Goal: Transaction & Acquisition: Subscribe to service/newsletter

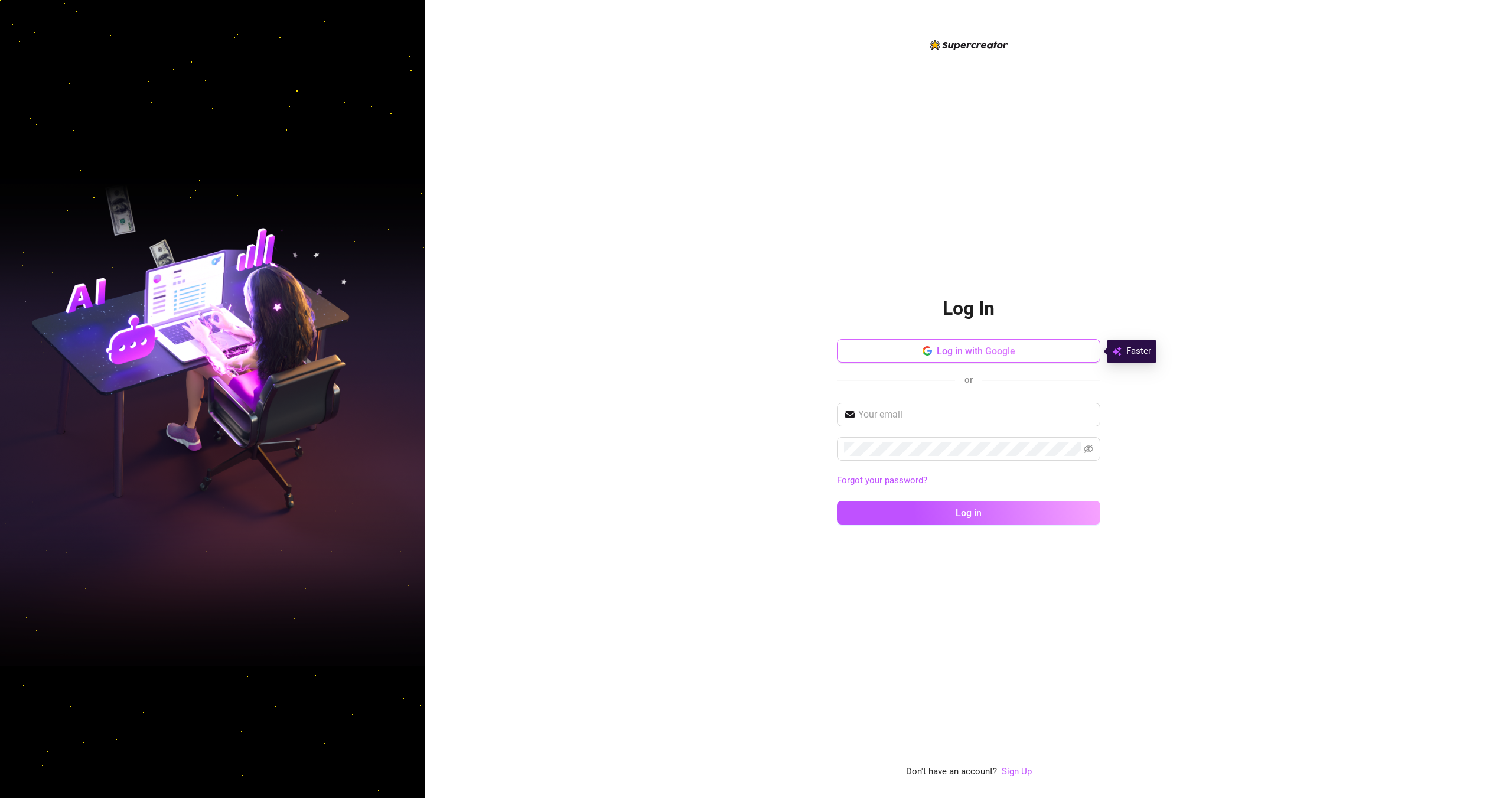
click at [925, 355] on icon "button" at bounding box center [925, 354] width 7 height 4
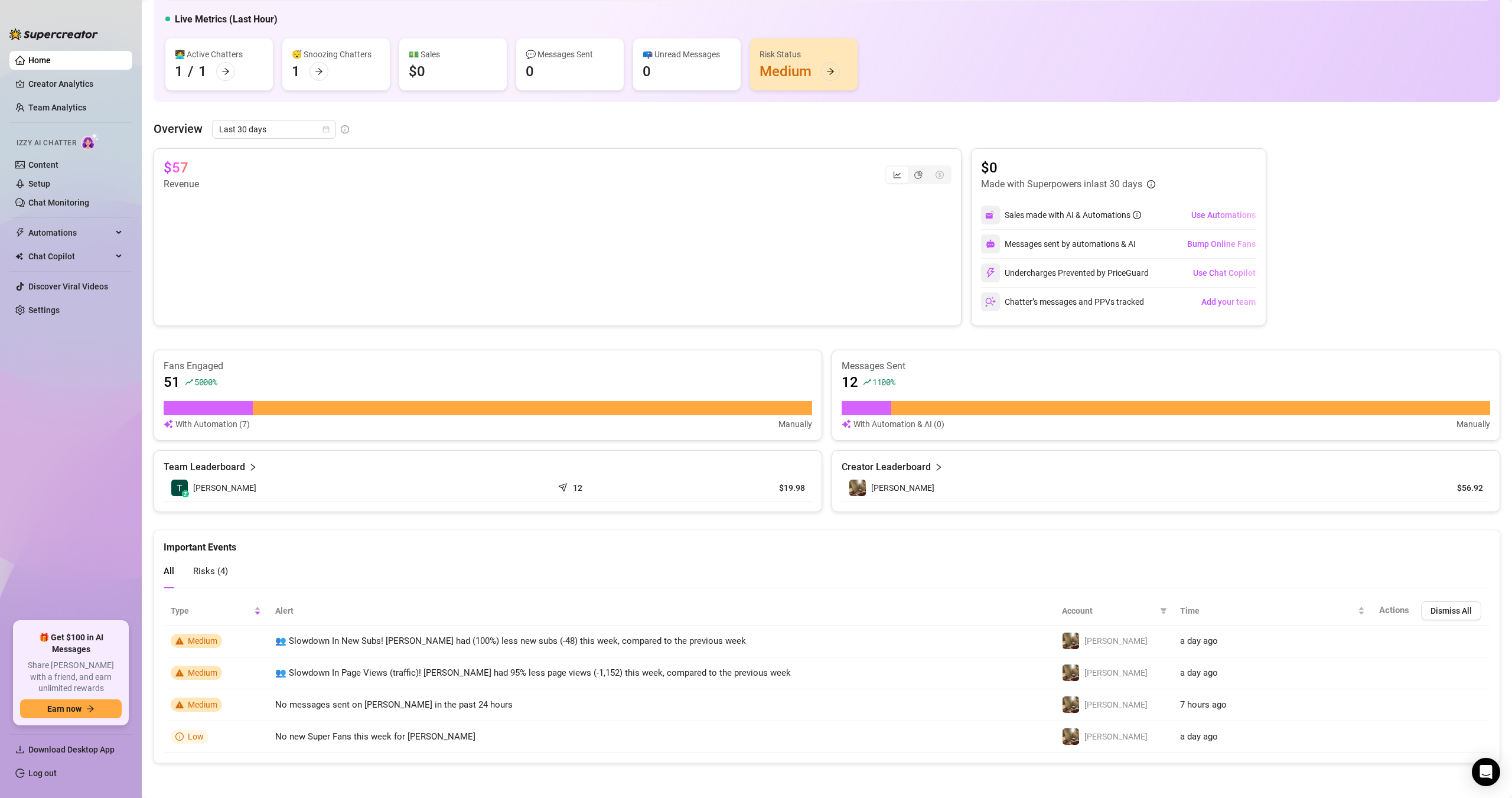
scroll to position [65, 0]
click at [54, 305] on link "Settings" at bounding box center [44, 310] width 31 height 9
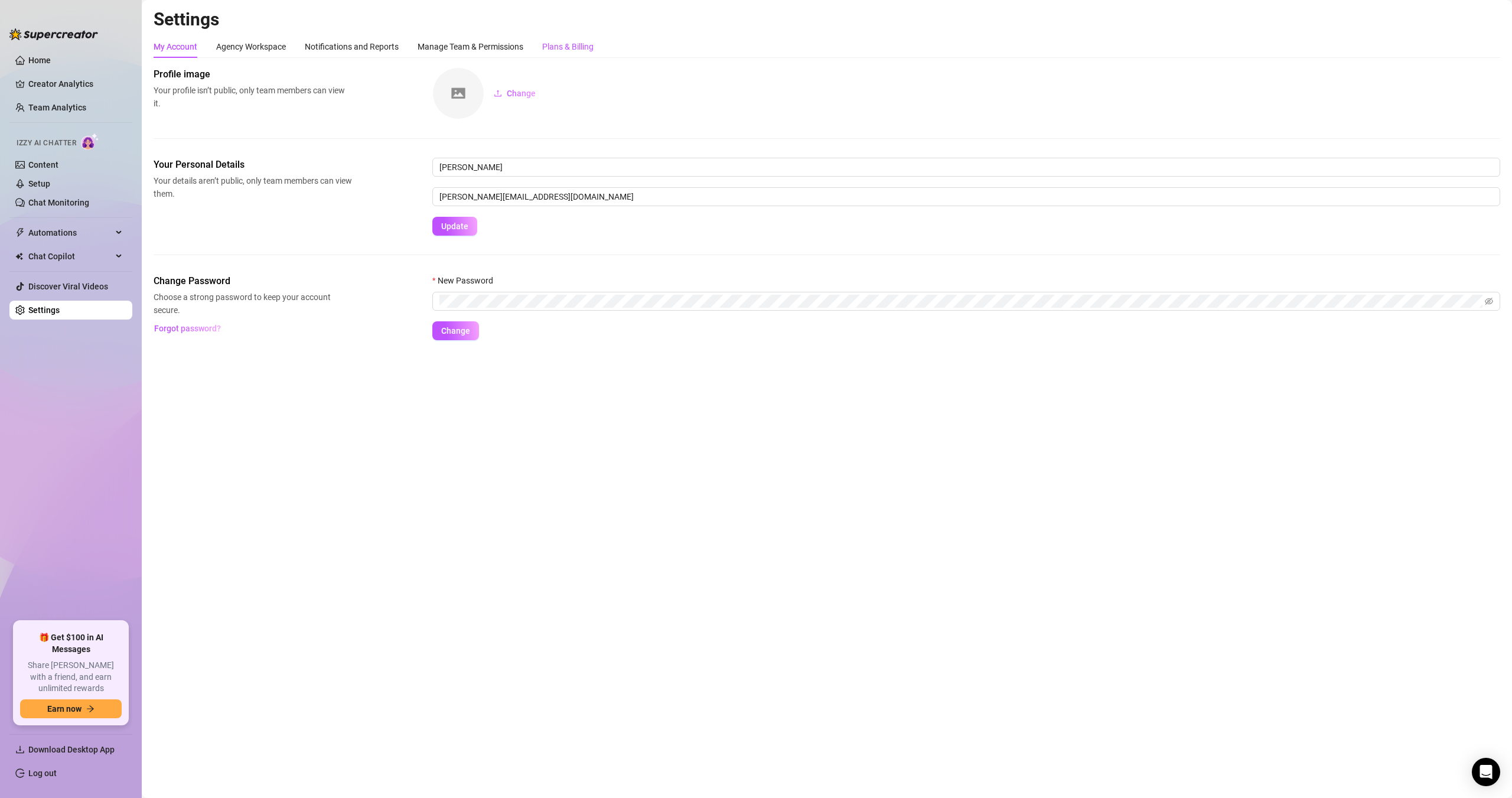
click at [562, 41] on div "Plans & Billing" at bounding box center [568, 46] width 51 height 13
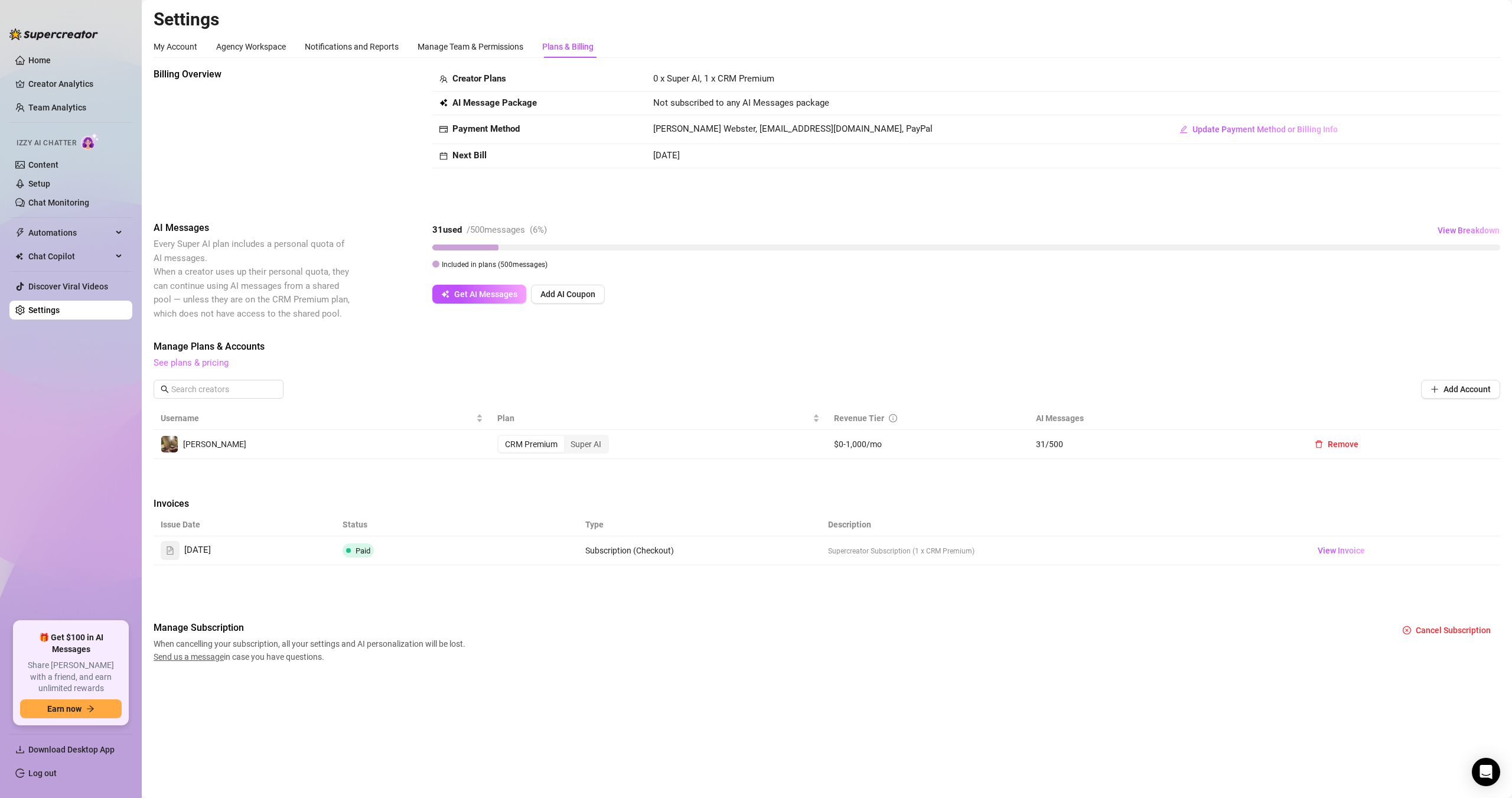
click at [209, 363] on link "See plans & pricing" at bounding box center [190, 362] width 75 height 10
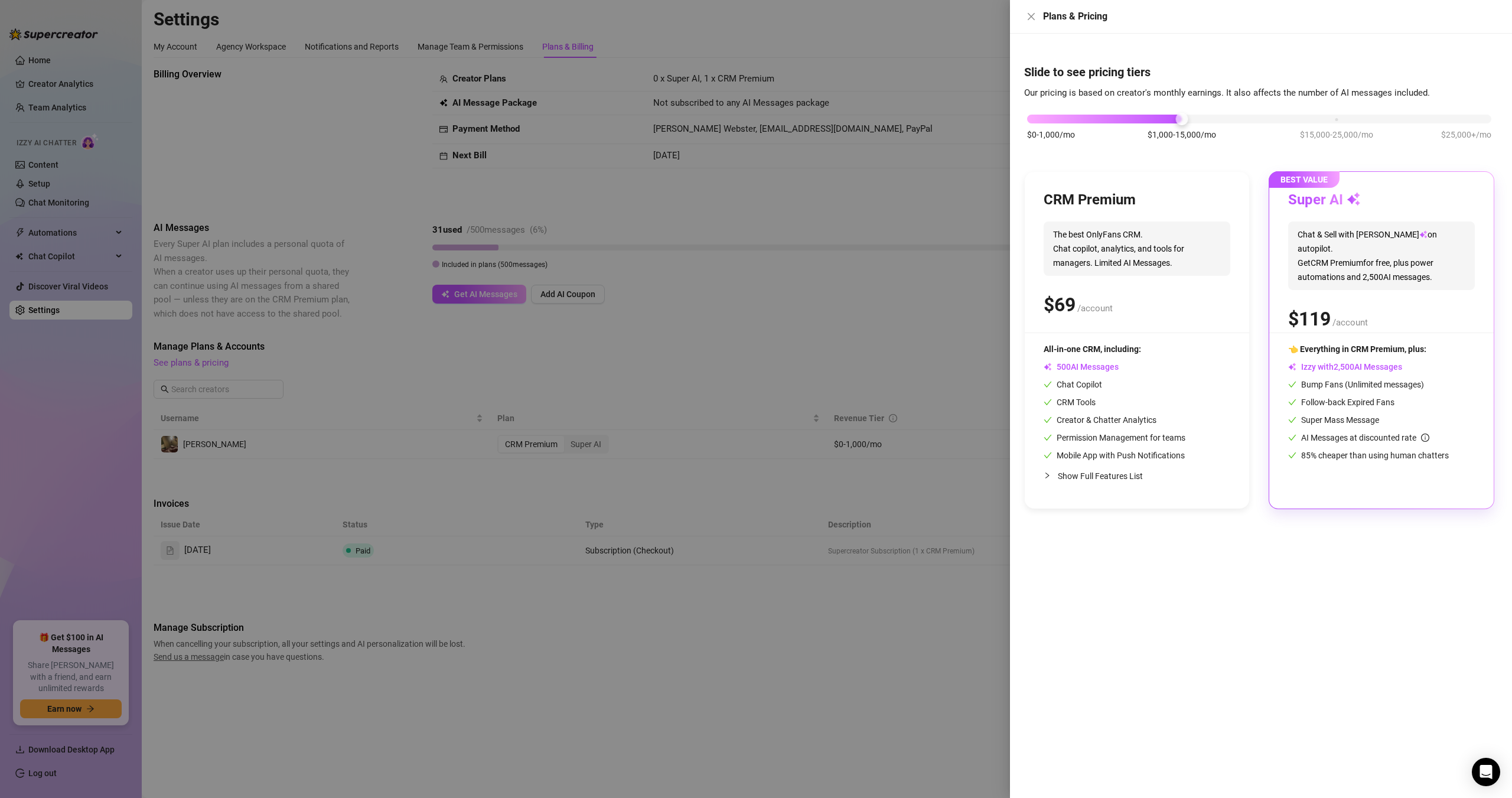
click at [1375, 337] on div "BEST VALUE Super AI Chat & Sell with Izzy on autopilot. Get CRM Premium for fre…" at bounding box center [1380, 339] width 224 height 336
drag, startPoint x: 1151, startPoint y: 114, endPoint x: 952, endPoint y: 101, distance: 199.4
click at [952, 101] on div "Plans & Pricing Slide to see pricing tiers Our pricing is based on creator's mo…" at bounding box center [756, 399] width 1512 height 798
click at [1507, 271] on div "Slide to see pricing tiers Our pricing is based on creator's monthly earnings. …" at bounding box center [1260, 416] width 502 height 764
click at [1507, 272] on div "Slide to see pricing tiers Our pricing is based on creator's monthly earnings. …" at bounding box center [1260, 416] width 502 height 764
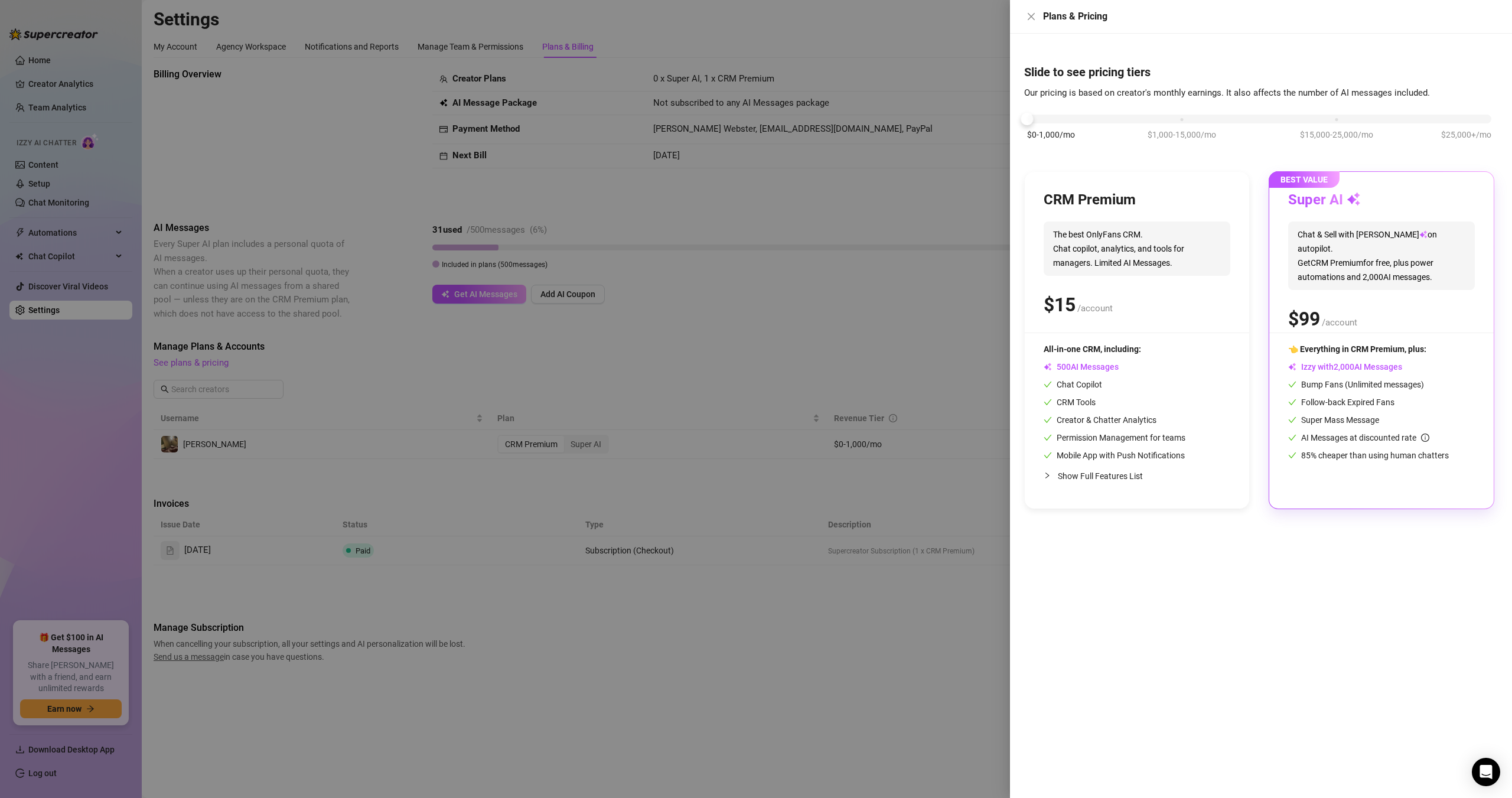
click at [1436, 261] on span "Chat & Sell with Izzy on autopilot. Get CRM Premium for free, plus power automa…" at bounding box center [1380, 256] width 187 height 68
drag, startPoint x: 1395, startPoint y: 341, endPoint x: 1375, endPoint y: 335, distance: 20.9
click at [1393, 341] on div "BEST VALUE Super AI Chat & Sell with Izzy on autopilot. Get CRM Premium for fre…" at bounding box center [1380, 339] width 224 height 336
click at [776, 357] on div at bounding box center [756, 399] width 1512 height 798
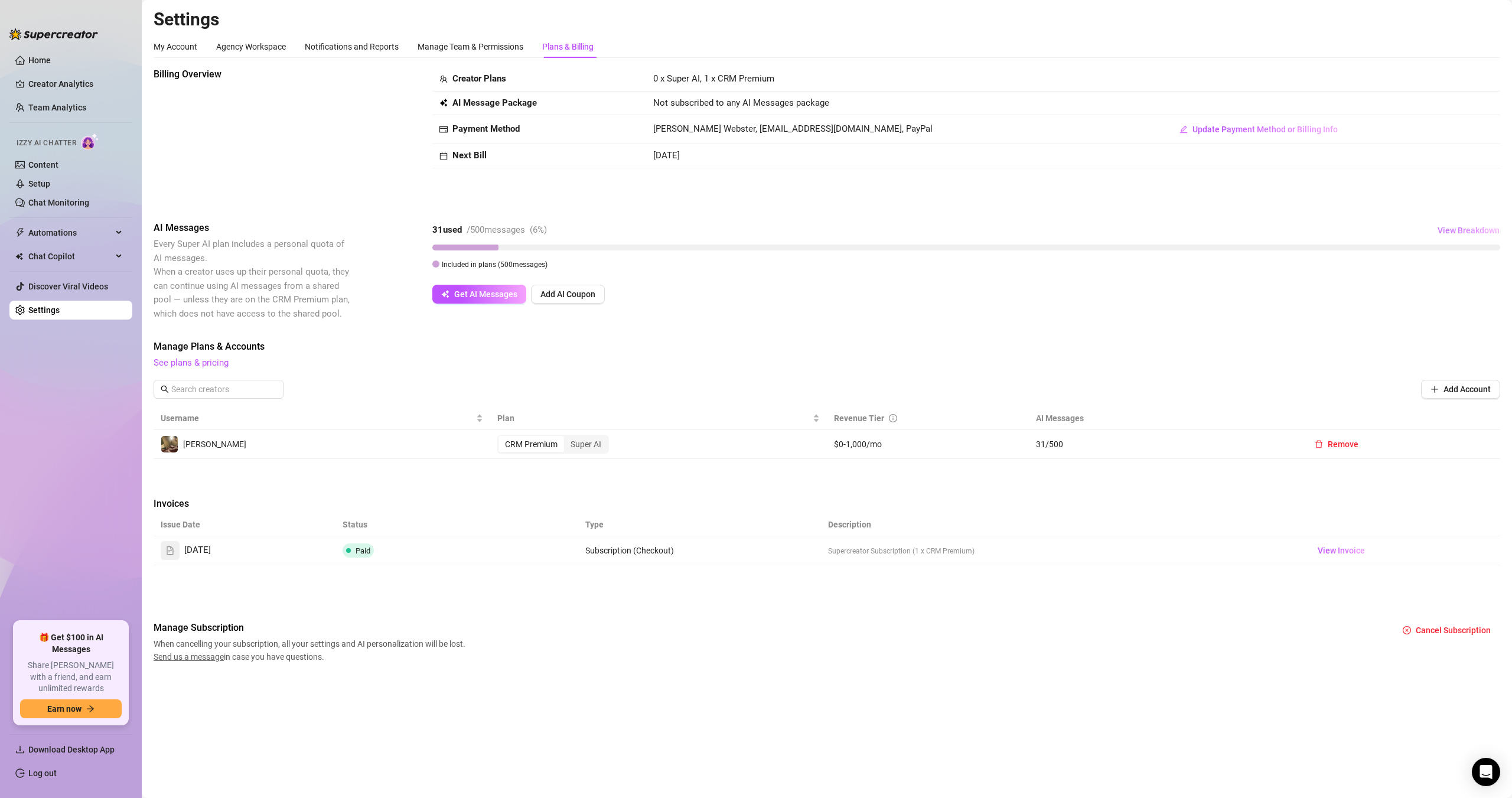
click at [1471, 228] on span "View Breakdown" at bounding box center [1468, 230] width 62 height 9
click at [1252, 316] on div "AI Messages Every Super AI plan includes a personal quota of AI messages. When …" at bounding box center [827, 270] width 1346 height 99
click at [199, 366] on link "See plans & pricing" at bounding box center [190, 362] width 75 height 10
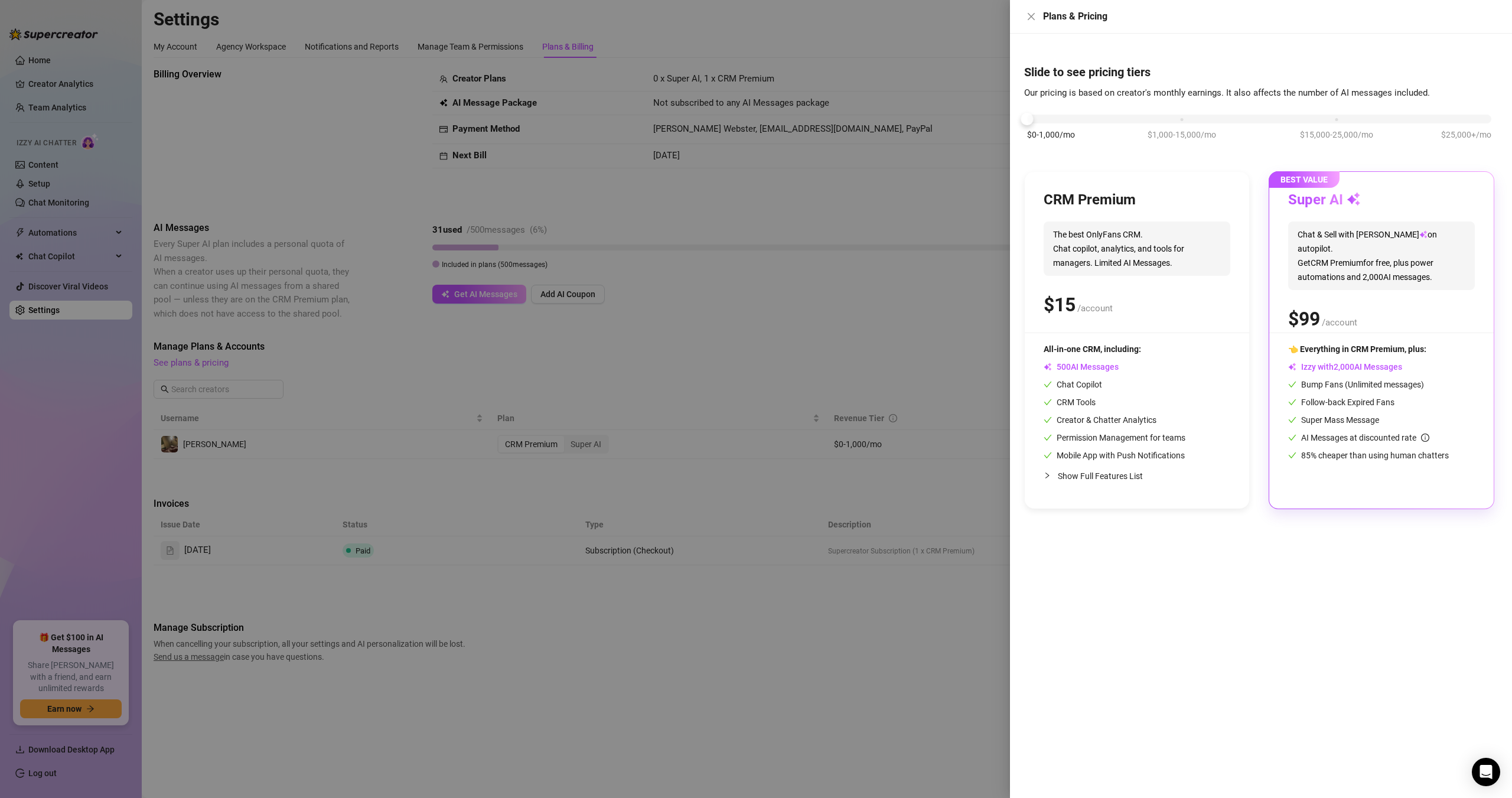
click at [1109, 238] on span "The best OnlyFans CRM. Chat copilot, analytics, and tools for managers. Limited…" at bounding box center [1136, 248] width 187 height 54
drag, startPoint x: 1044, startPoint y: 121, endPoint x: 1136, endPoint y: 115, distance: 92.2
click at [1132, 115] on div "$0-1,000/mo $1,000-15,000/mo $15,000-25,000/mo $25,000+/mo" at bounding box center [1259, 115] width 464 height 7
click at [1336, 237] on span "Chat & Sell with Izzy on autopilot. Get CRM Premium for free, plus power automa…" at bounding box center [1380, 256] width 187 height 68
drag, startPoint x: 1168, startPoint y: 285, endPoint x: 1302, endPoint y: 170, distance: 176.6
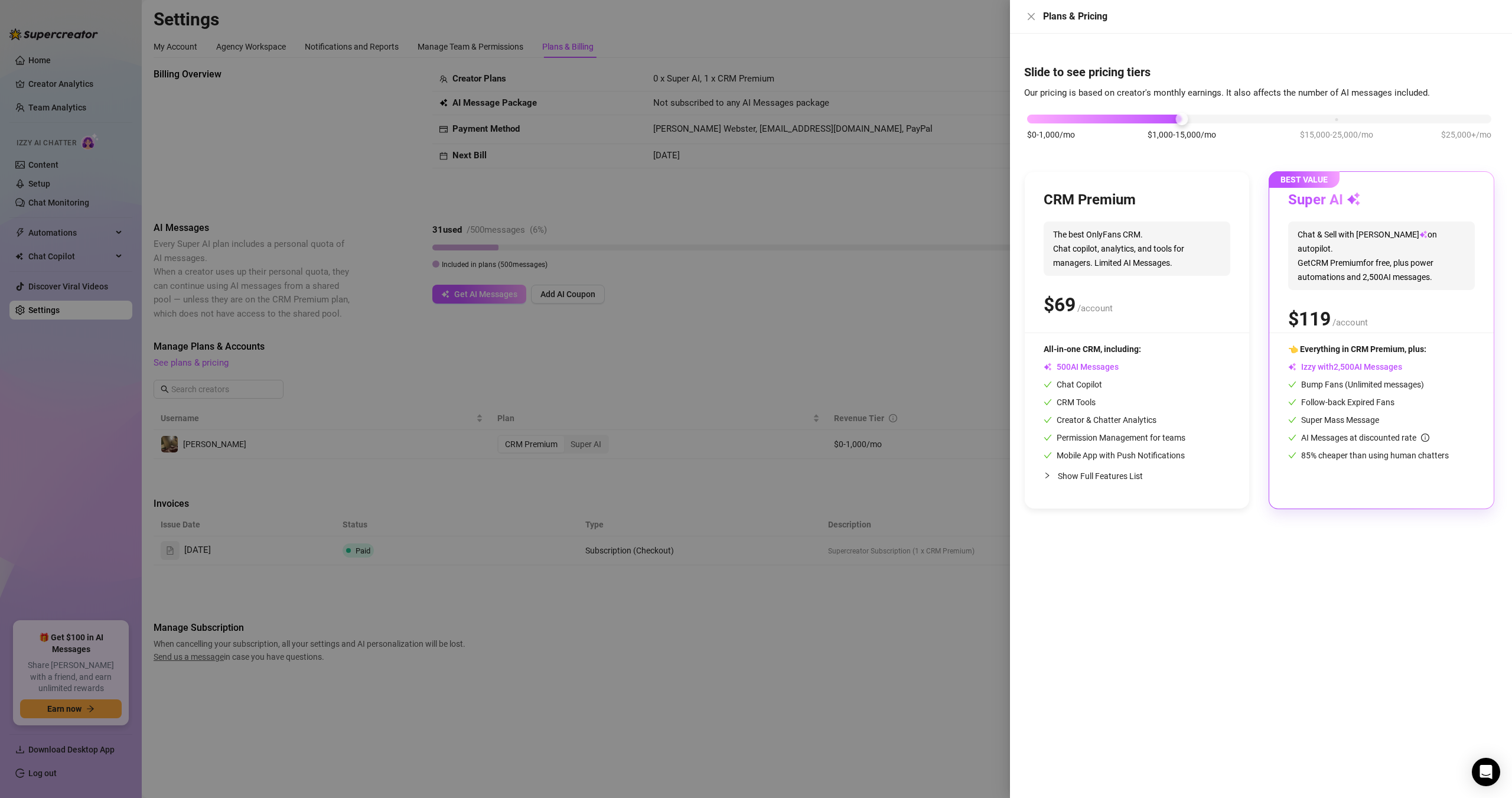
click at [1184, 276] on div "CRM Premium The best OnlyFans CRM. Chat copilot, analytics, and tools for manag…" at bounding box center [1136, 261] width 187 height 142
drag, startPoint x: 1084, startPoint y: 646, endPoint x: 1214, endPoint y: 400, distance: 278.2
click at [1088, 636] on div "Slide to see pricing tiers Our pricing is based on creator's monthly earnings. …" at bounding box center [1260, 416] width 502 height 764
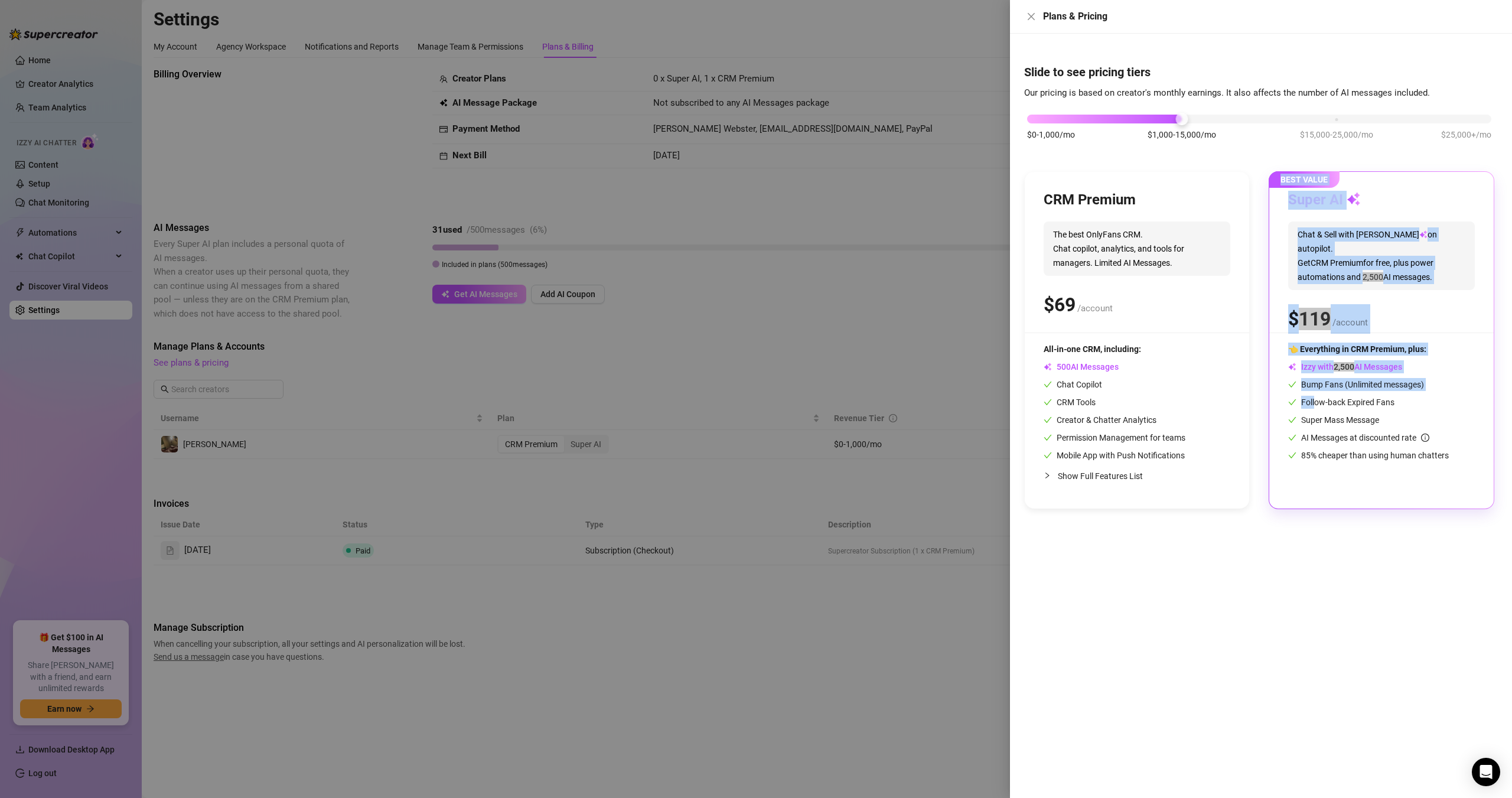
drag, startPoint x: 1152, startPoint y: 560, endPoint x: 1371, endPoint y: 389, distance: 277.9
click at [1320, 397] on div "Slide to see pricing tiers Our pricing is based on creator's monthly earnings. …" at bounding box center [1260, 416] width 502 height 764
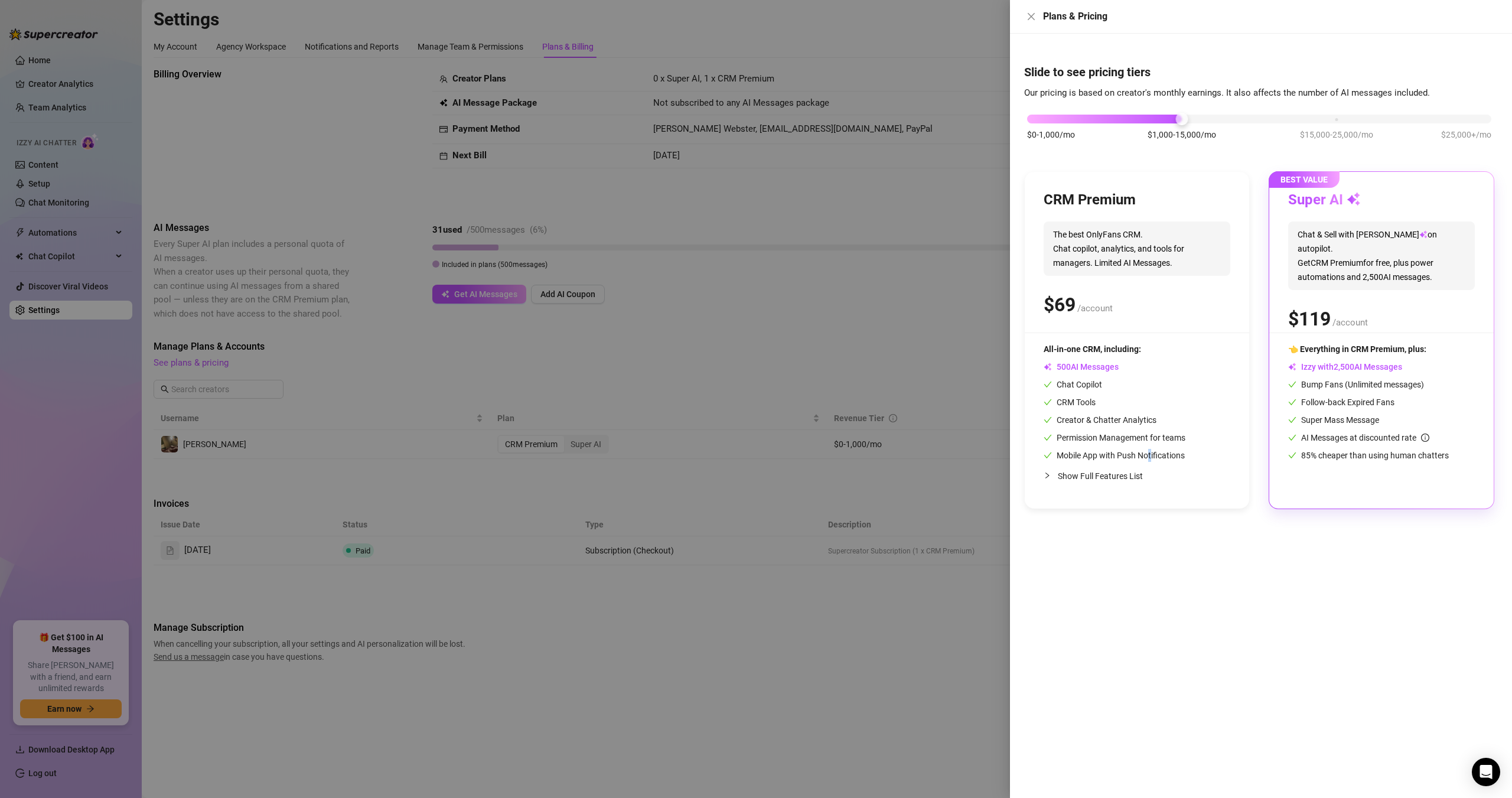
click at [1145, 458] on span "Mobile App with Push Notifications" at bounding box center [1113, 455] width 141 height 9
drag, startPoint x: 1199, startPoint y: 466, endPoint x: 1207, endPoint y: 457, distance: 12.0
click at [1206, 458] on div "All-in-one CRM, including: AI Messages Chat Copilot CRM Tools Creator & Chatter…" at bounding box center [1136, 416] width 187 height 147
click at [1209, 457] on div "All-in-one CRM, including: AI Messages Chat Copilot CRM Tools Creator & Chatter…" at bounding box center [1136, 402] width 187 height 119
drag, startPoint x: 1327, startPoint y: 488, endPoint x: 1261, endPoint y: 345, distance: 157.5
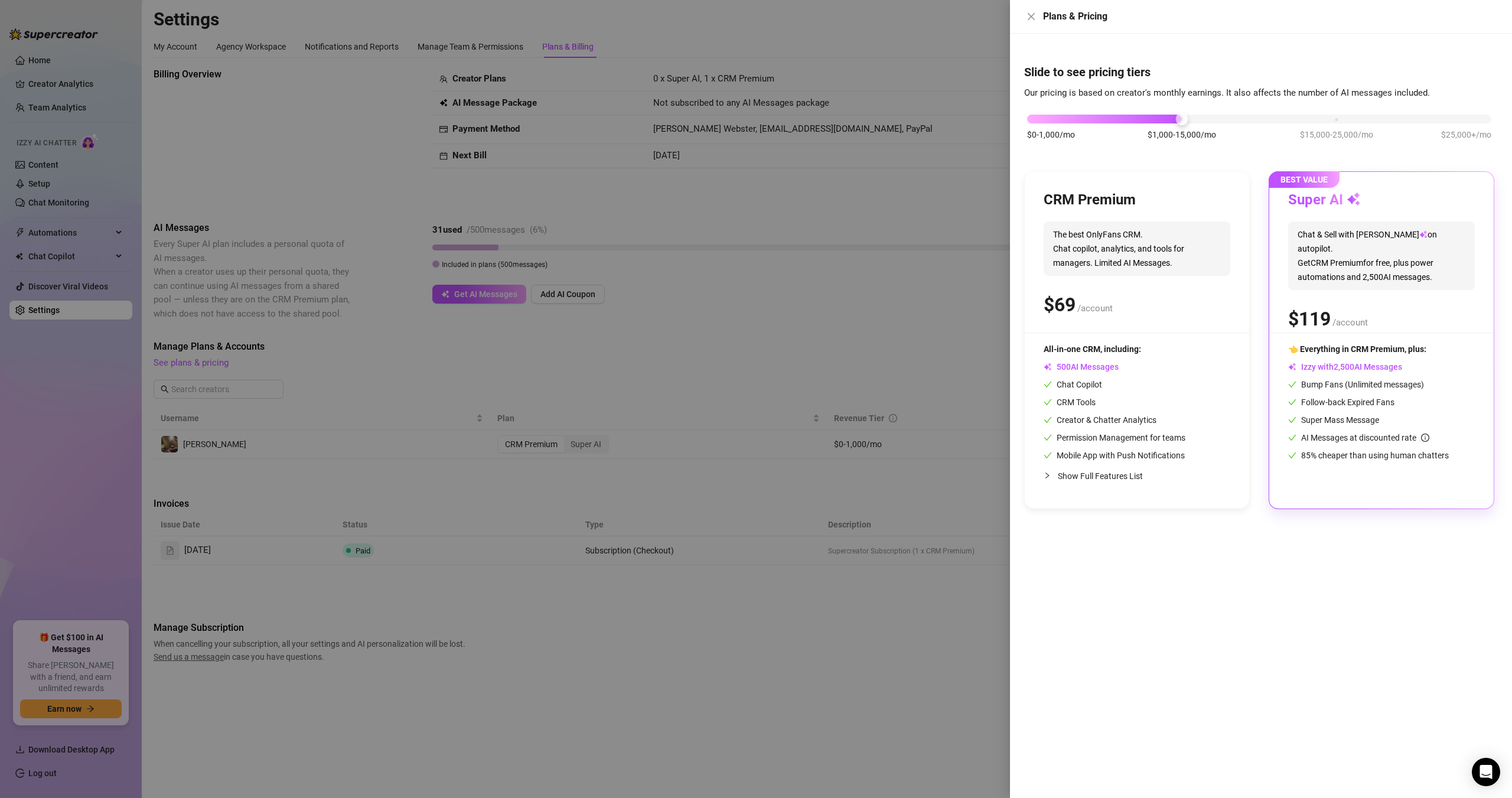
click at [1326, 489] on div "👈 Everything in CRM Premium, plus: Izzy with AI Messages Bump Fans (Unlimited m…" at bounding box center [1380, 416] width 187 height 147
click at [1123, 184] on div "CRM Premium The best OnlyFans CRM. Chat copilot, analytics, and tools for manag…" at bounding box center [1136, 339] width 224 height 336
click at [797, 189] on div at bounding box center [756, 399] width 1512 height 798
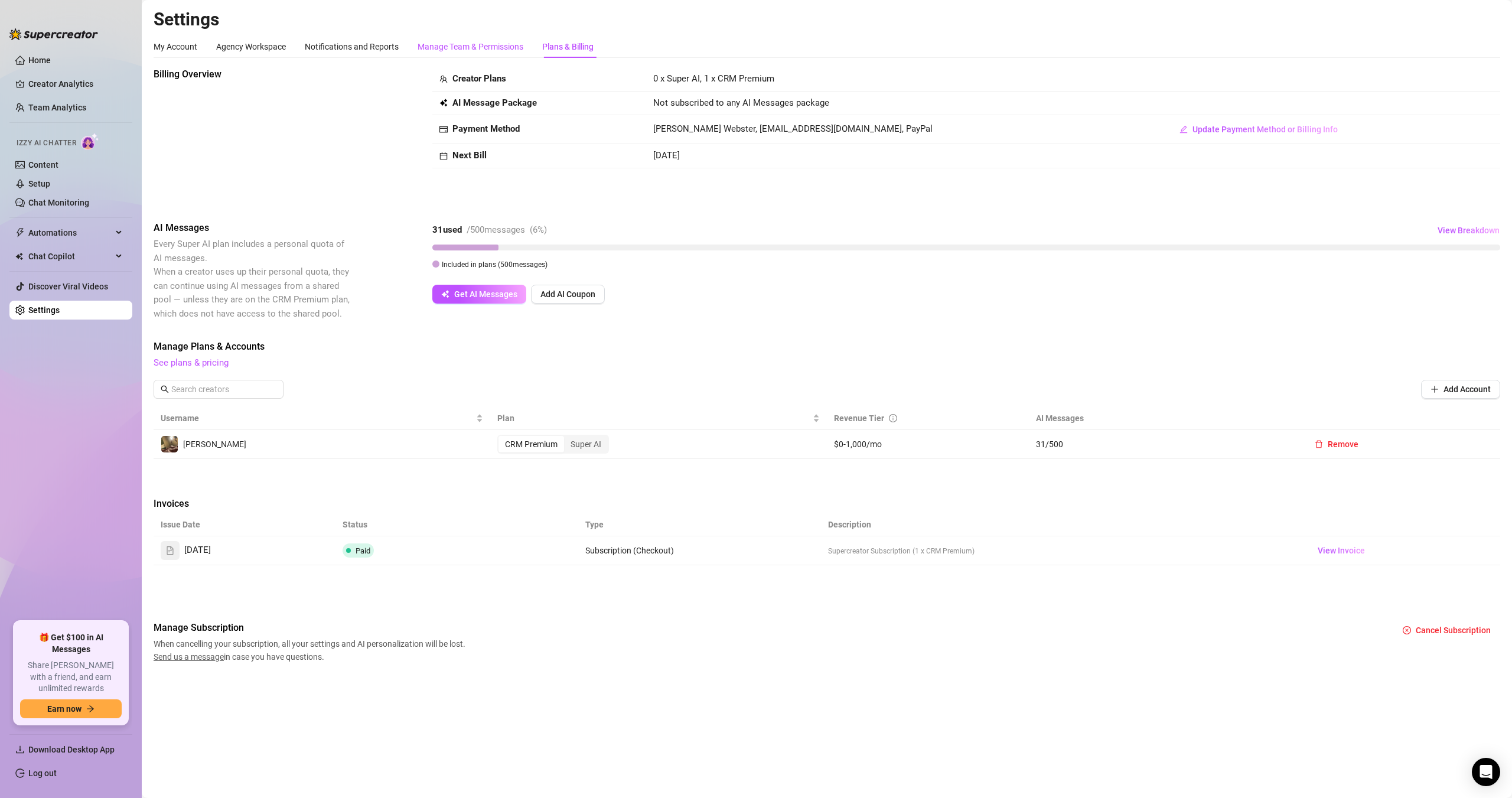
click at [499, 44] on div "Manage Team & Permissions" at bounding box center [471, 46] width 106 height 13
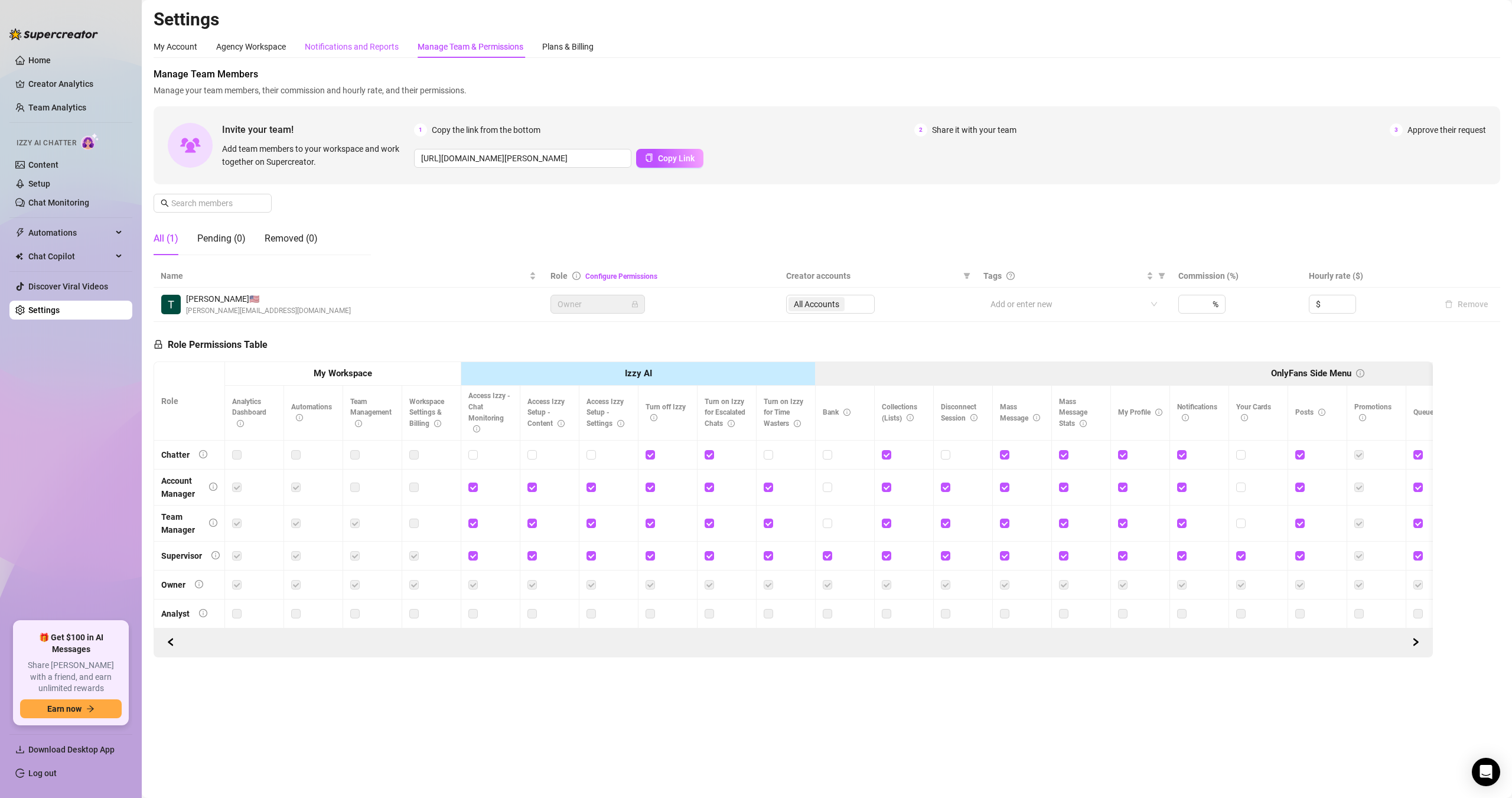
click at [352, 42] on div "Notifications and Reports" at bounding box center [351, 46] width 94 height 13
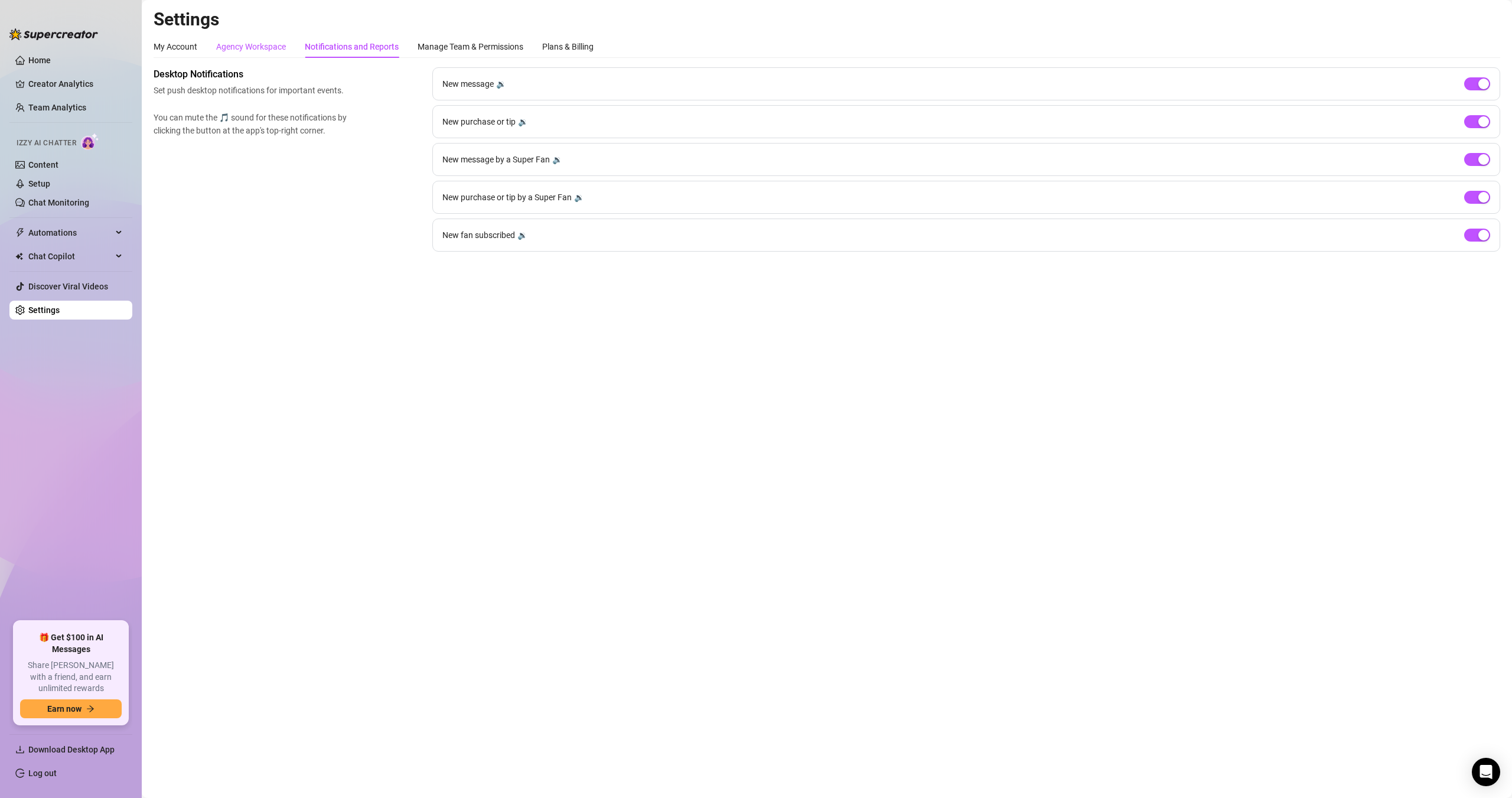
click at [244, 44] on div "Agency Workspace" at bounding box center [251, 46] width 70 height 13
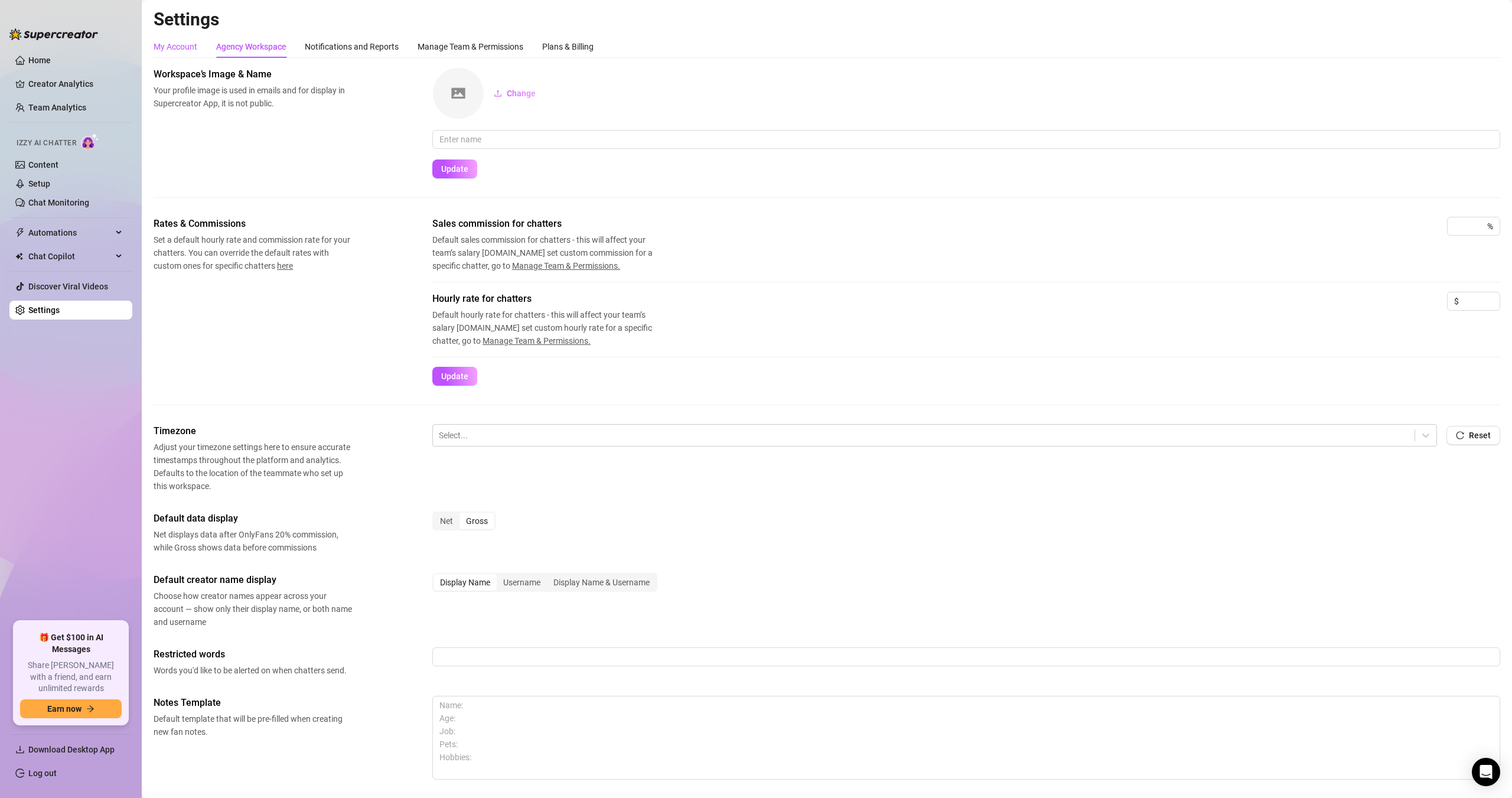
click at [168, 50] on div "My Account" at bounding box center [175, 46] width 44 height 13
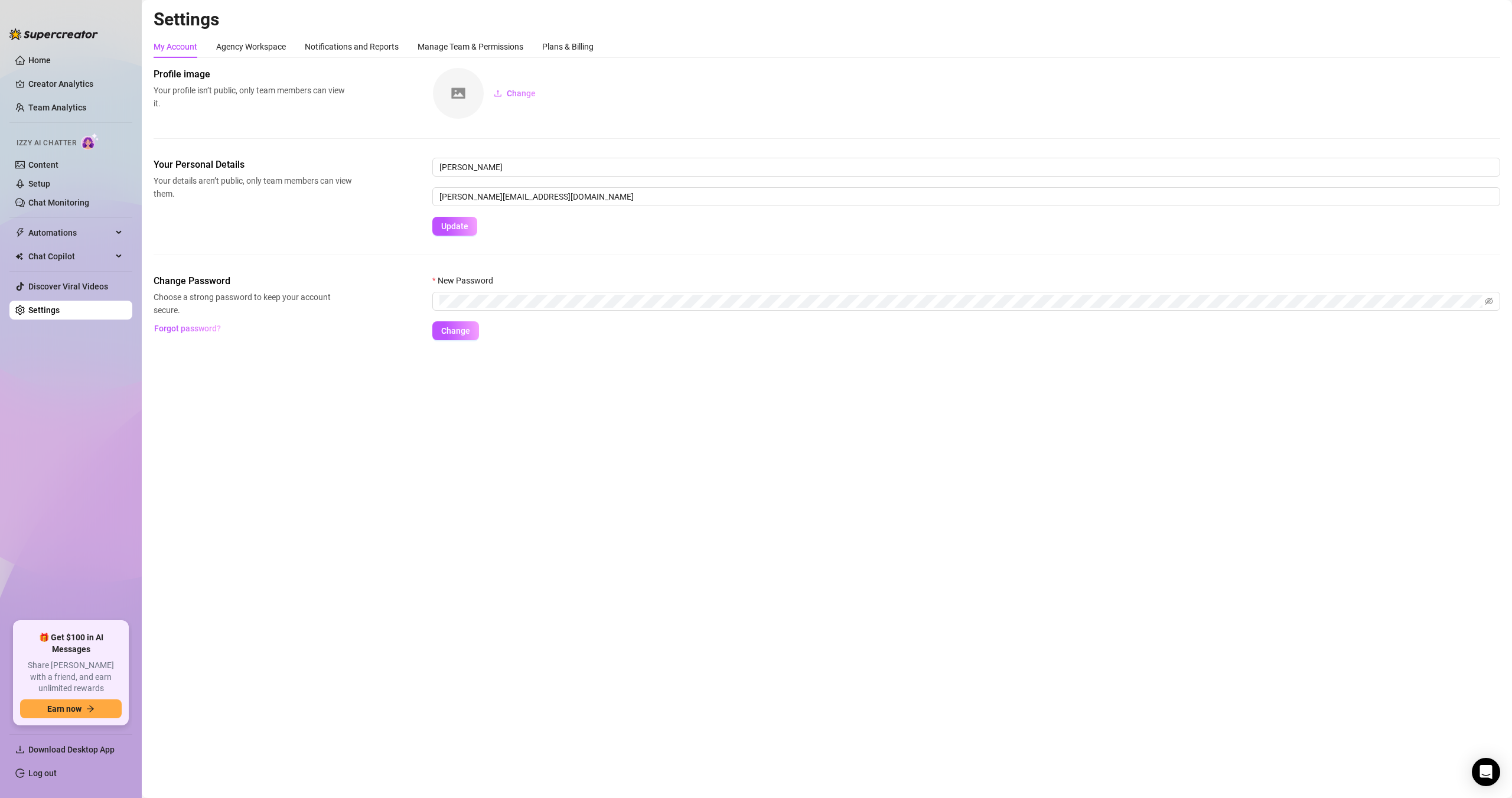
click at [64, 45] on div at bounding box center [54, 27] width 89 height 35
click at [51, 56] on link "Home" at bounding box center [40, 61] width 23 height 9
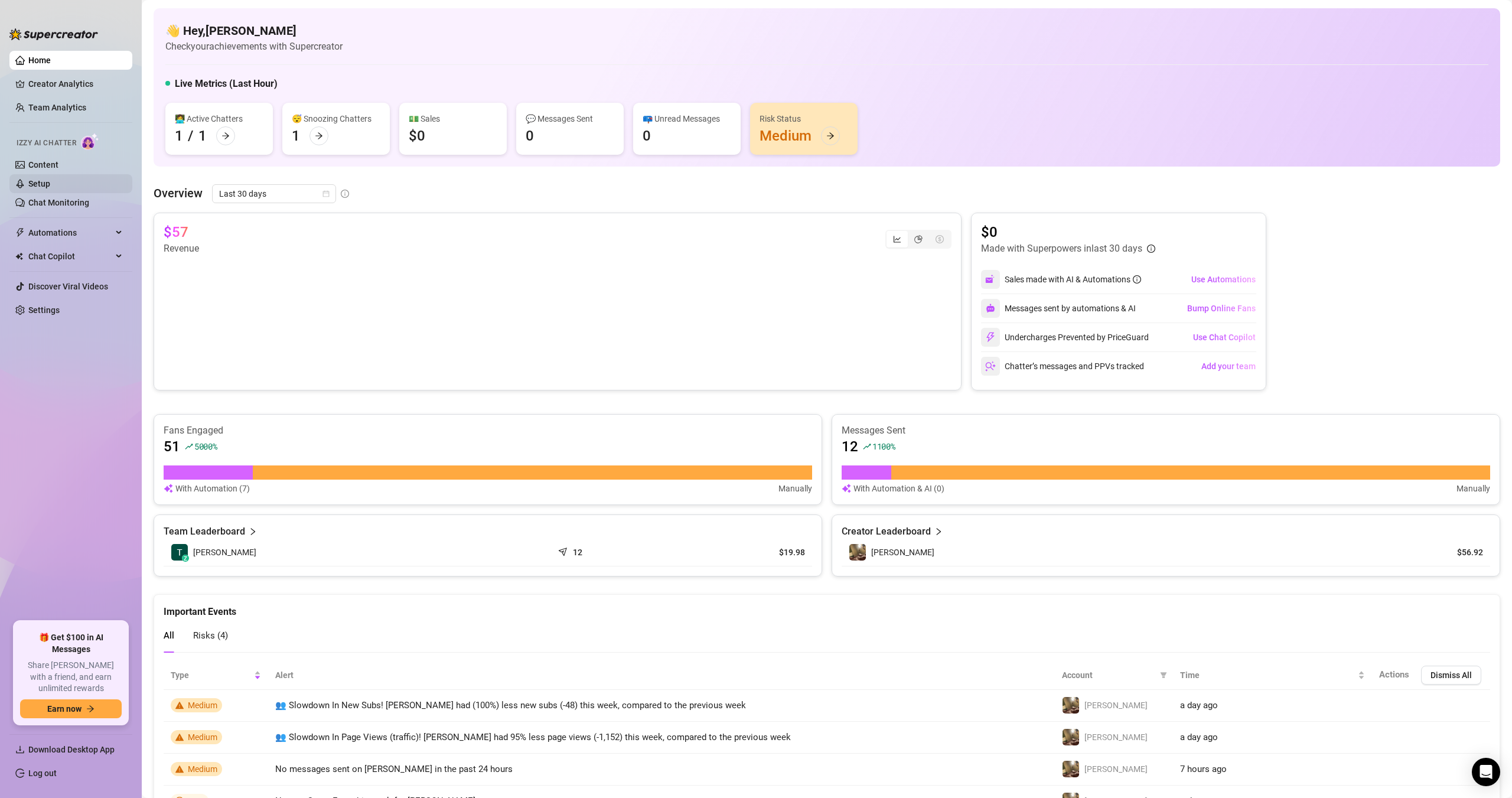
click at [50, 185] on link "Setup" at bounding box center [39, 184] width 22 height 9
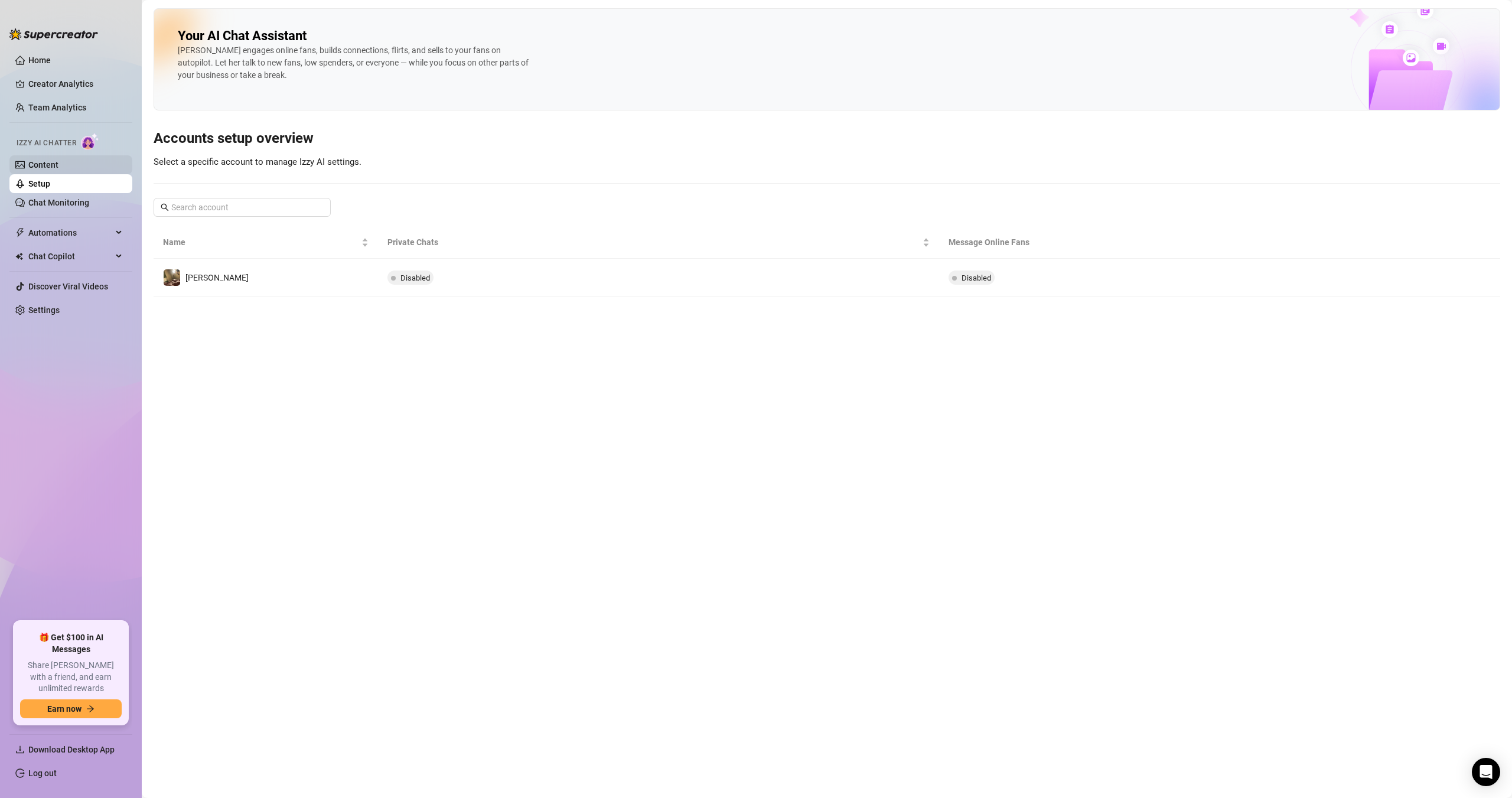
click at [59, 168] on link "Content" at bounding box center [44, 165] width 30 height 9
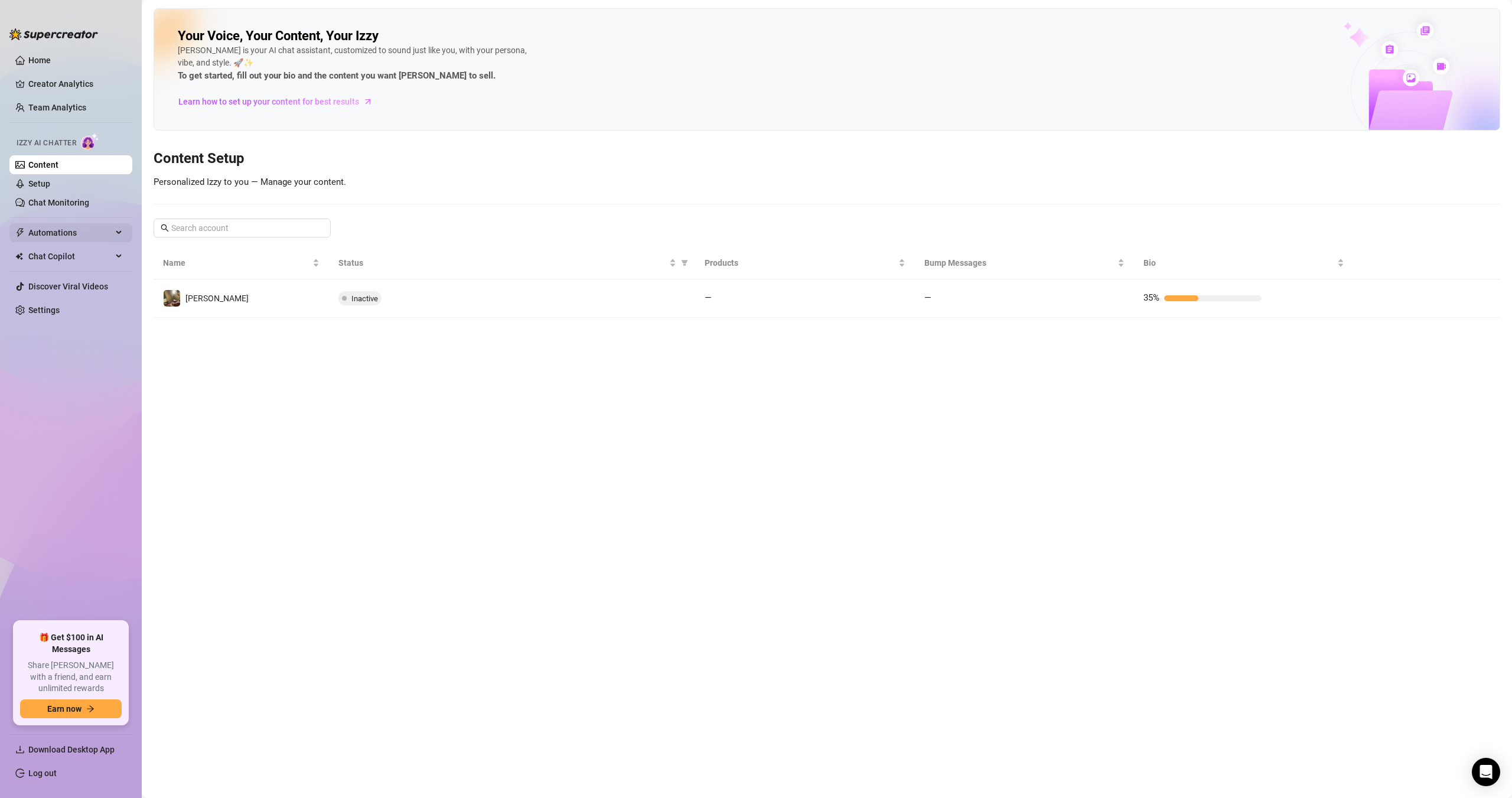
click at [87, 233] on span "Automations" at bounding box center [70, 233] width 84 height 19
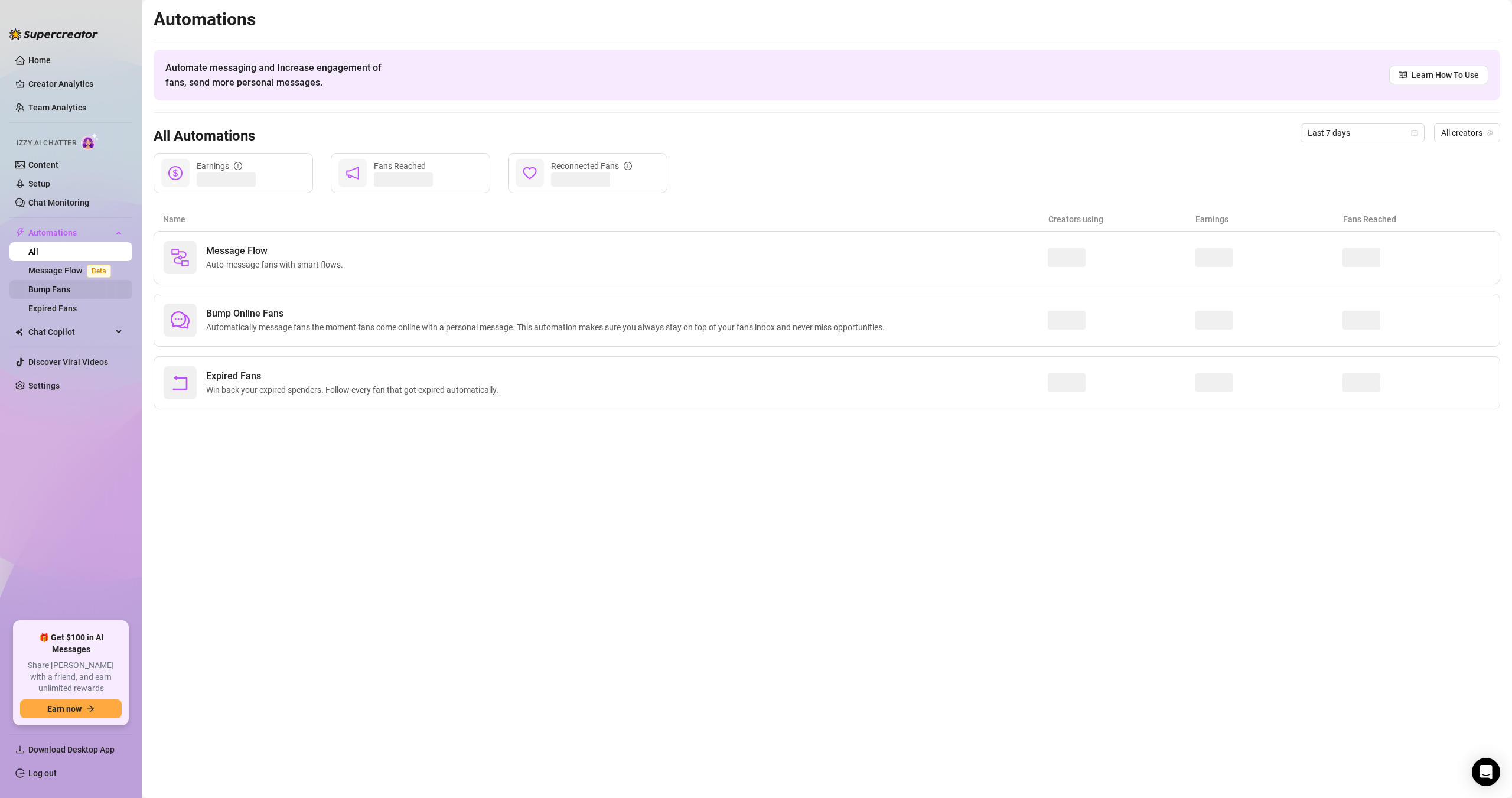
click at [70, 288] on link "Bump Fans" at bounding box center [49, 290] width 42 height 9
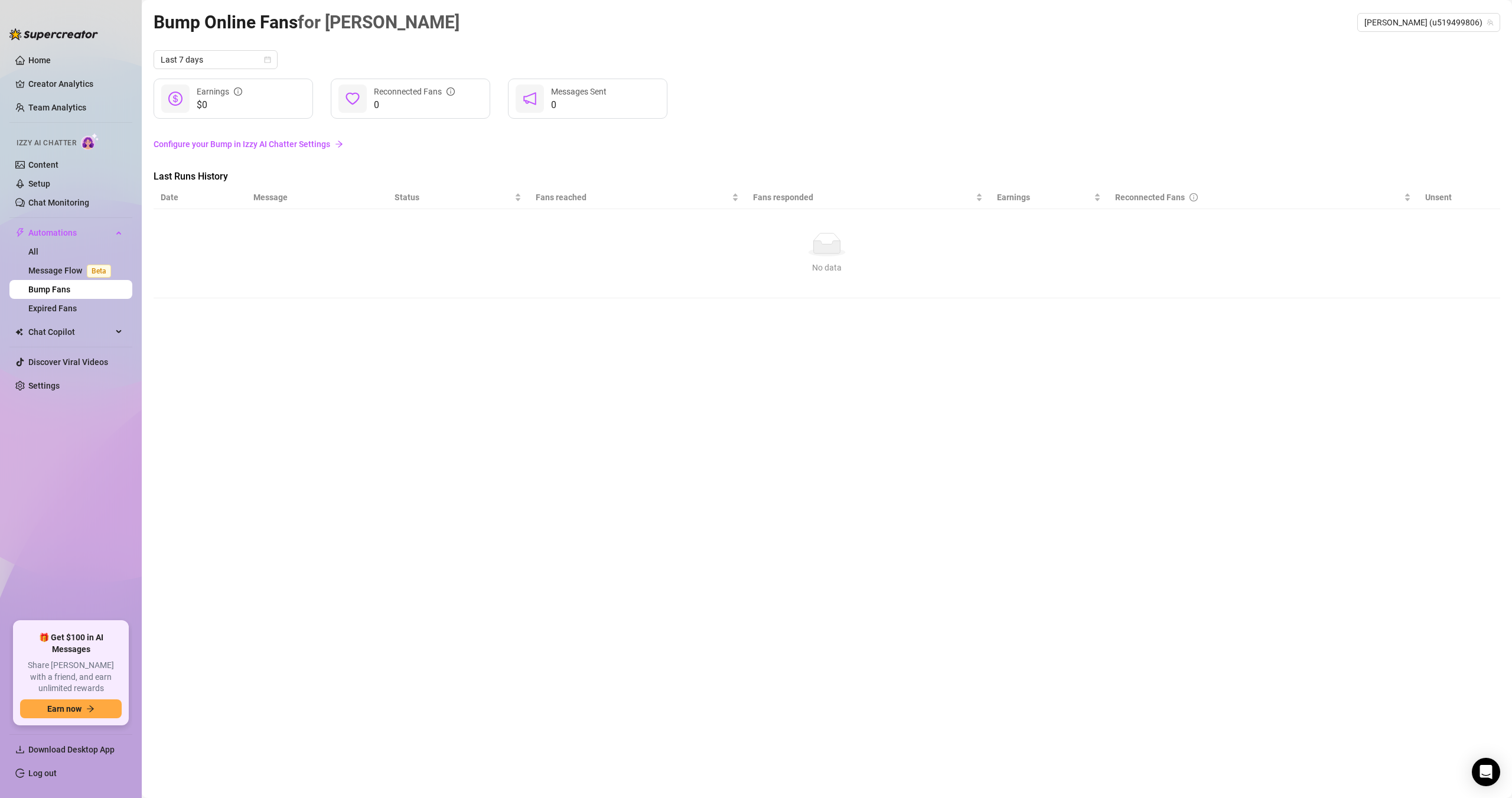
click at [329, 145] on link "Configure your Bump in Izzy AI Chatter Settings" at bounding box center [827, 144] width 1346 height 13
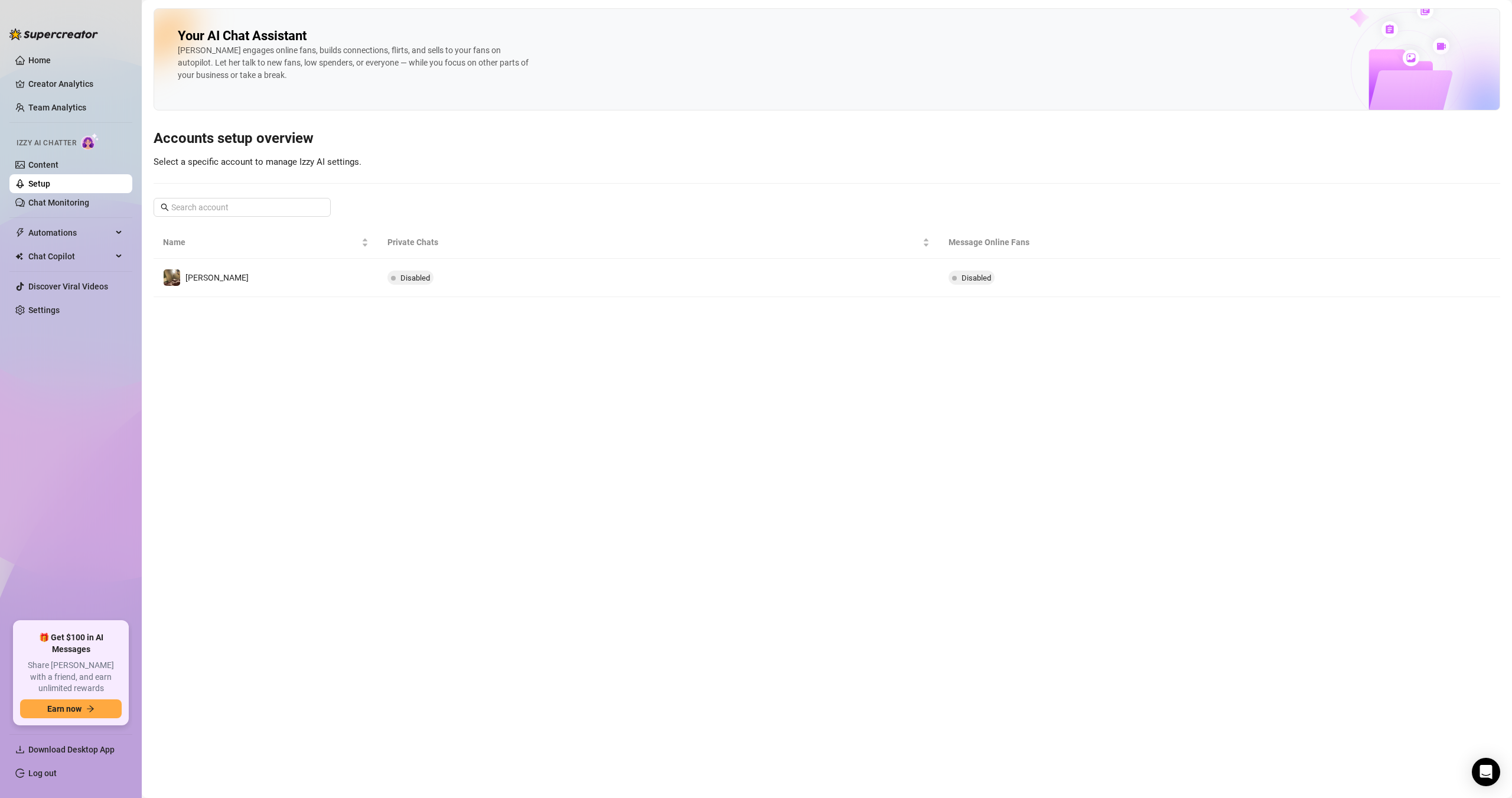
click at [1452, 77] on img at bounding box center [1407, 49] width 183 height 120
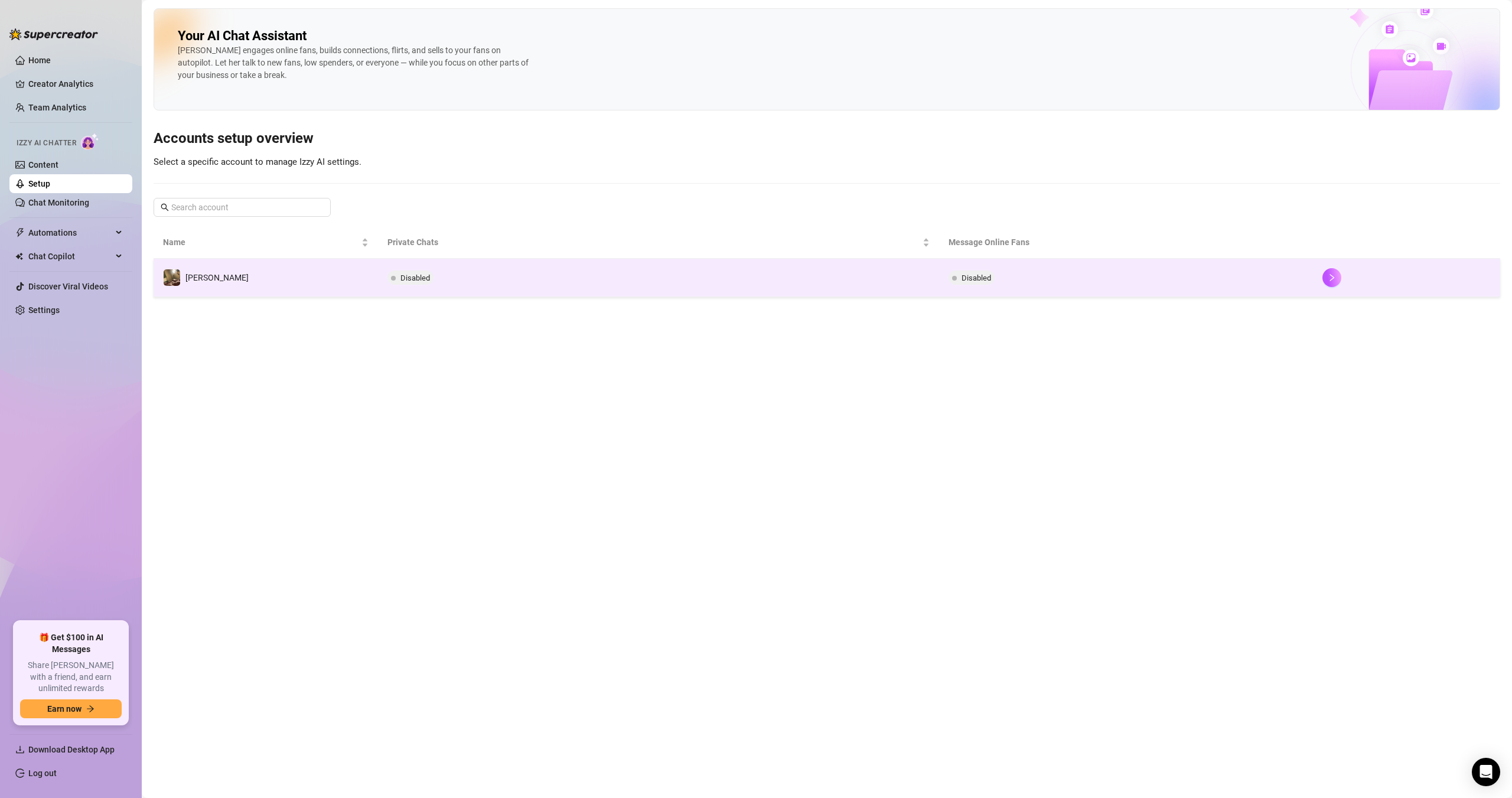
click at [245, 275] on td "[PERSON_NAME]" at bounding box center [265, 277] width 224 height 39
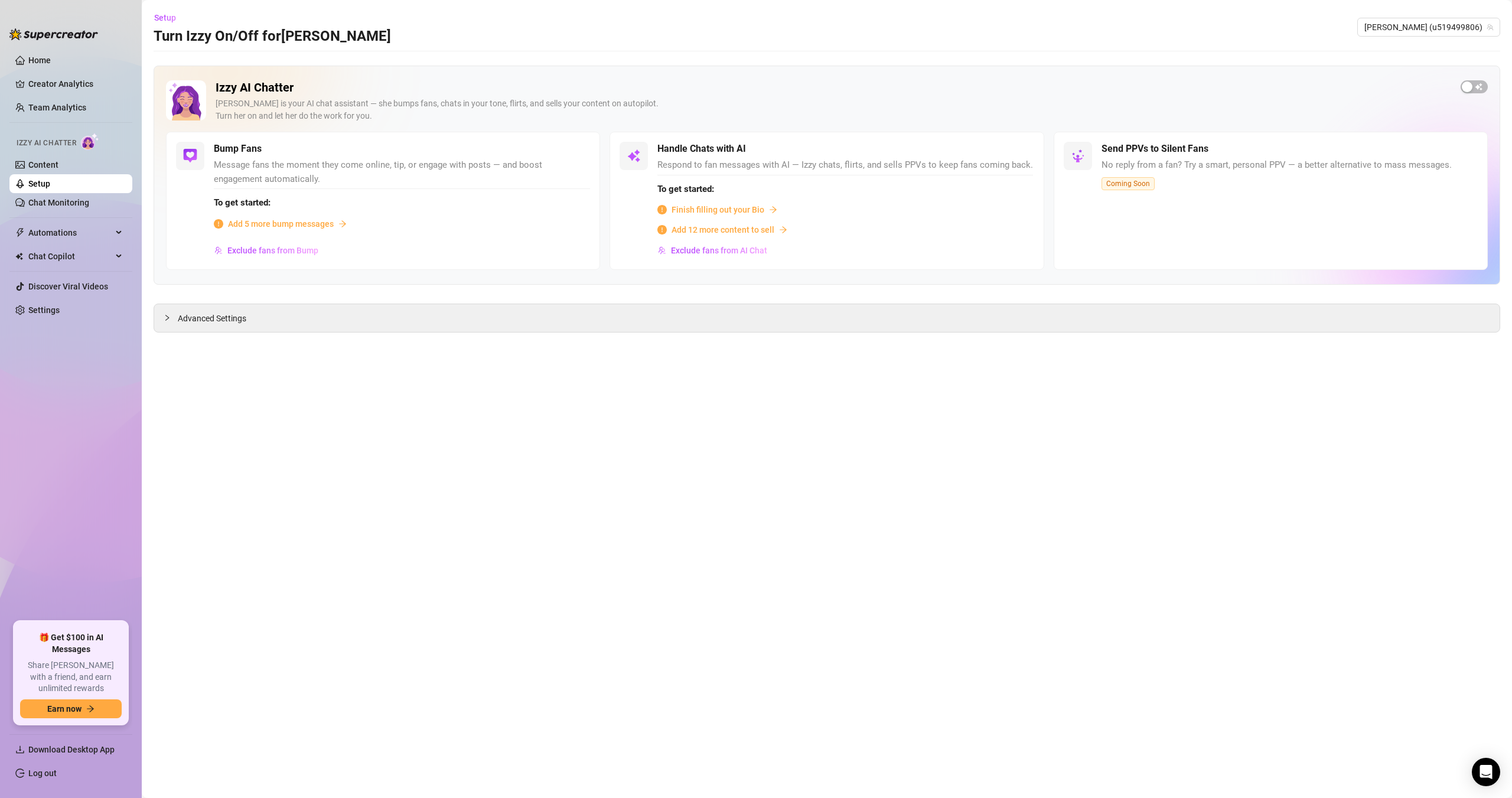
click at [313, 225] on span "Add 5 more bump messages" at bounding box center [281, 224] width 106 height 13
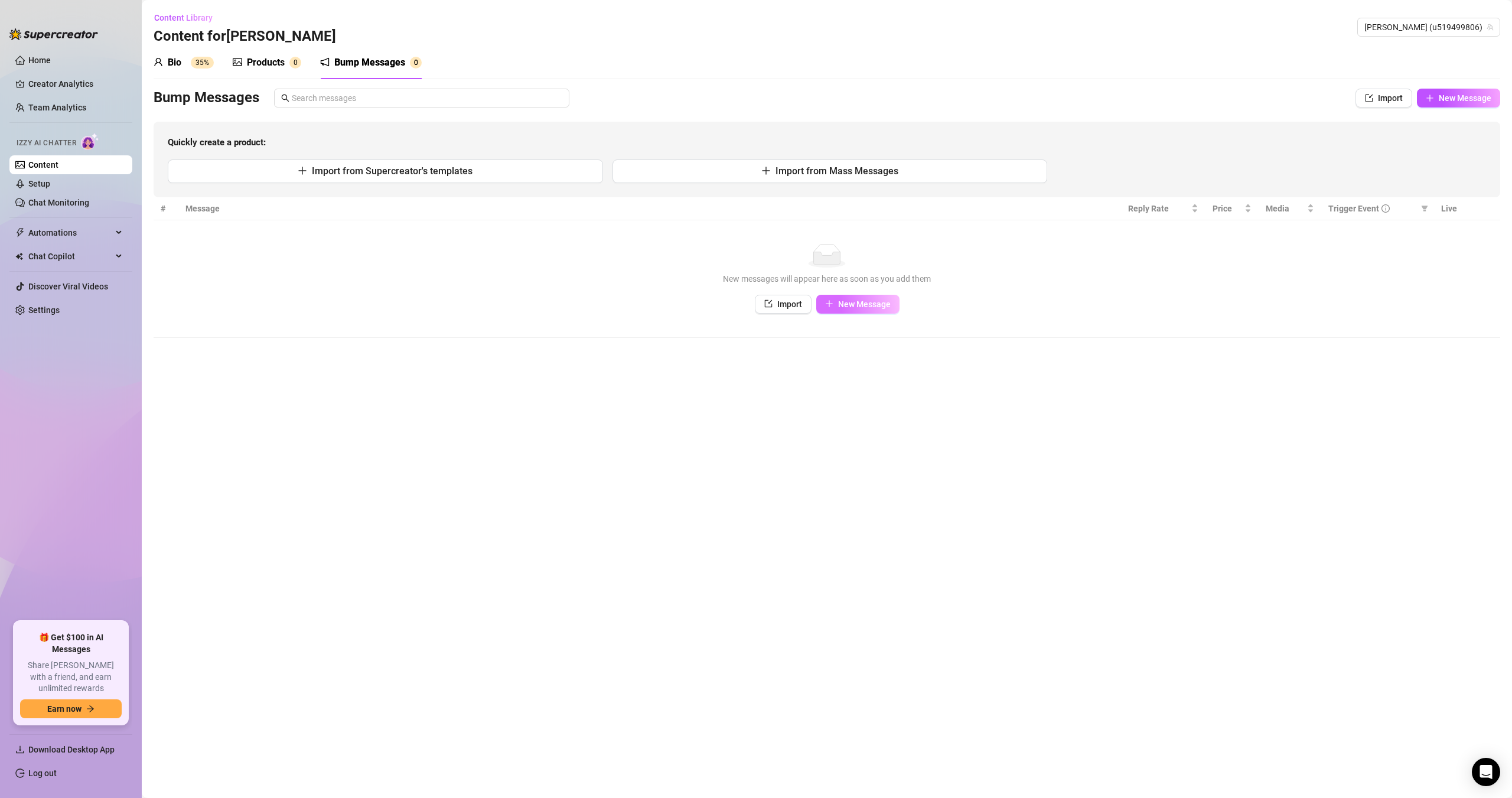
click at [838, 305] on span "New Message" at bounding box center [864, 304] width 53 height 9
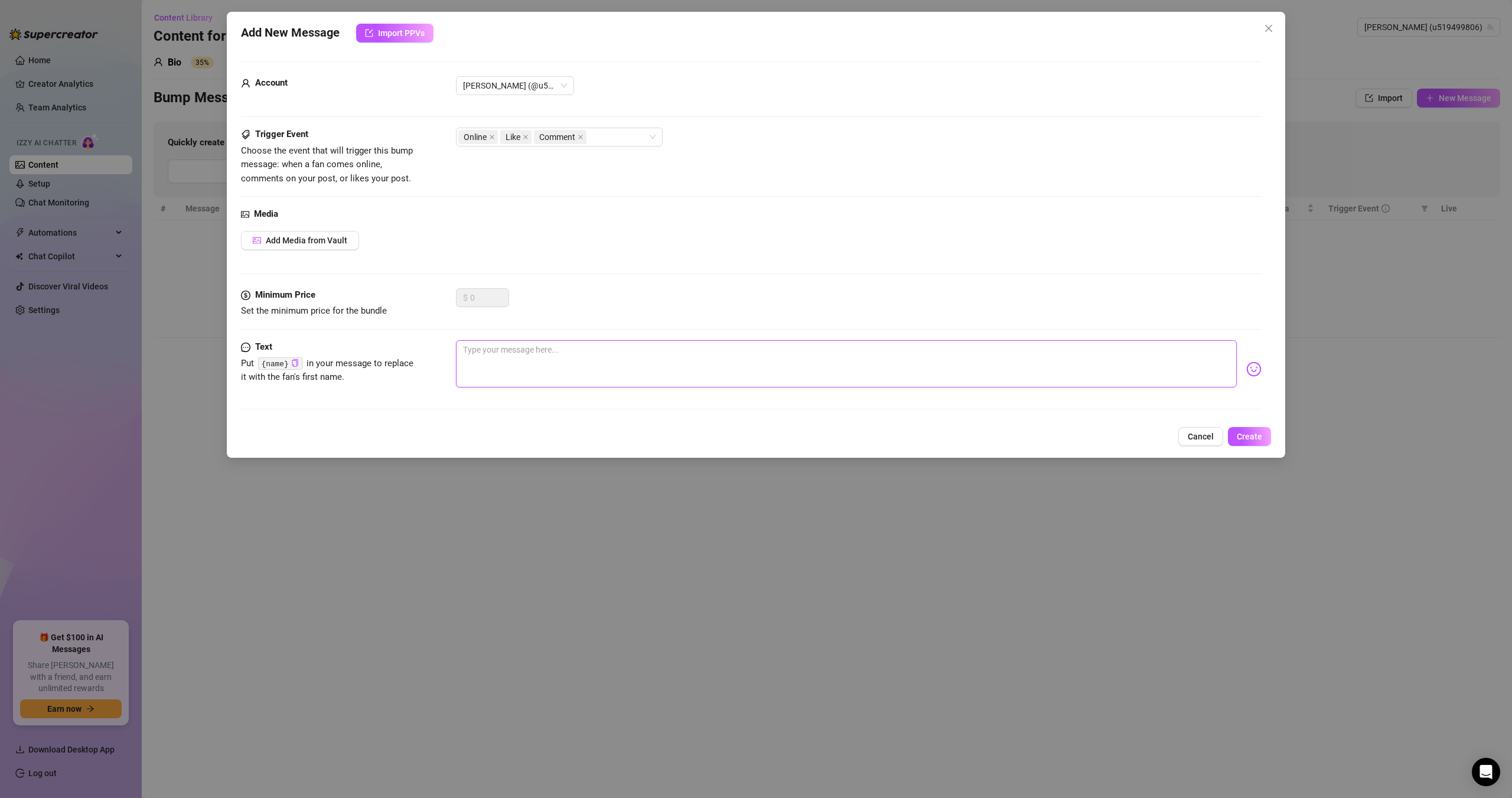
click at [494, 347] on textarea at bounding box center [845, 364] width 780 height 47
click at [295, 360] on icon "copy" at bounding box center [294, 363] width 6 height 8
click at [494, 355] on textarea "Hey" at bounding box center [845, 364] width 780 height 47
paste textarea "{name}"
type textarea "Hey {name}, I was wondering which one of these looks better?"
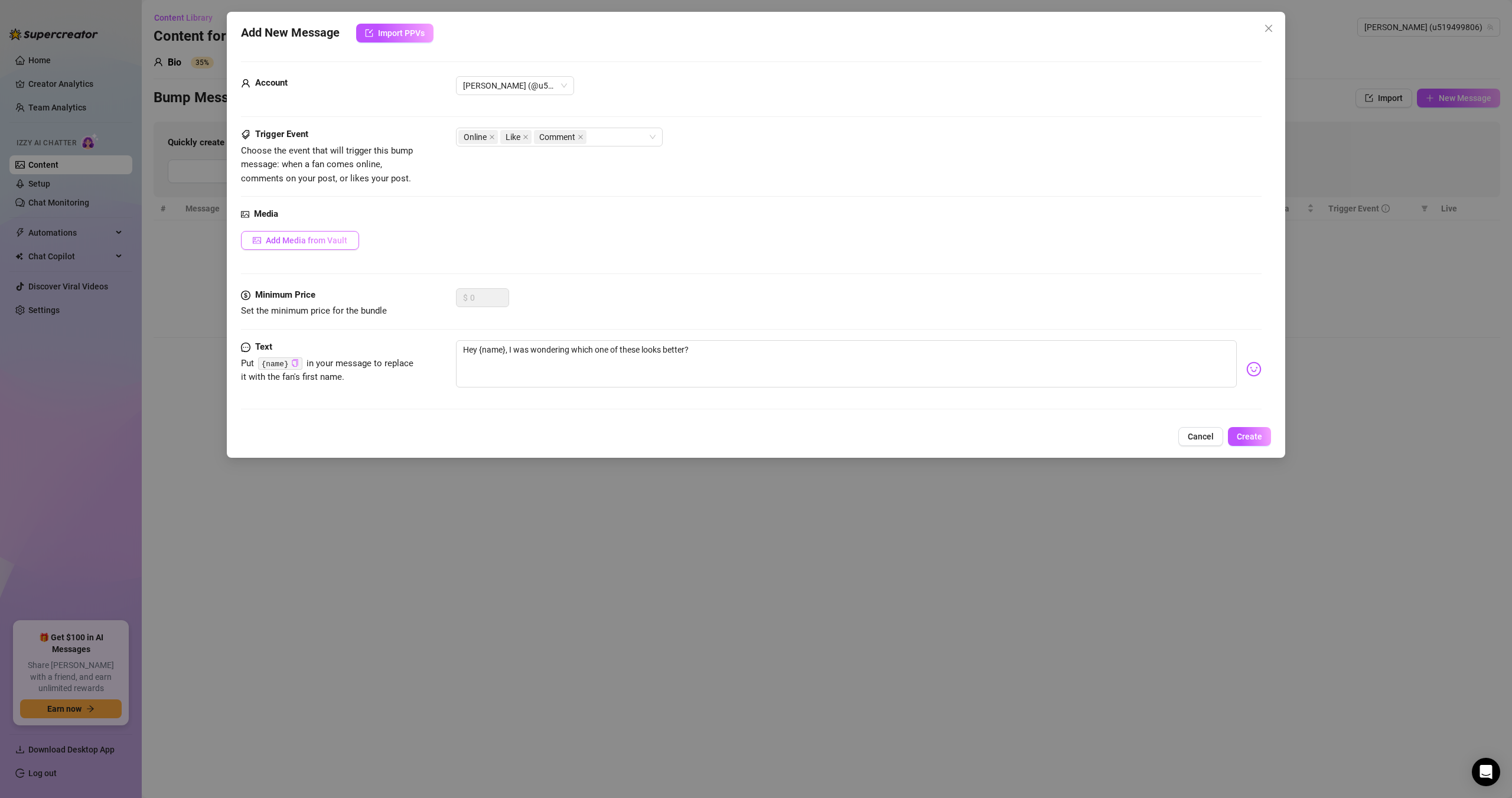
click at [324, 239] on span "Add Media from Vault" at bounding box center [307, 240] width 81 height 9
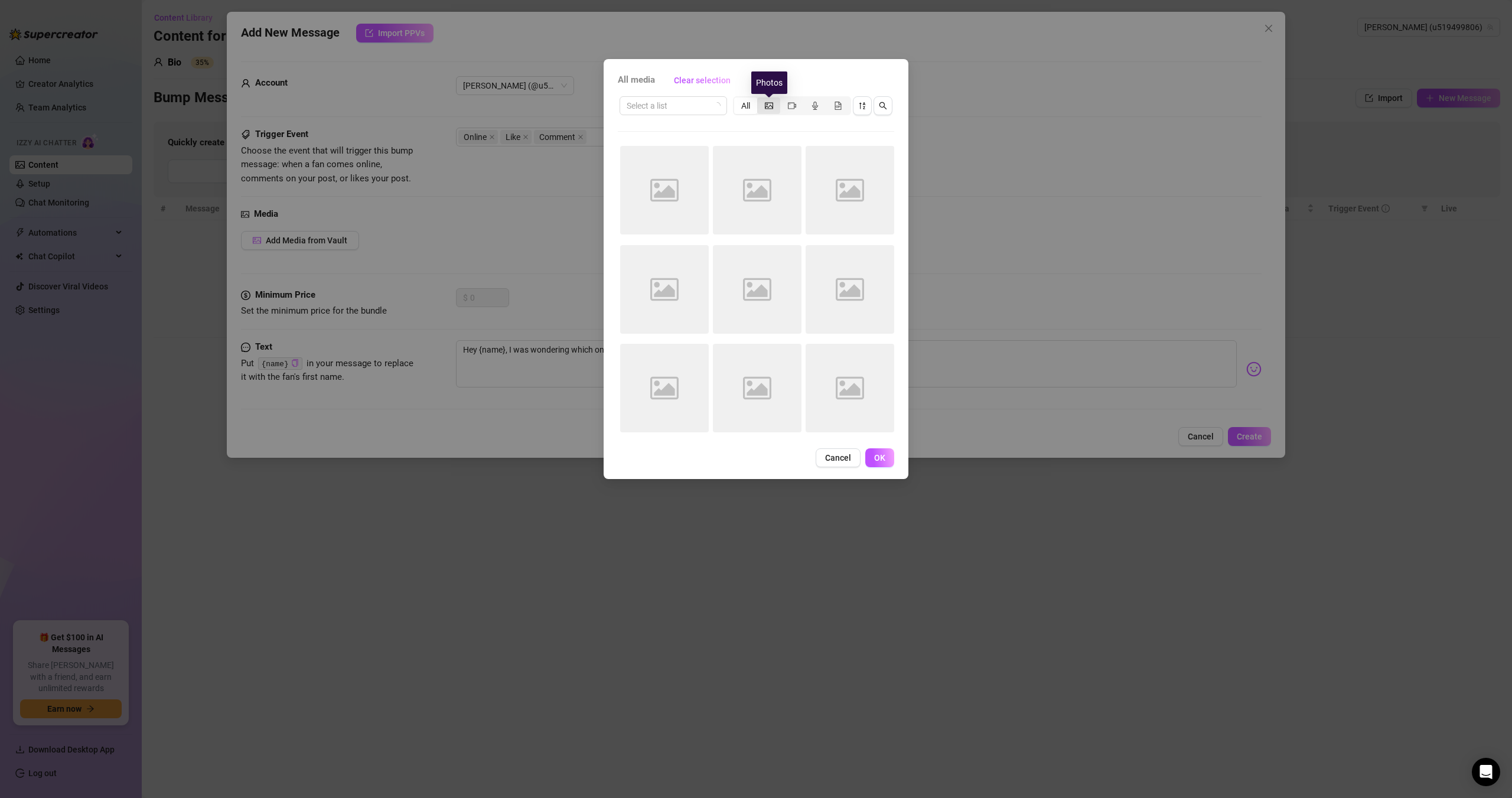
click at [767, 105] on icon "picture" at bounding box center [769, 105] width 9 height 9
click at [760, 99] on input "segmented control" at bounding box center [760, 99] width 0 height 0
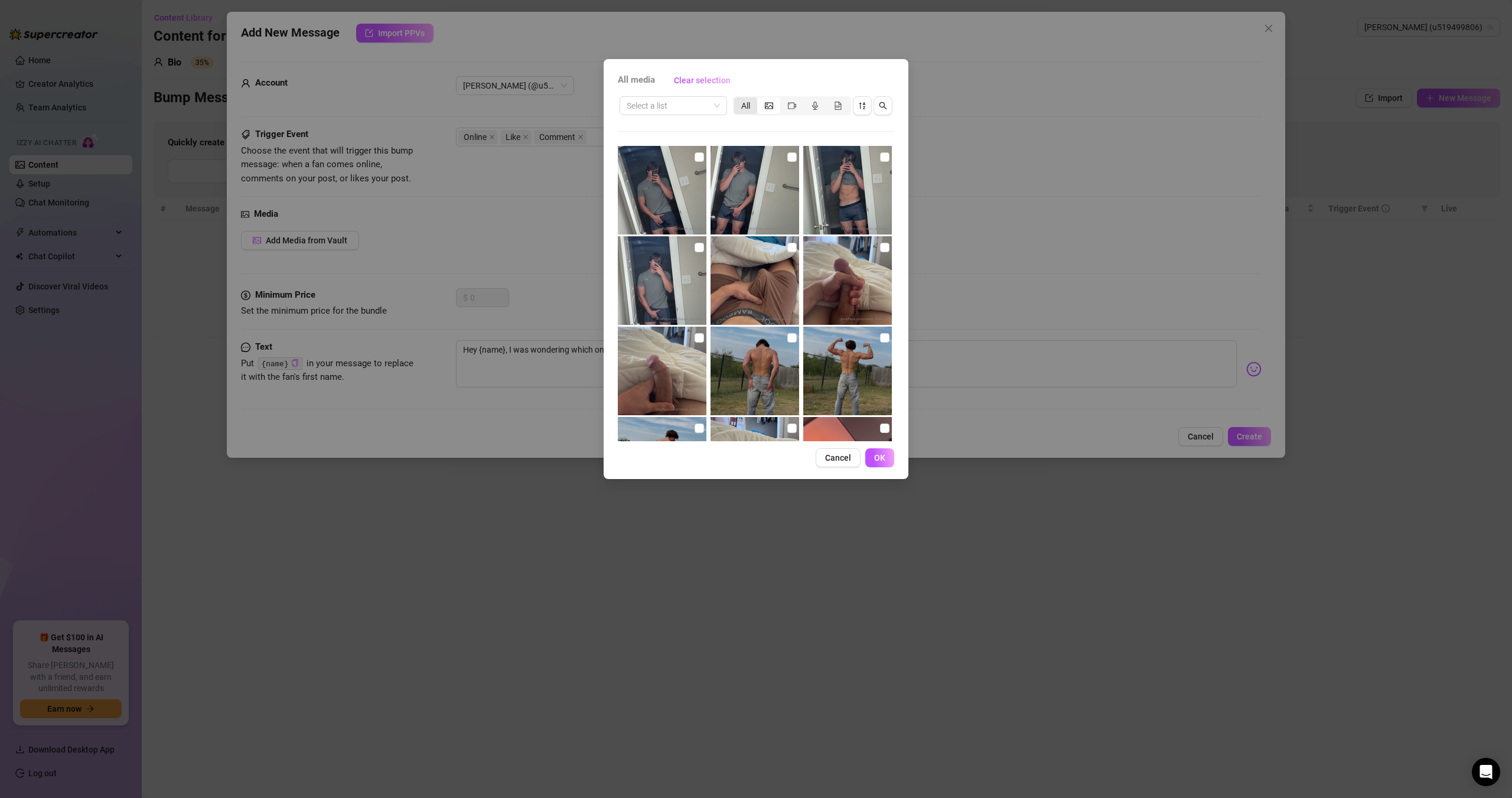
click at [749, 106] on div "All" at bounding box center [745, 105] width 23 height 16
click at [737, 99] on input "All" at bounding box center [737, 99] width 0 height 0
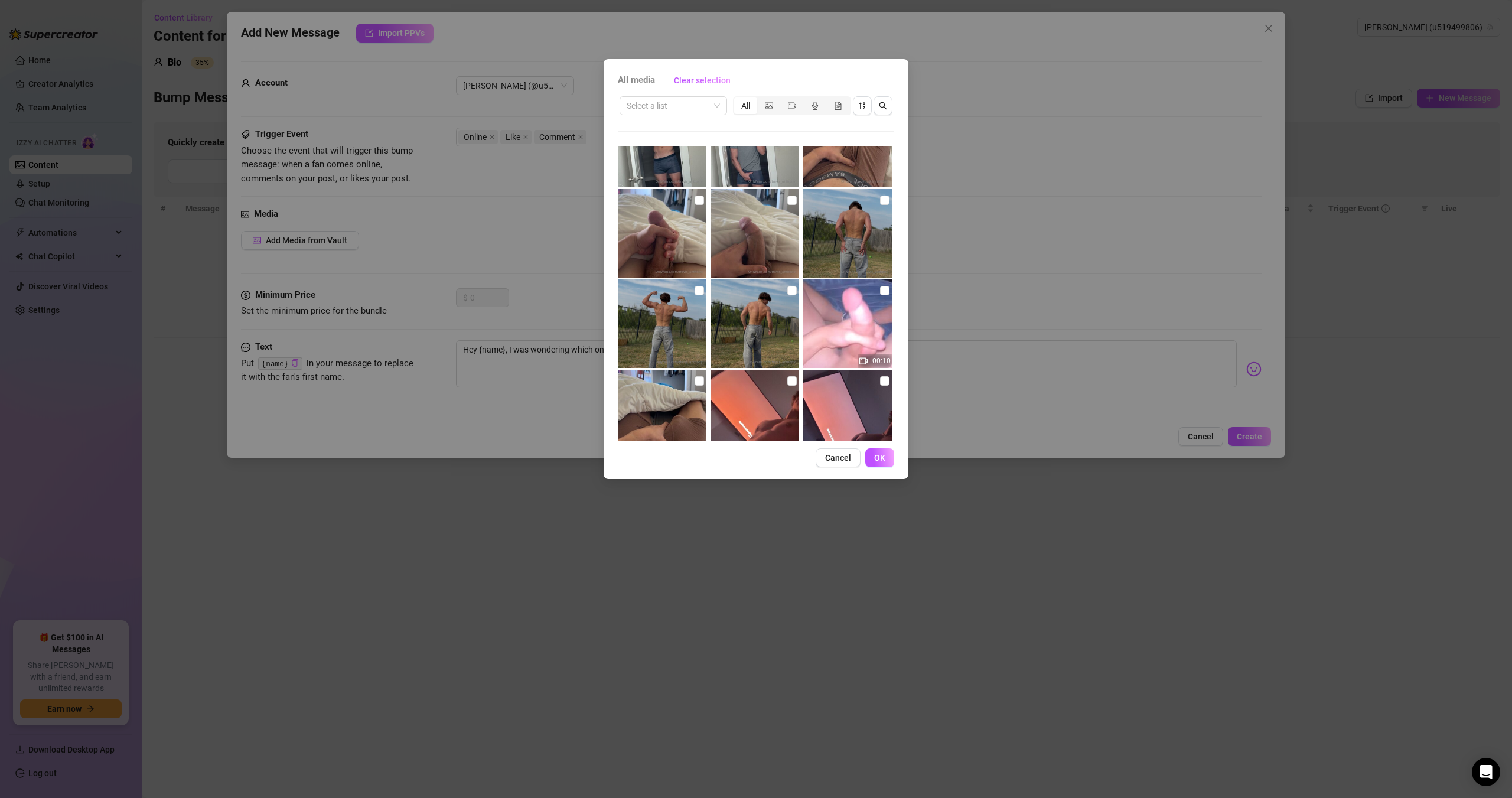
scroll to position [59, 0]
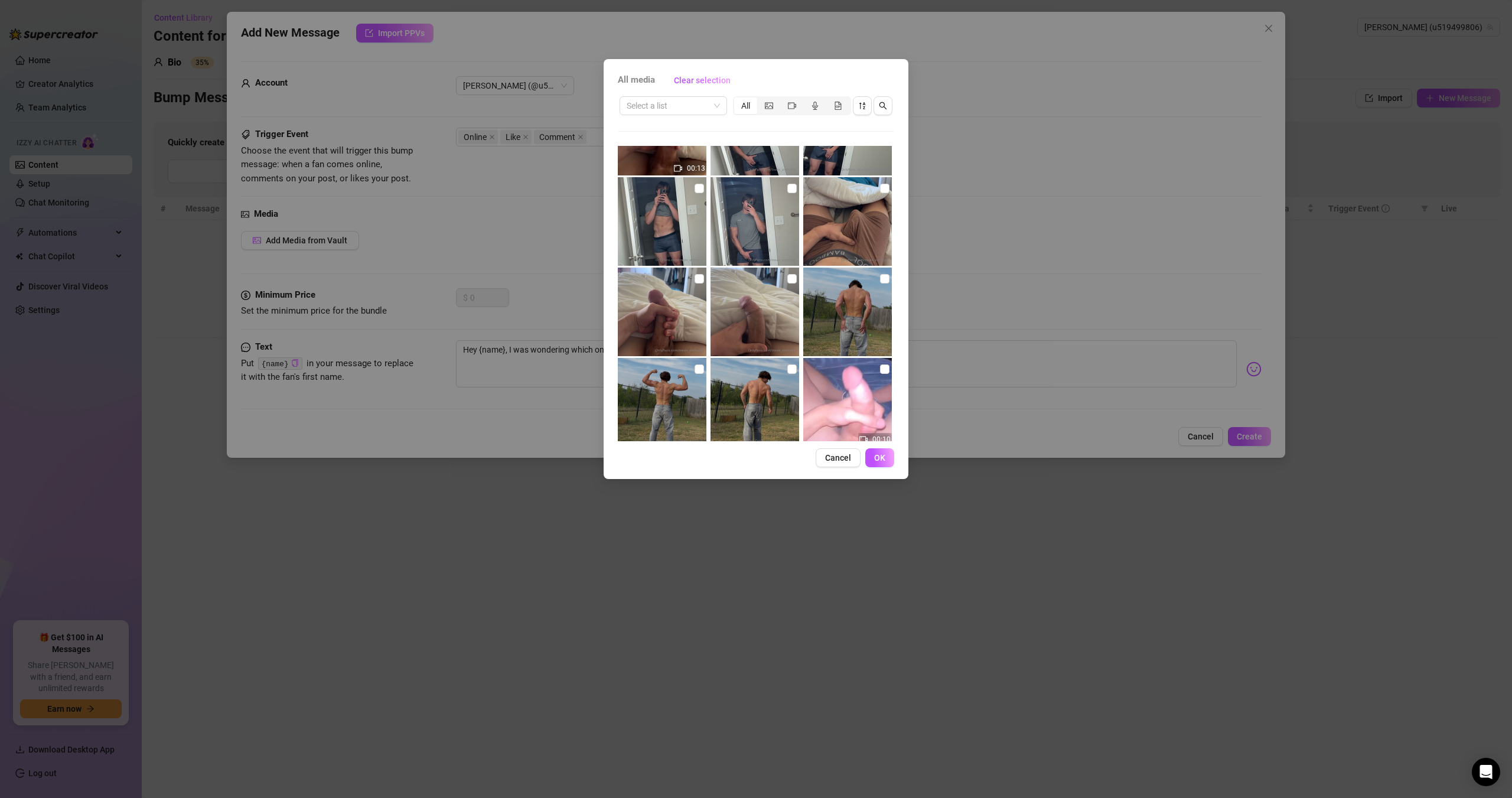
click at [694, 293] on img at bounding box center [662, 312] width 89 height 89
checkbox input "true"
click at [762, 296] on img at bounding box center [755, 312] width 89 height 89
checkbox input "true"
click at [881, 459] on span "OK" at bounding box center [880, 457] width 11 height 9
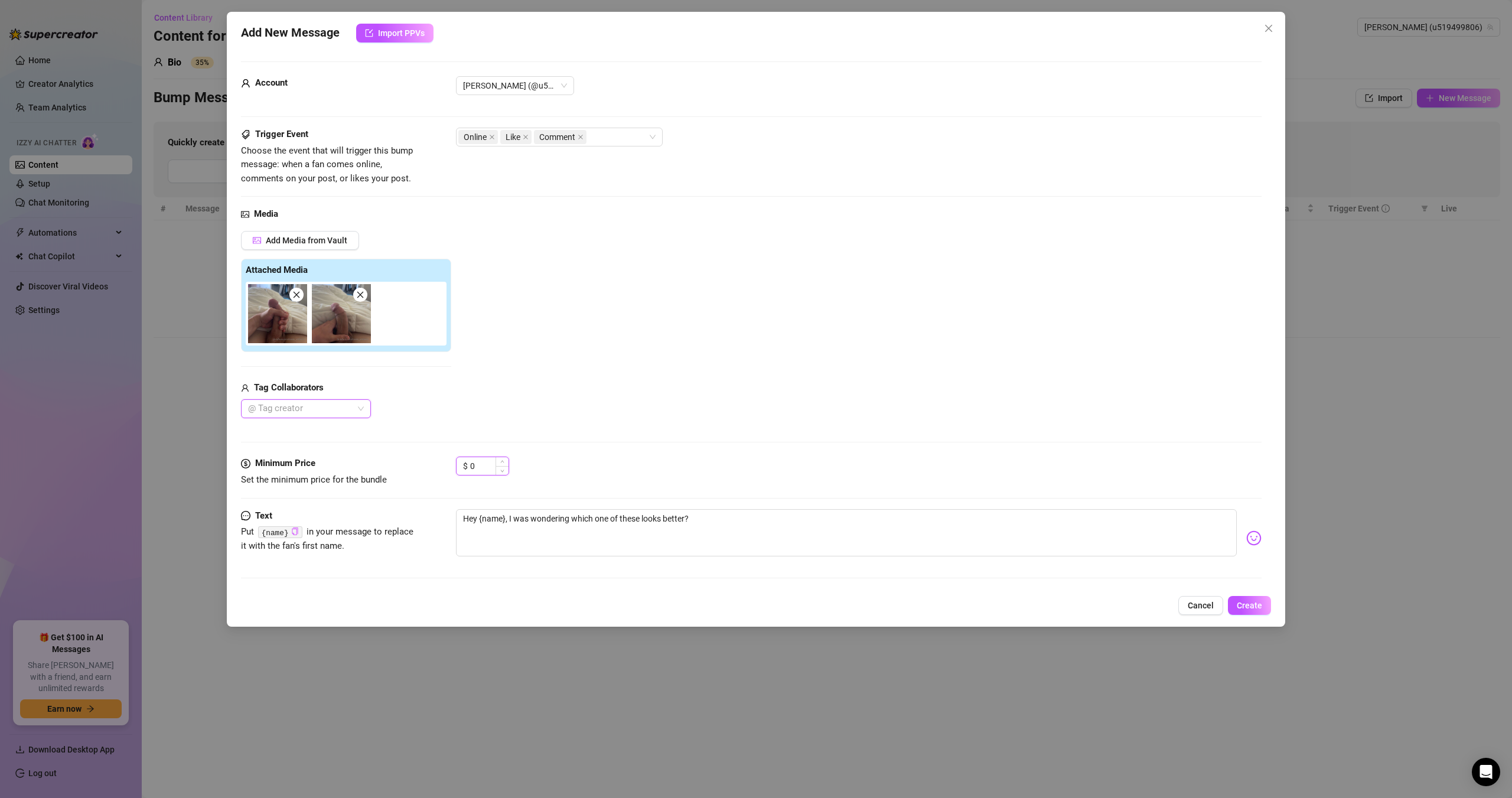
click at [483, 466] on input "0" at bounding box center [489, 466] width 39 height 18
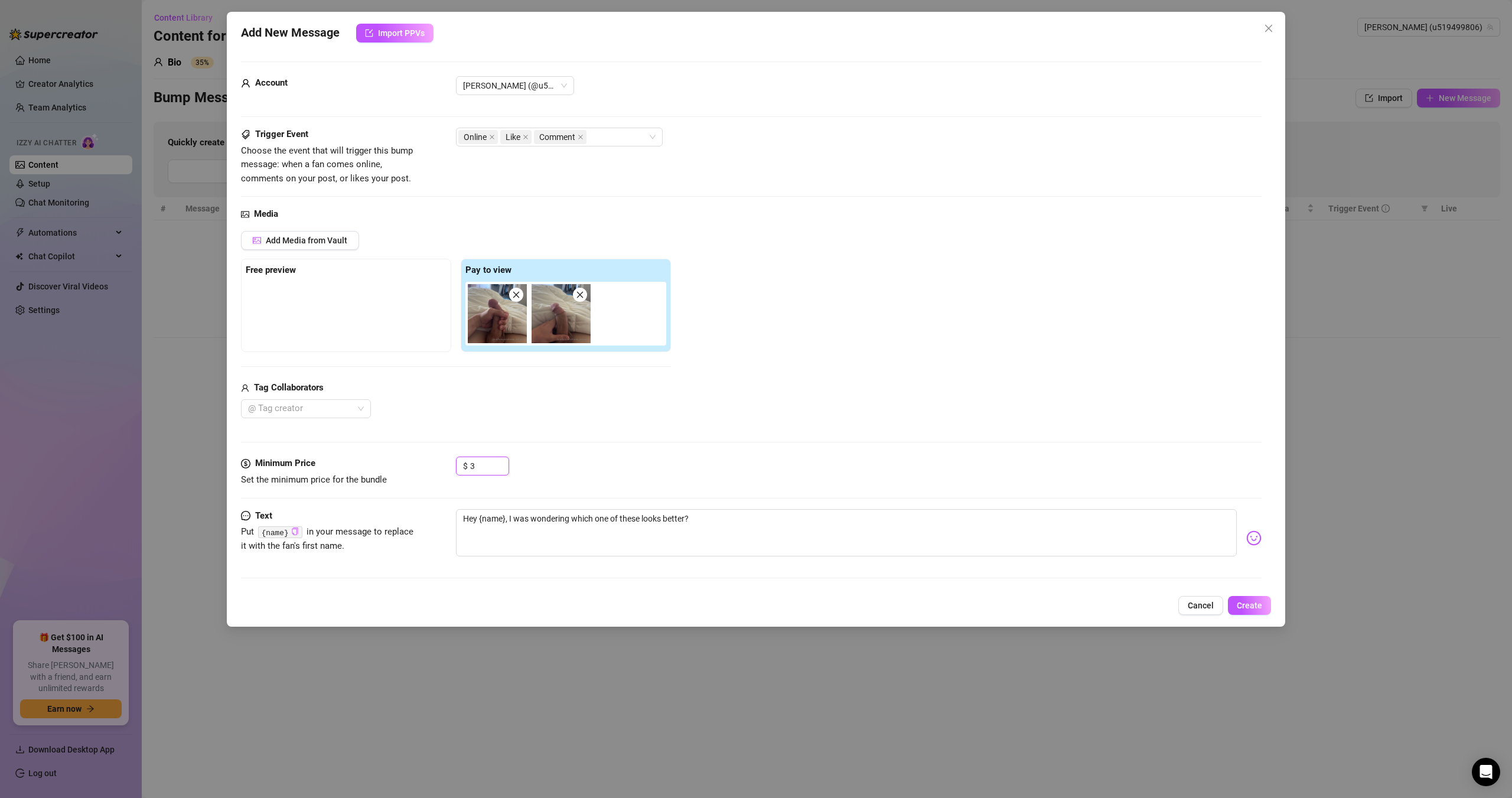
type input "3"
click at [542, 457] on div "$ 3" at bounding box center [858, 470] width 806 height 29
click at [1252, 602] on span "Create" at bounding box center [1249, 605] width 26 height 9
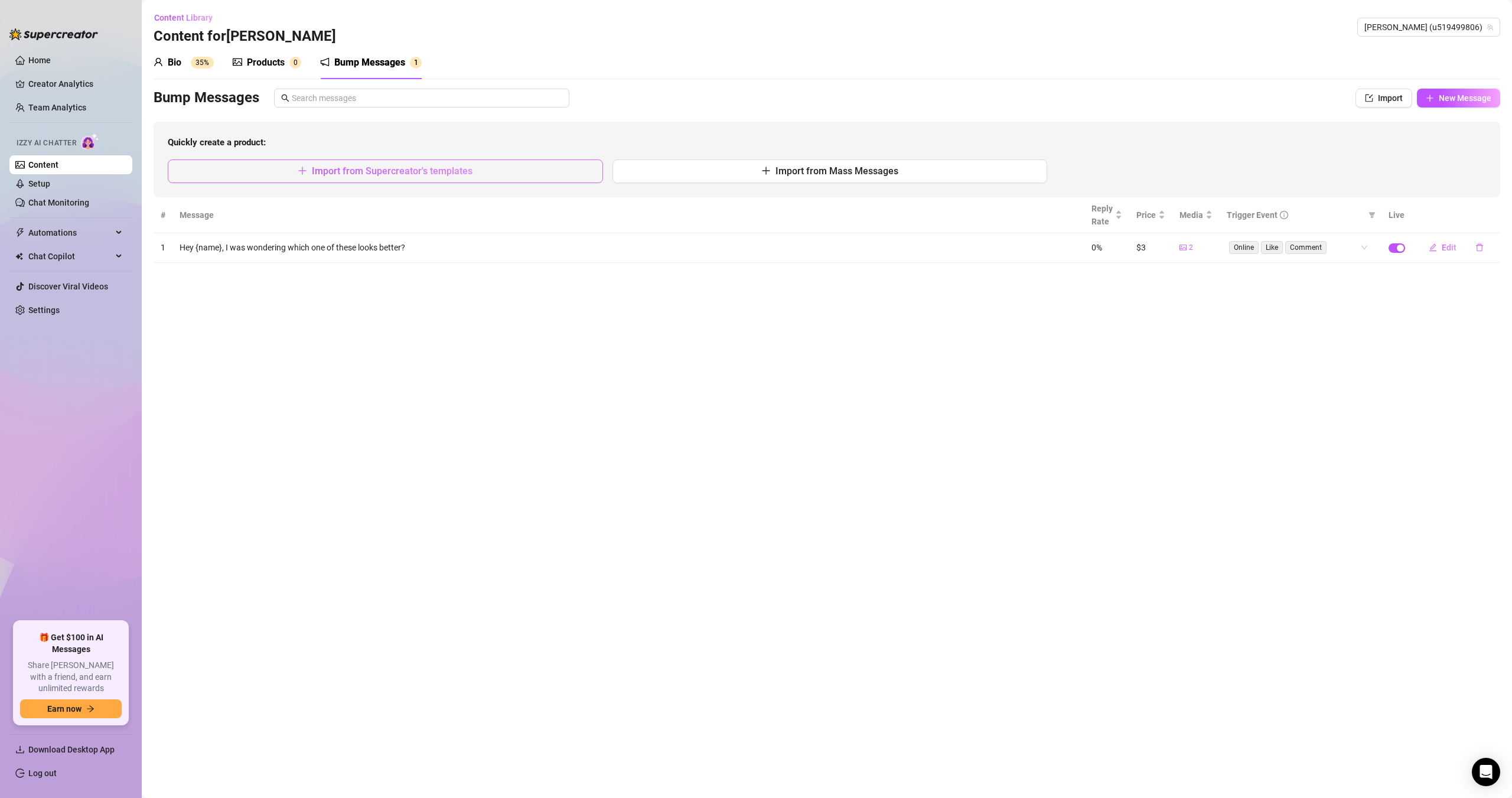
click at [419, 170] on span "Import from Supercreator's templates" at bounding box center [392, 171] width 161 height 11
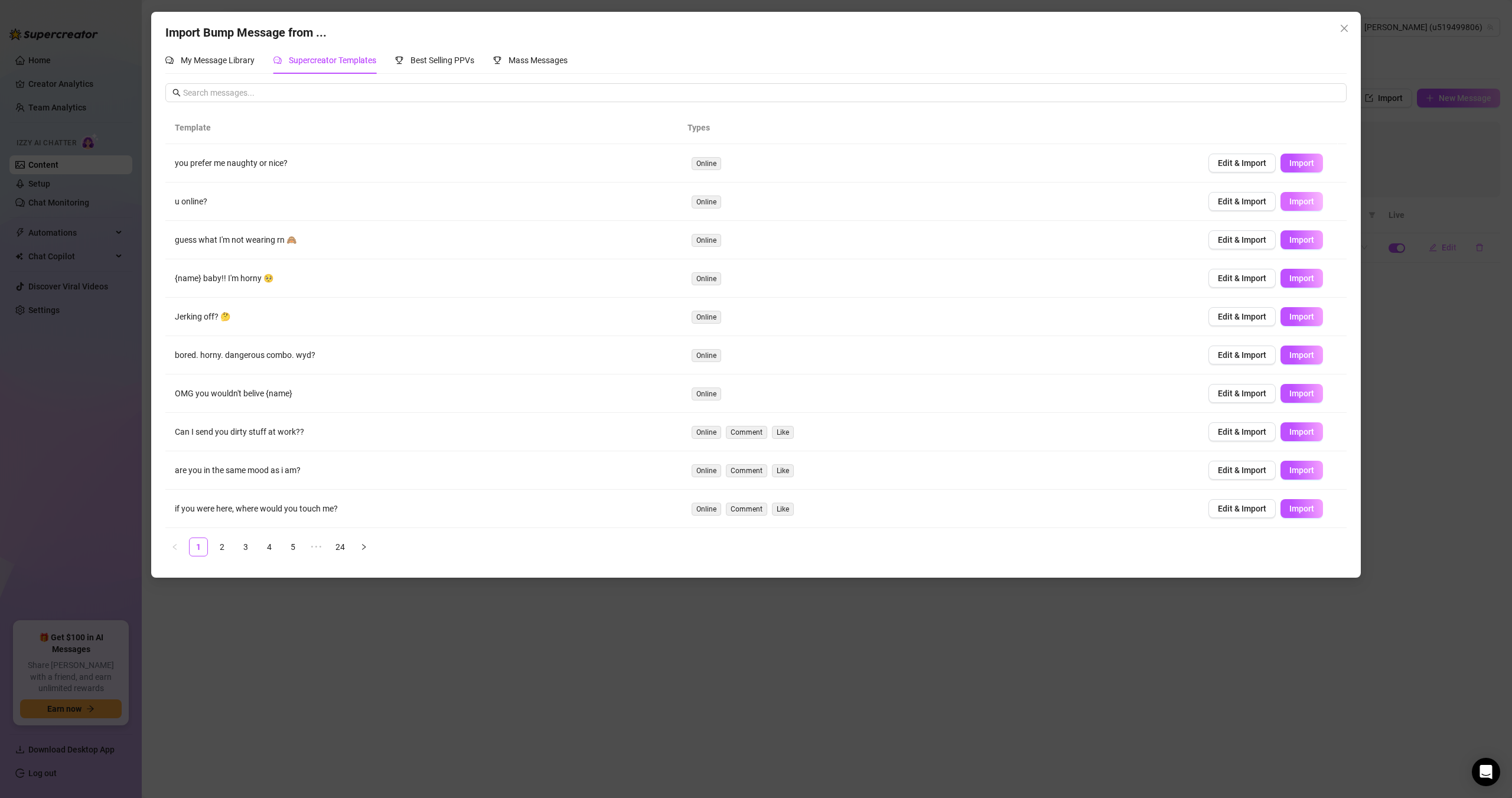
click at [1290, 200] on span "Import" at bounding box center [1301, 202] width 25 height 9
type input "0"
drag, startPoint x: 1343, startPoint y: 26, endPoint x: 1341, endPoint y: 33, distance: 7.3
click at [1343, 26] on icon "close" at bounding box center [1343, 28] width 9 height 9
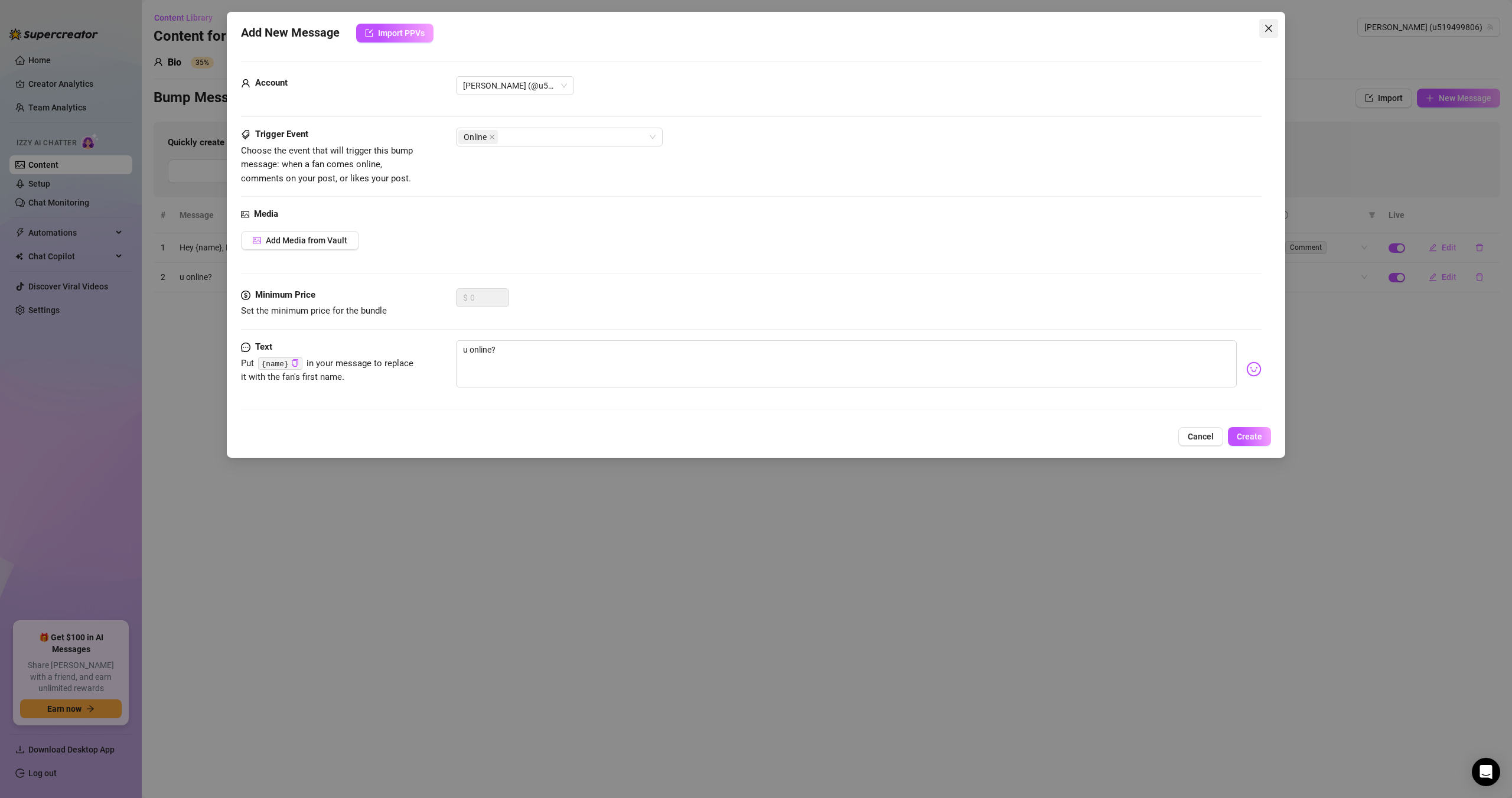
click at [1269, 23] on button "Close" at bounding box center [1269, 28] width 19 height 19
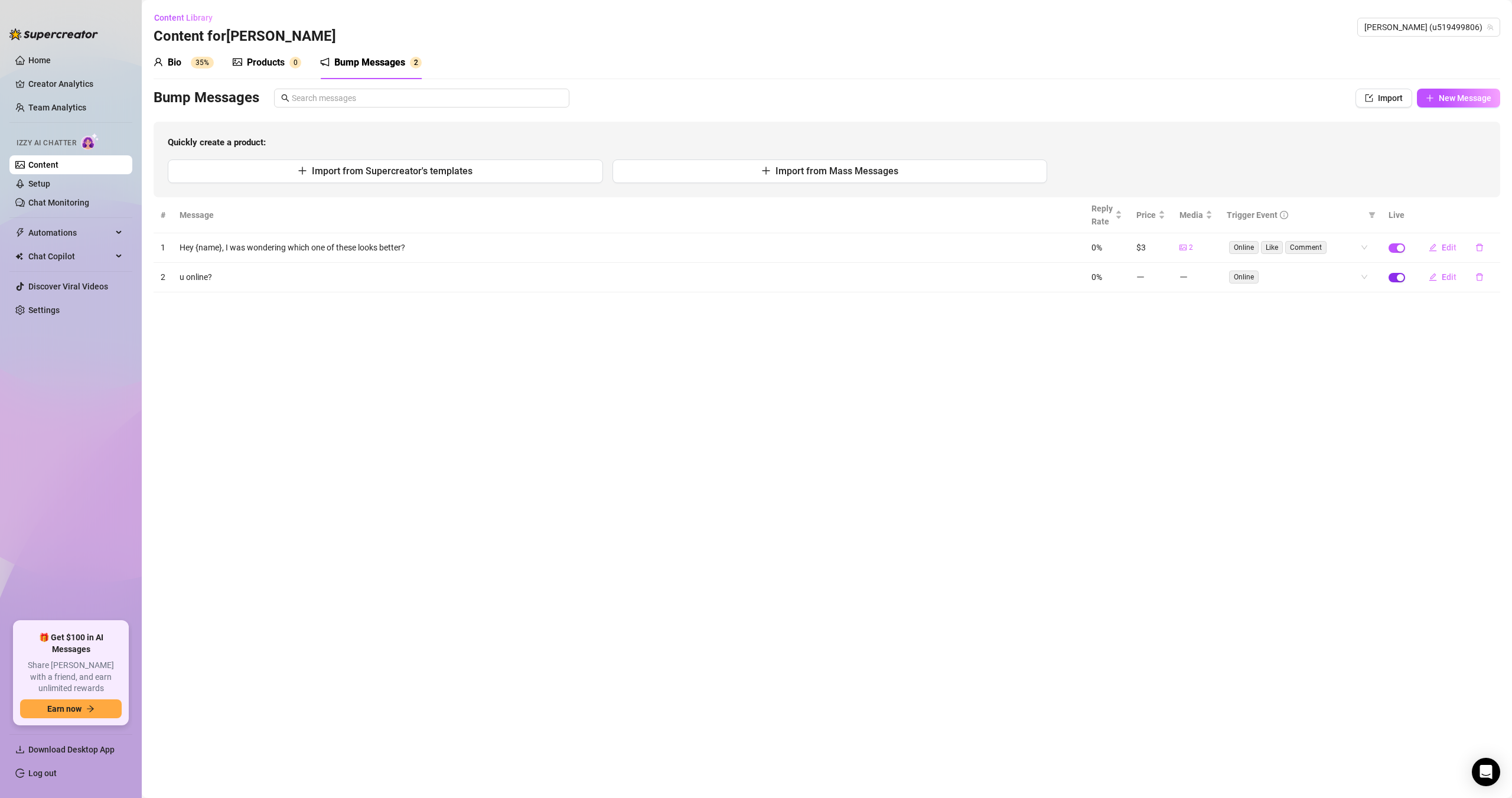
click at [1400, 276] on div "button" at bounding box center [1399, 276] width 7 height 7
click at [50, 186] on link "Setup" at bounding box center [39, 184] width 22 height 9
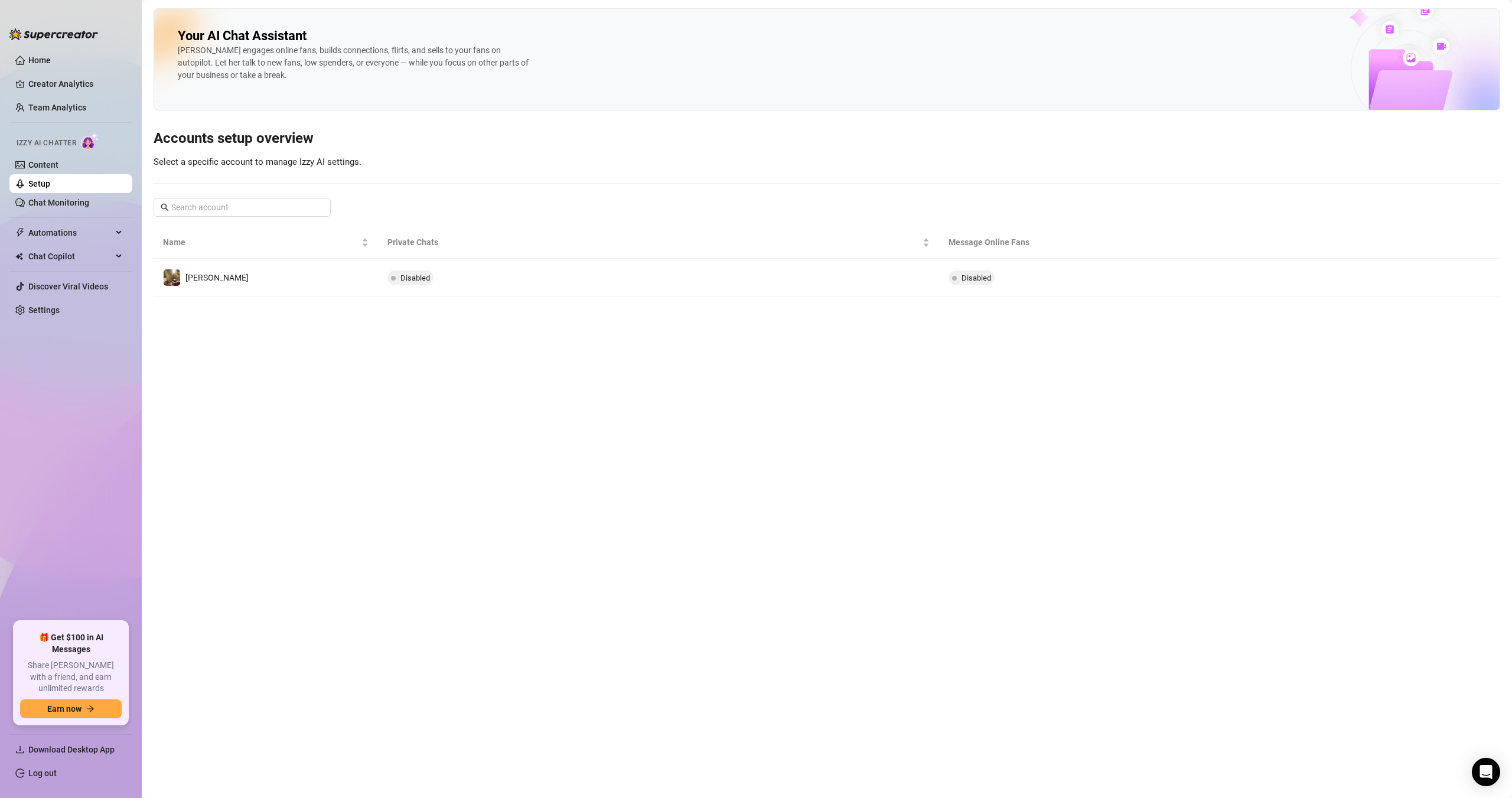
click at [319, 285] on td "[PERSON_NAME]" at bounding box center [265, 277] width 224 height 39
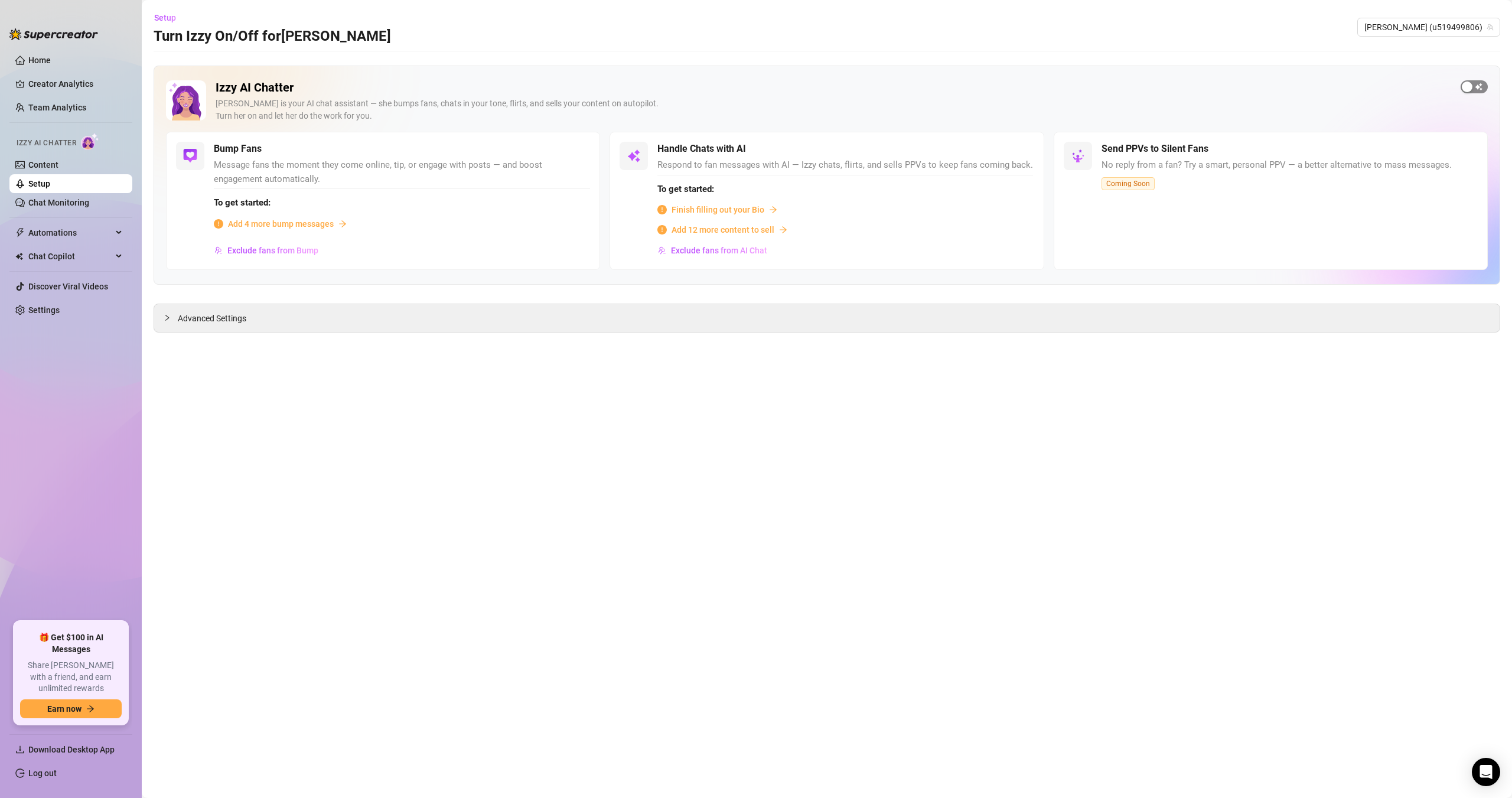
click at [1467, 89] on div "button" at bounding box center [1467, 86] width 10 height 10
click at [550, 126] on span "Upgrade Subscription" at bounding box center [525, 121] width 80 height 9
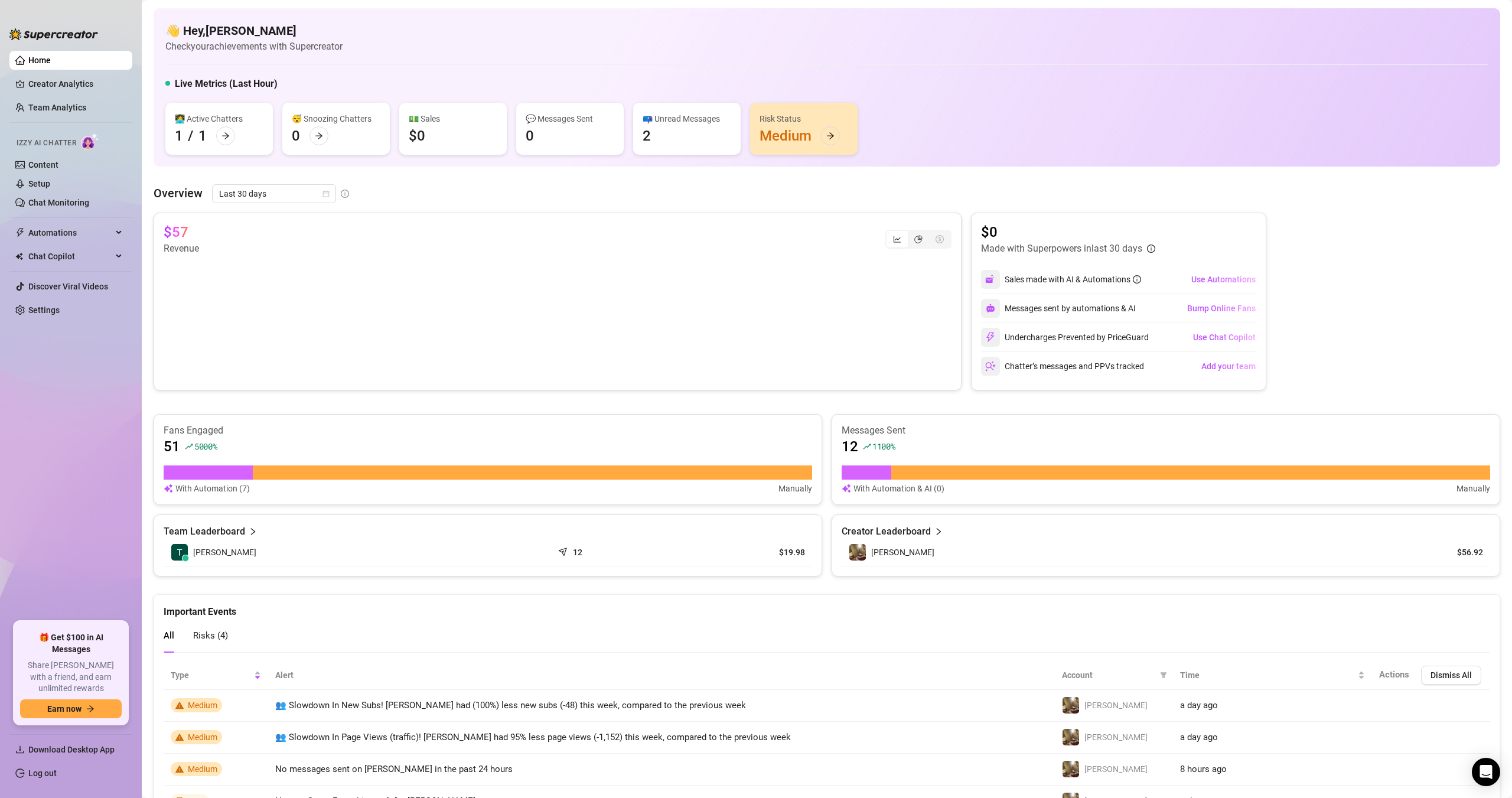
click at [794, 134] on div "Risk Status Medium" at bounding box center [804, 129] width 108 height 52
click at [832, 128] on div at bounding box center [830, 135] width 19 height 19
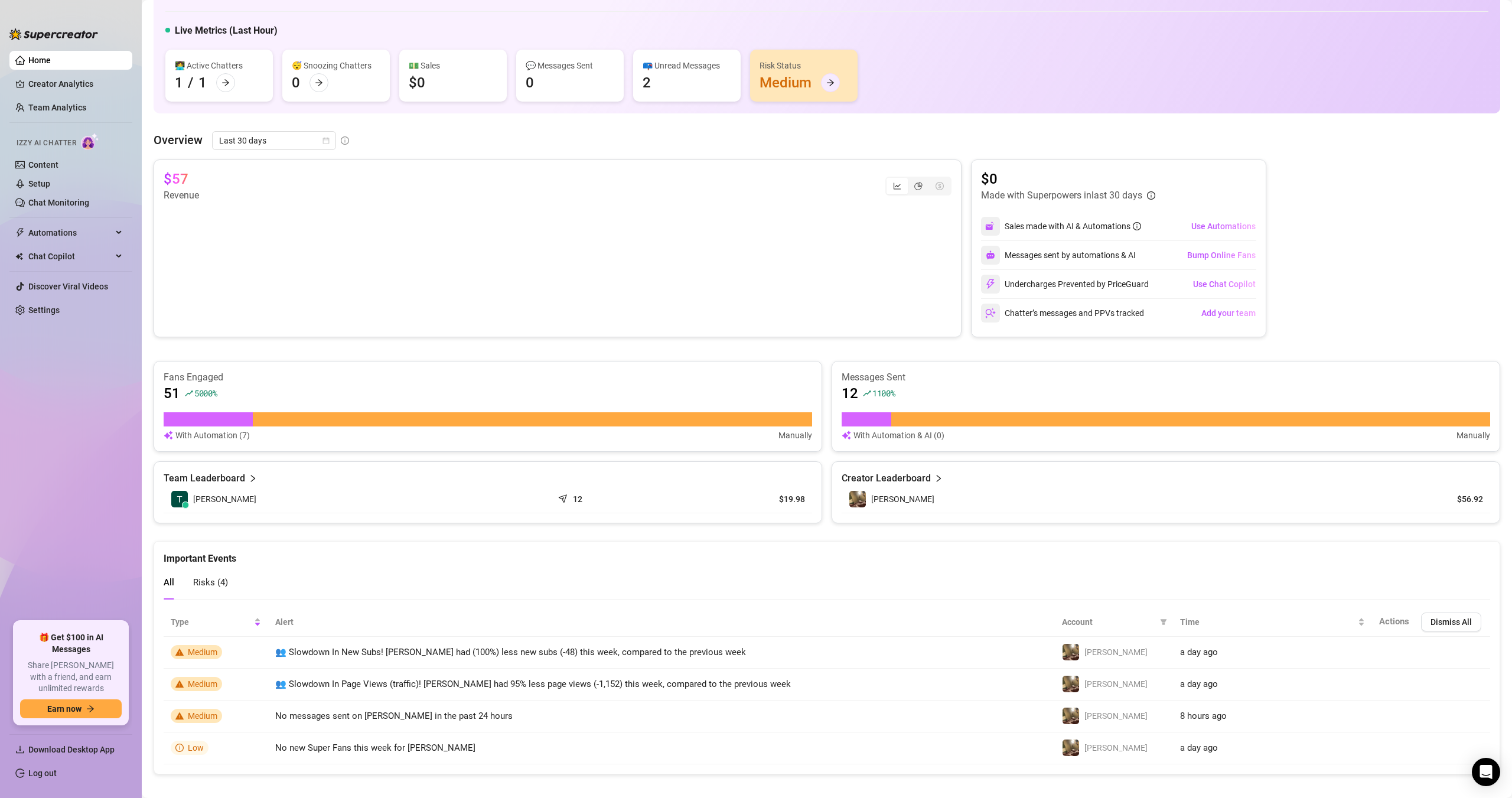
scroll to position [65, 0]
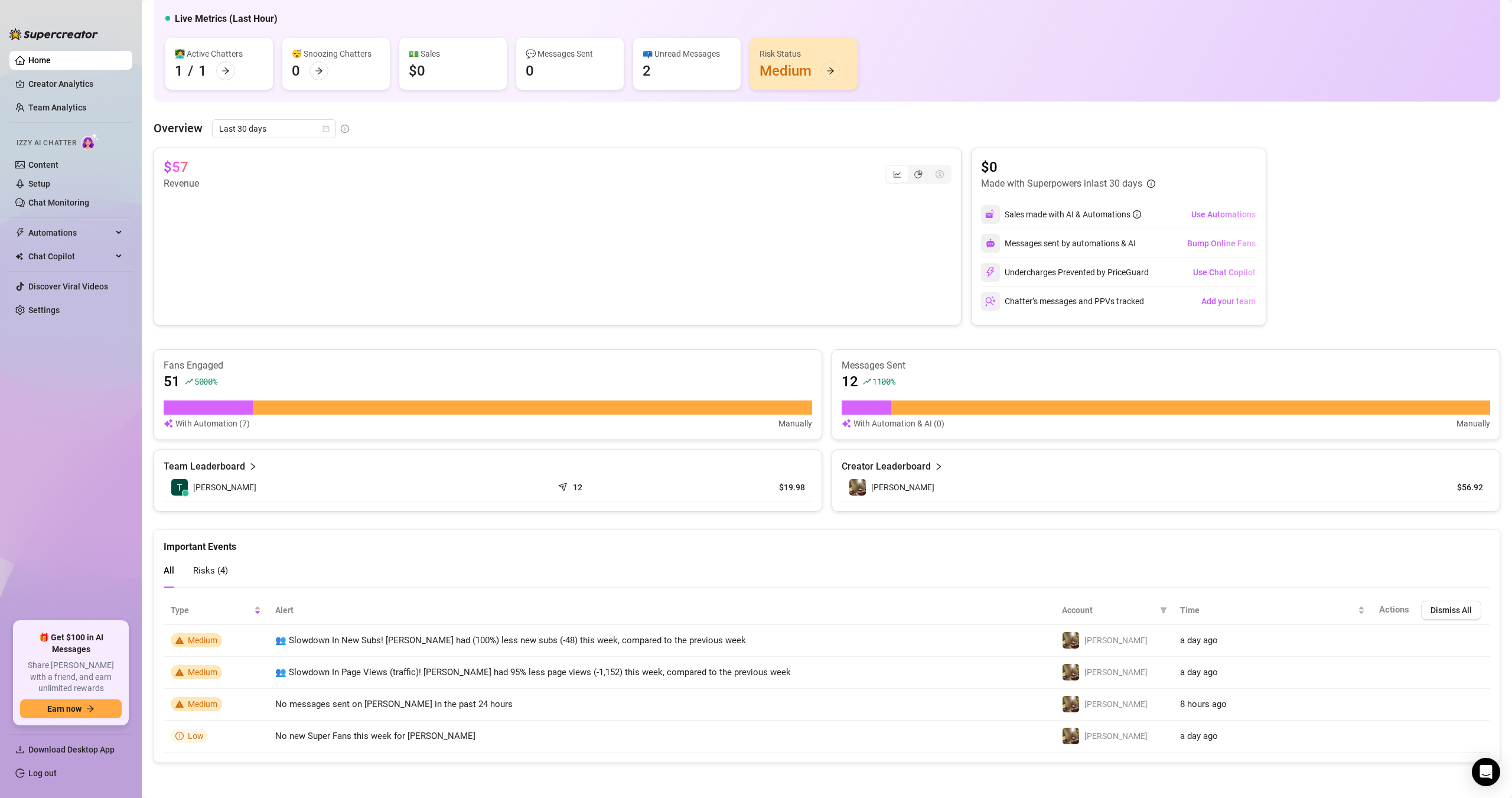
click at [216, 571] on span "Risks ( 4 )" at bounding box center [210, 570] width 35 height 10
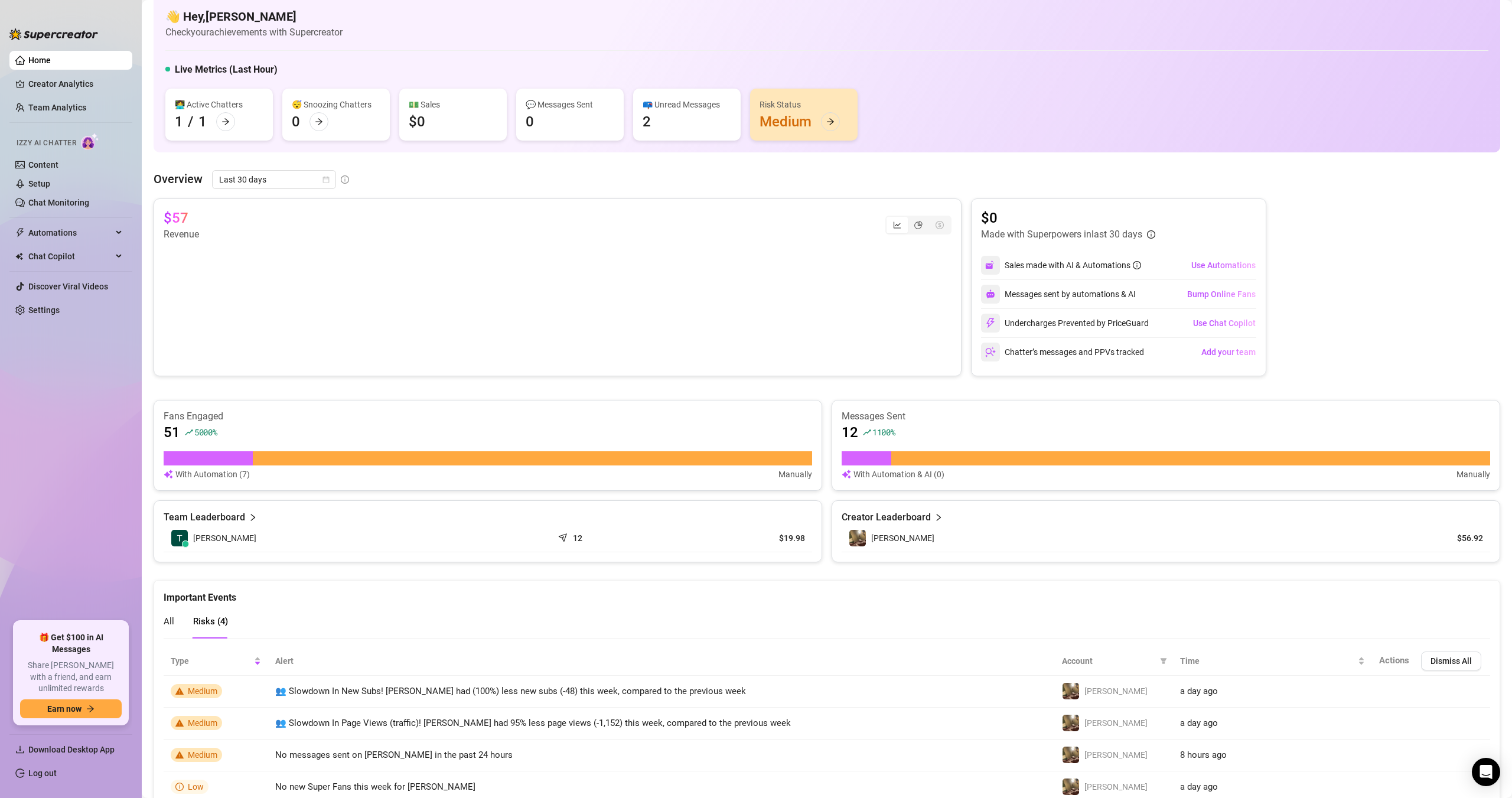
scroll to position [0, 0]
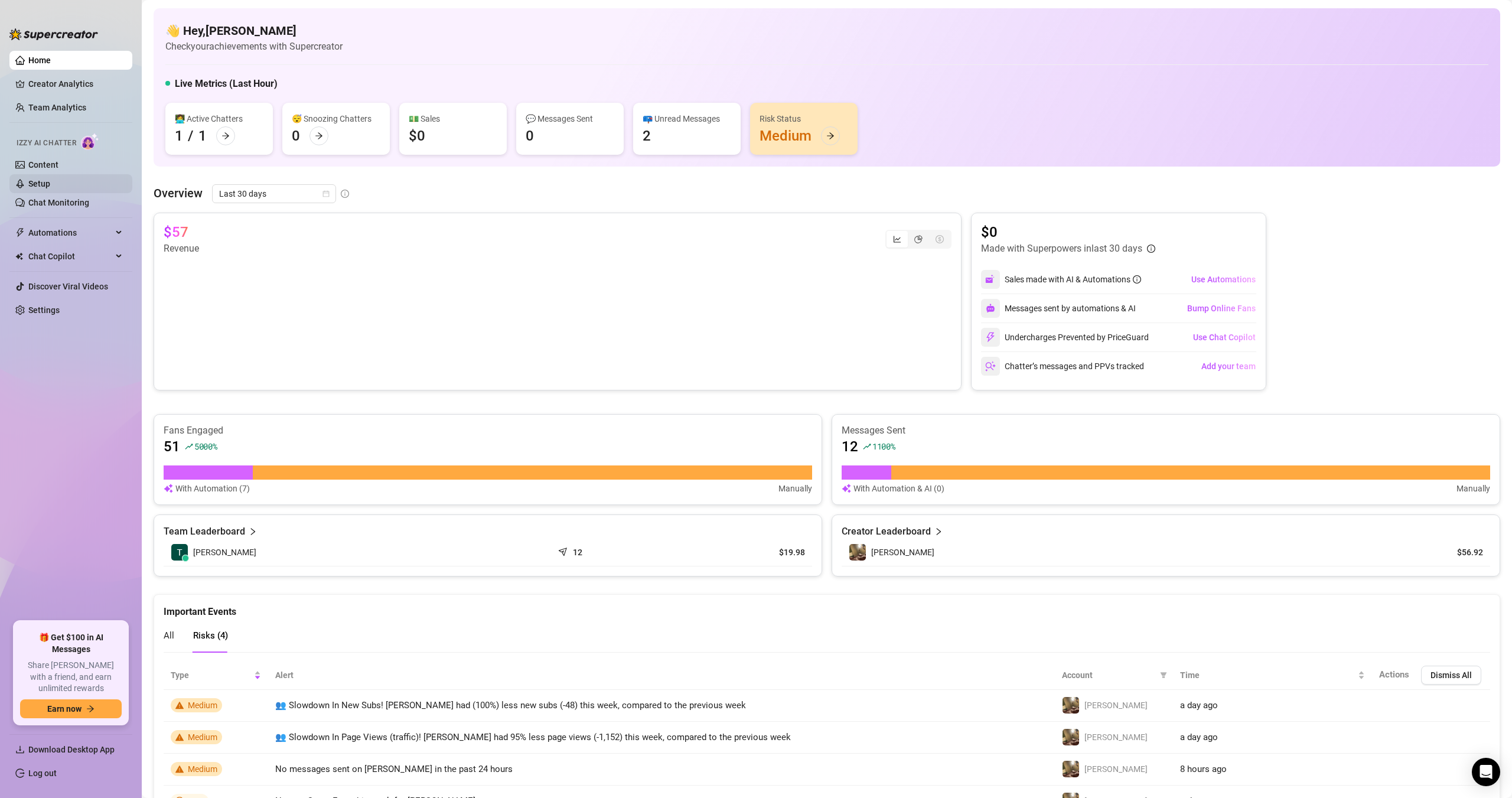
click at [50, 183] on link "Setup" at bounding box center [39, 184] width 22 height 9
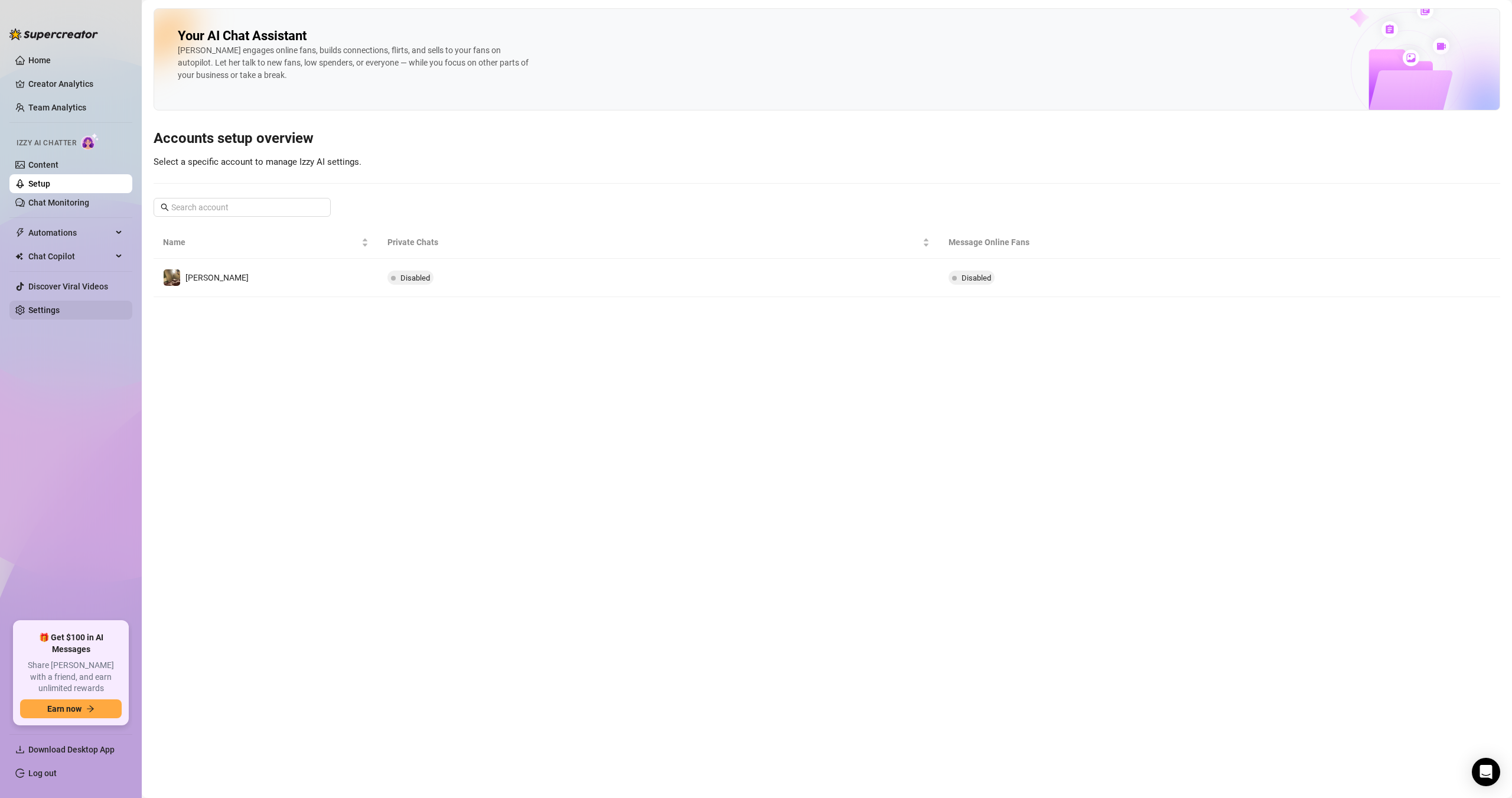
click at [60, 309] on link "Settings" at bounding box center [44, 310] width 31 height 9
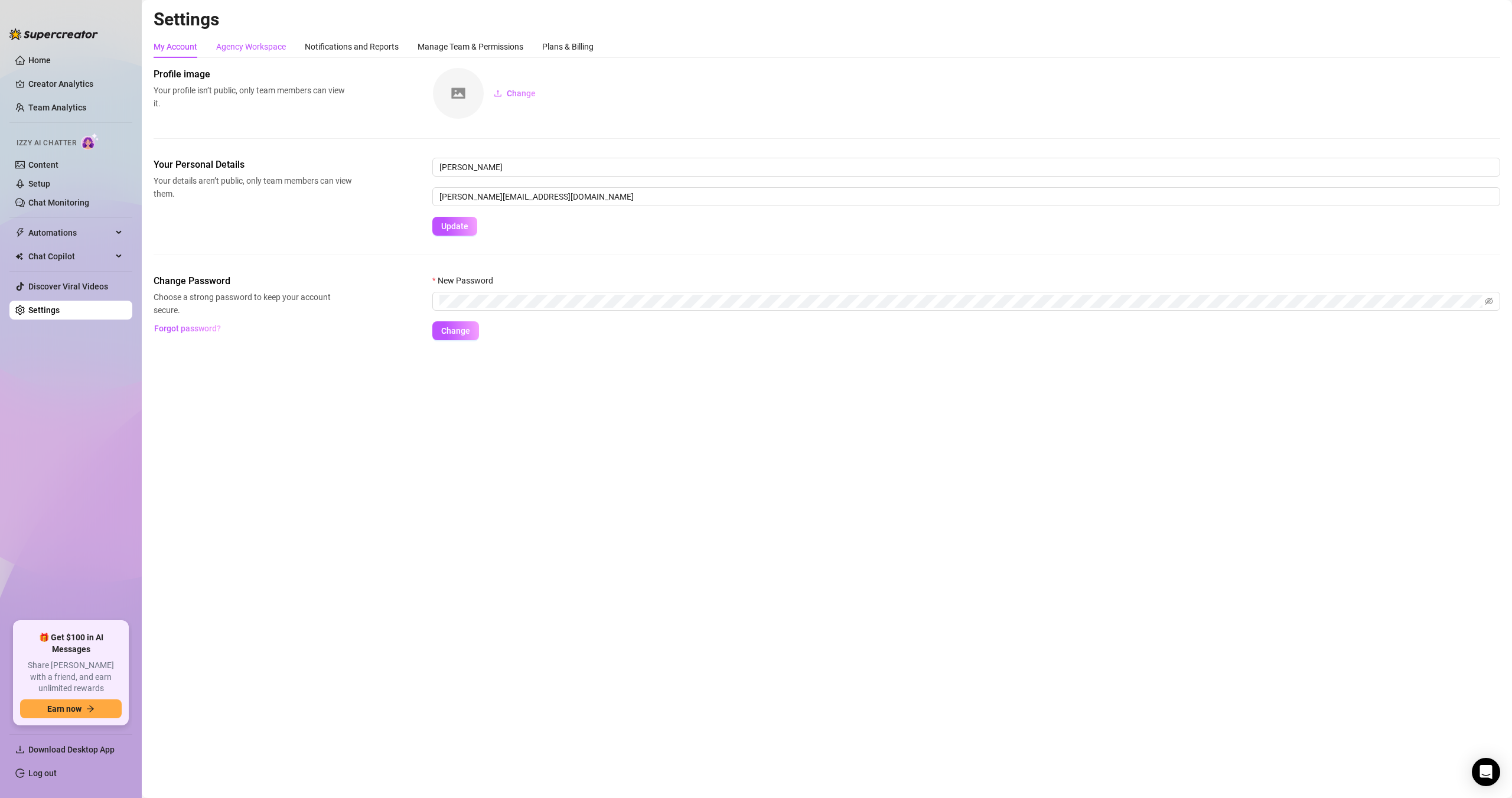
click at [257, 45] on div "Agency Workspace" at bounding box center [251, 46] width 70 height 13
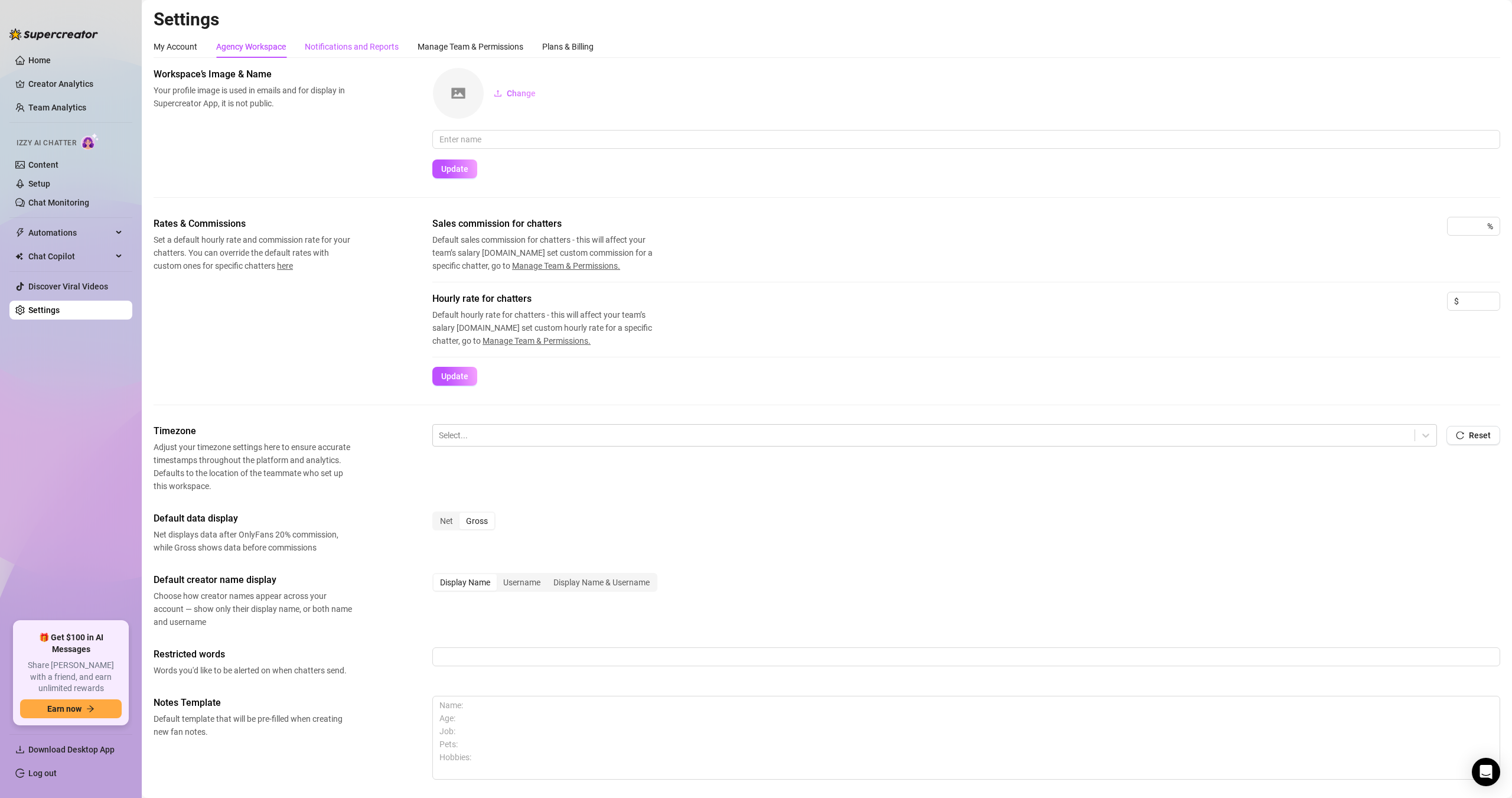
click at [341, 46] on div "Notifications and Reports" at bounding box center [351, 46] width 94 height 13
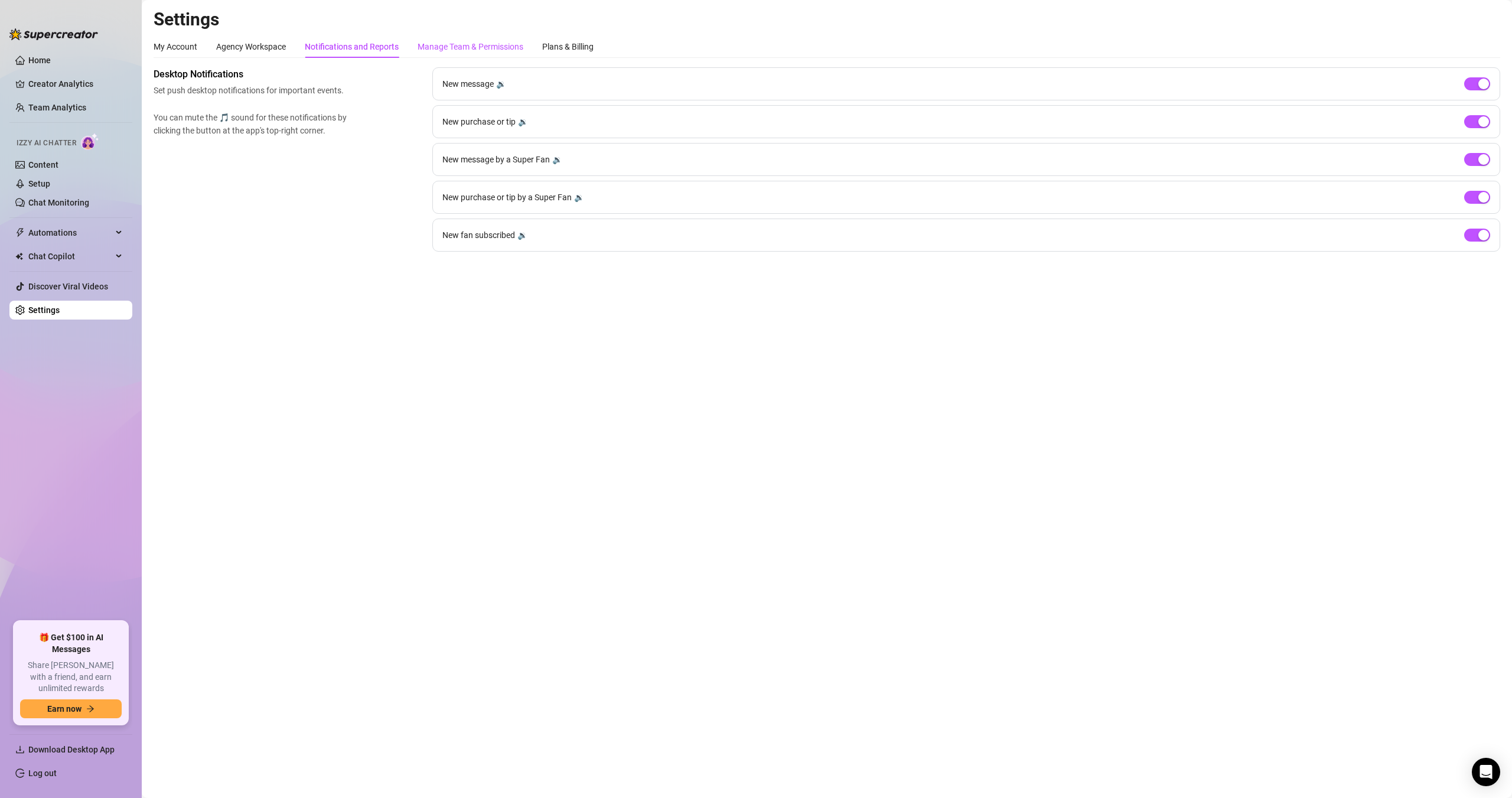
click at [460, 46] on div "Manage Team & Permissions" at bounding box center [471, 46] width 106 height 13
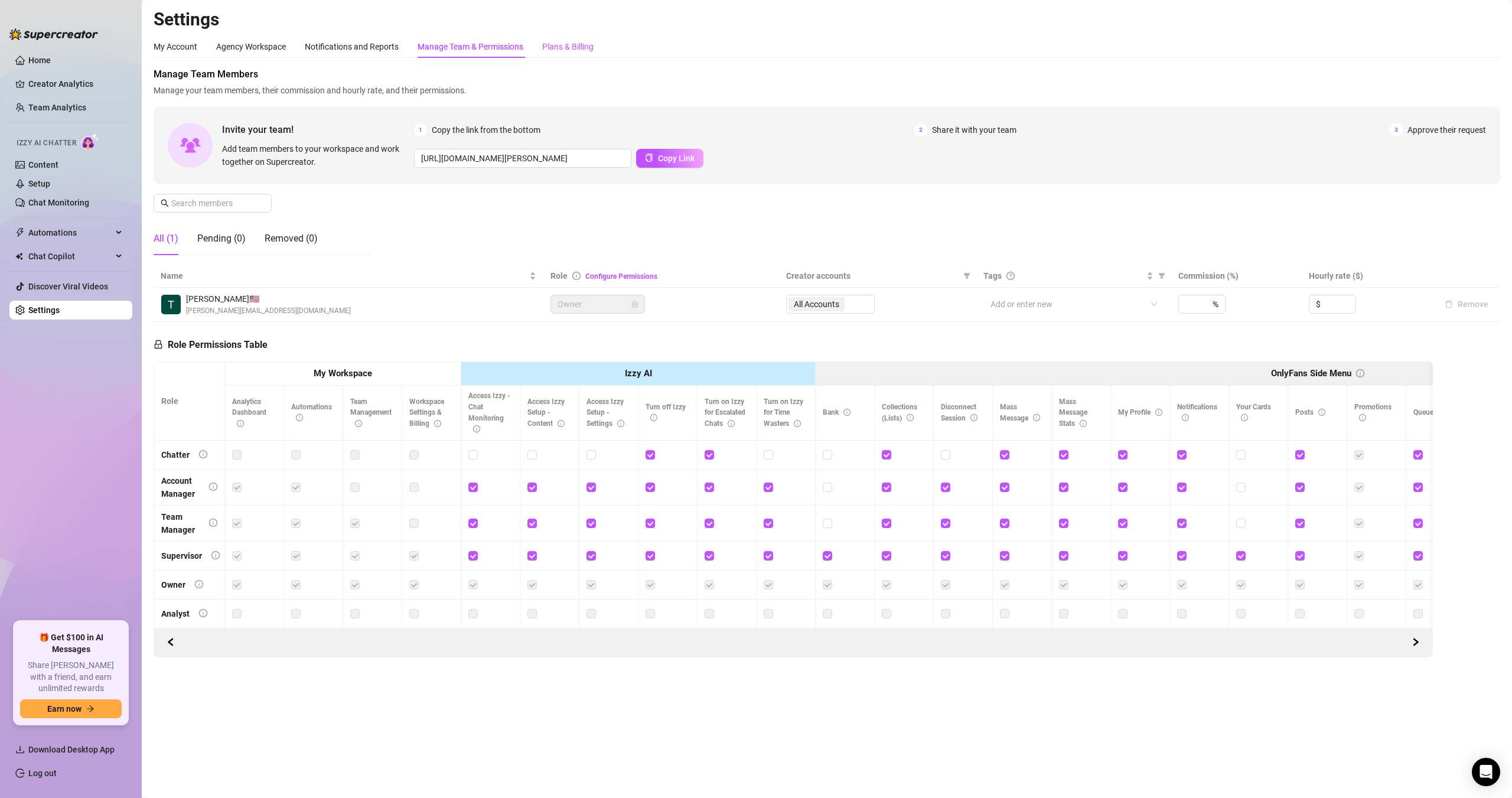
click at [583, 47] on div "Plans & Billing" at bounding box center [568, 46] width 51 height 13
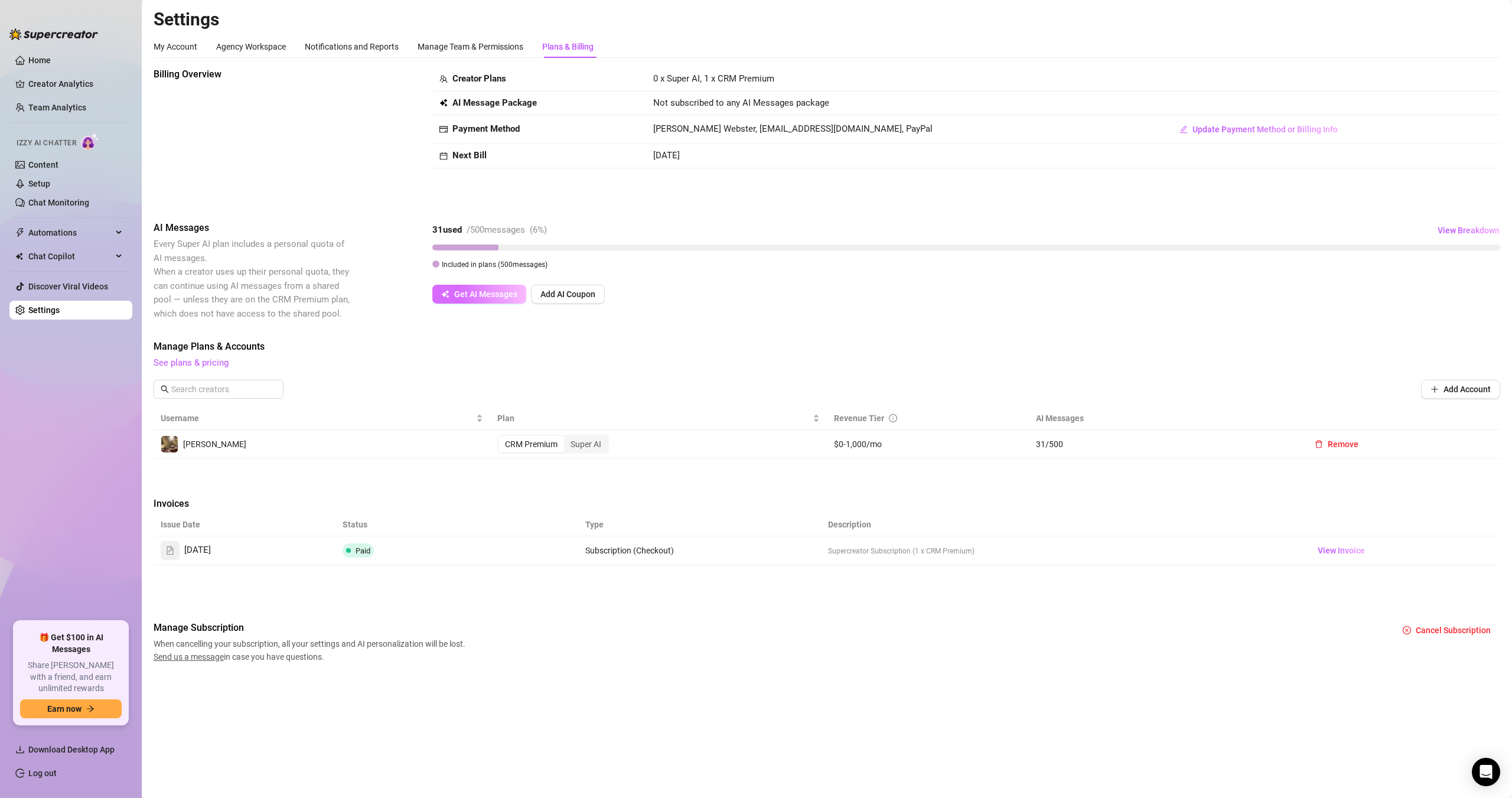
click at [496, 293] on span "Get AI Messages" at bounding box center [486, 294] width 63 height 9
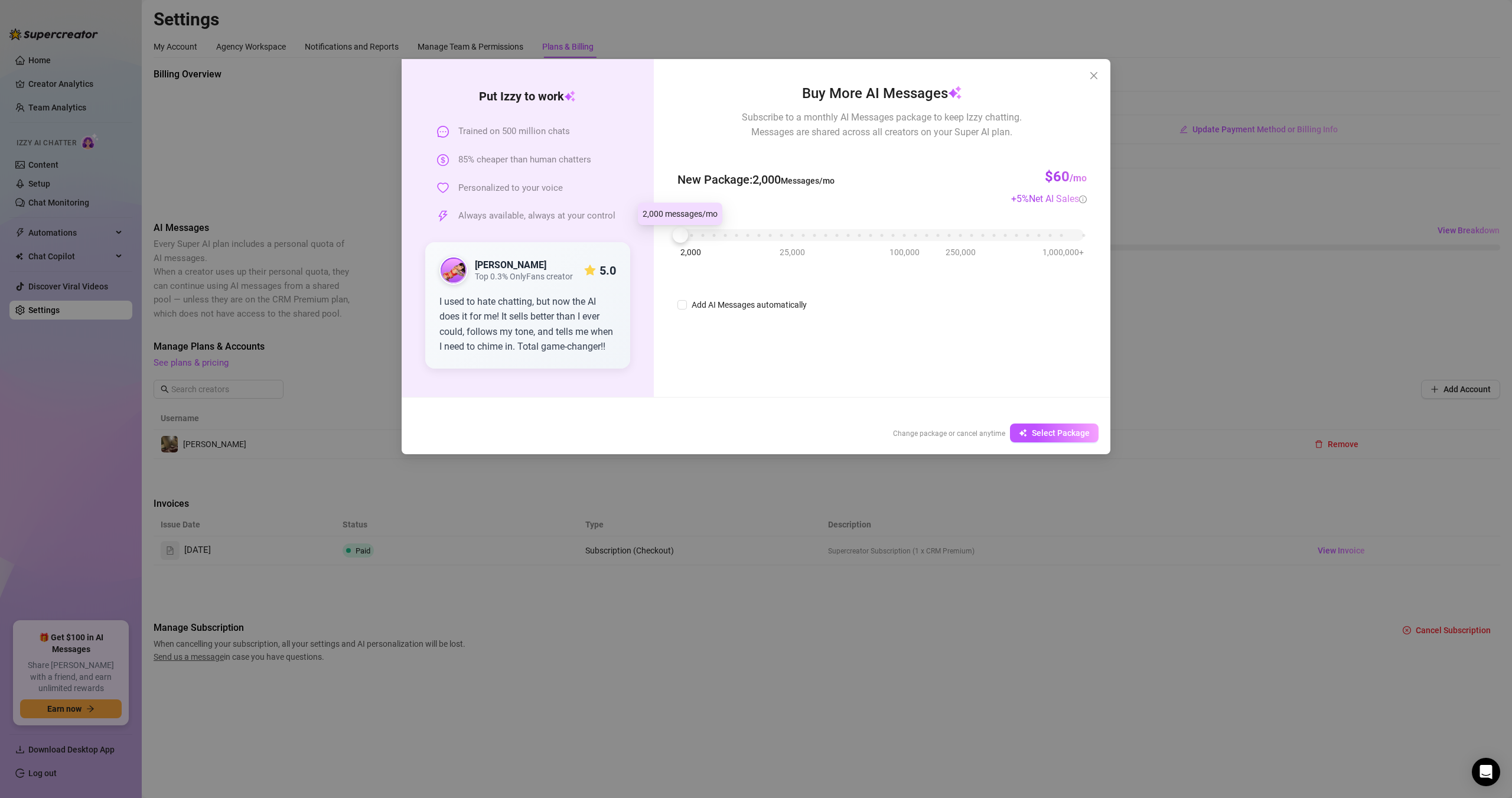
drag, startPoint x: 684, startPoint y: 236, endPoint x: 646, endPoint y: 230, distance: 38.5
click at [646, 230] on div "Put [PERSON_NAME] to work Trained on 500 million chats 85% cheaper than human c…" at bounding box center [756, 227] width 708 height 338
click at [1096, 70] on button "Close" at bounding box center [1094, 76] width 19 height 19
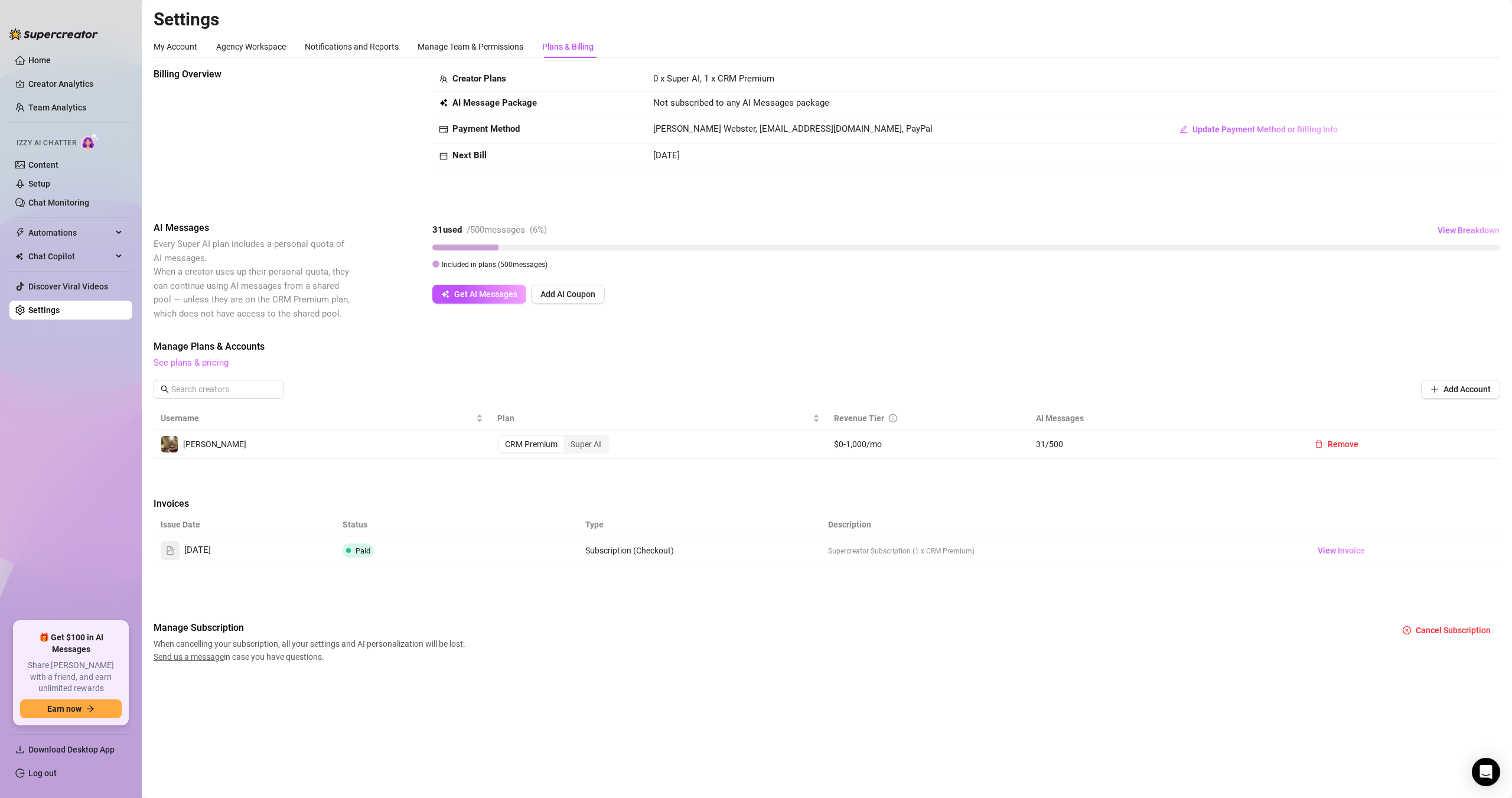
click at [218, 363] on link "See plans & pricing" at bounding box center [190, 362] width 75 height 10
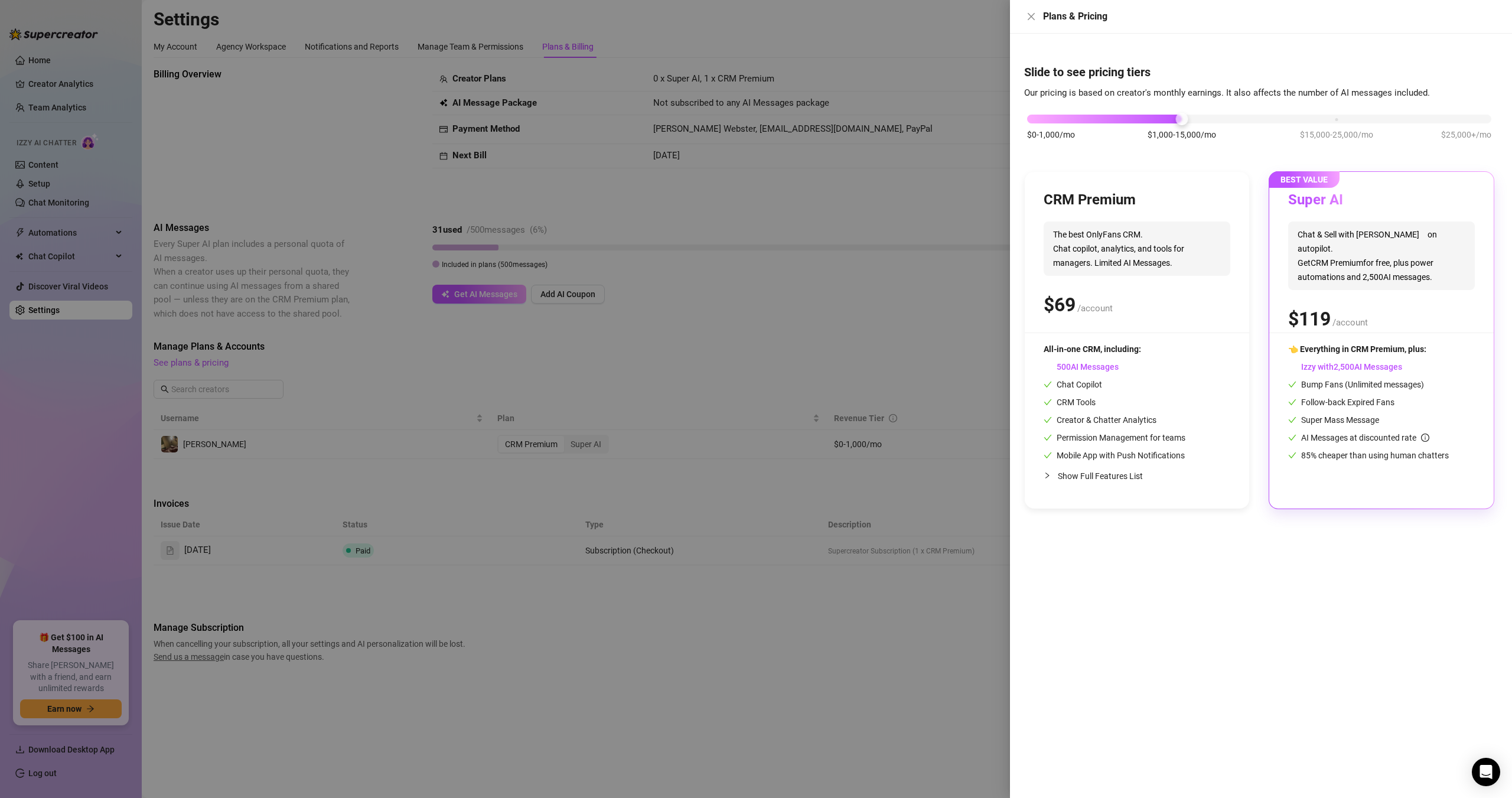
click at [346, 367] on div at bounding box center [756, 399] width 1512 height 798
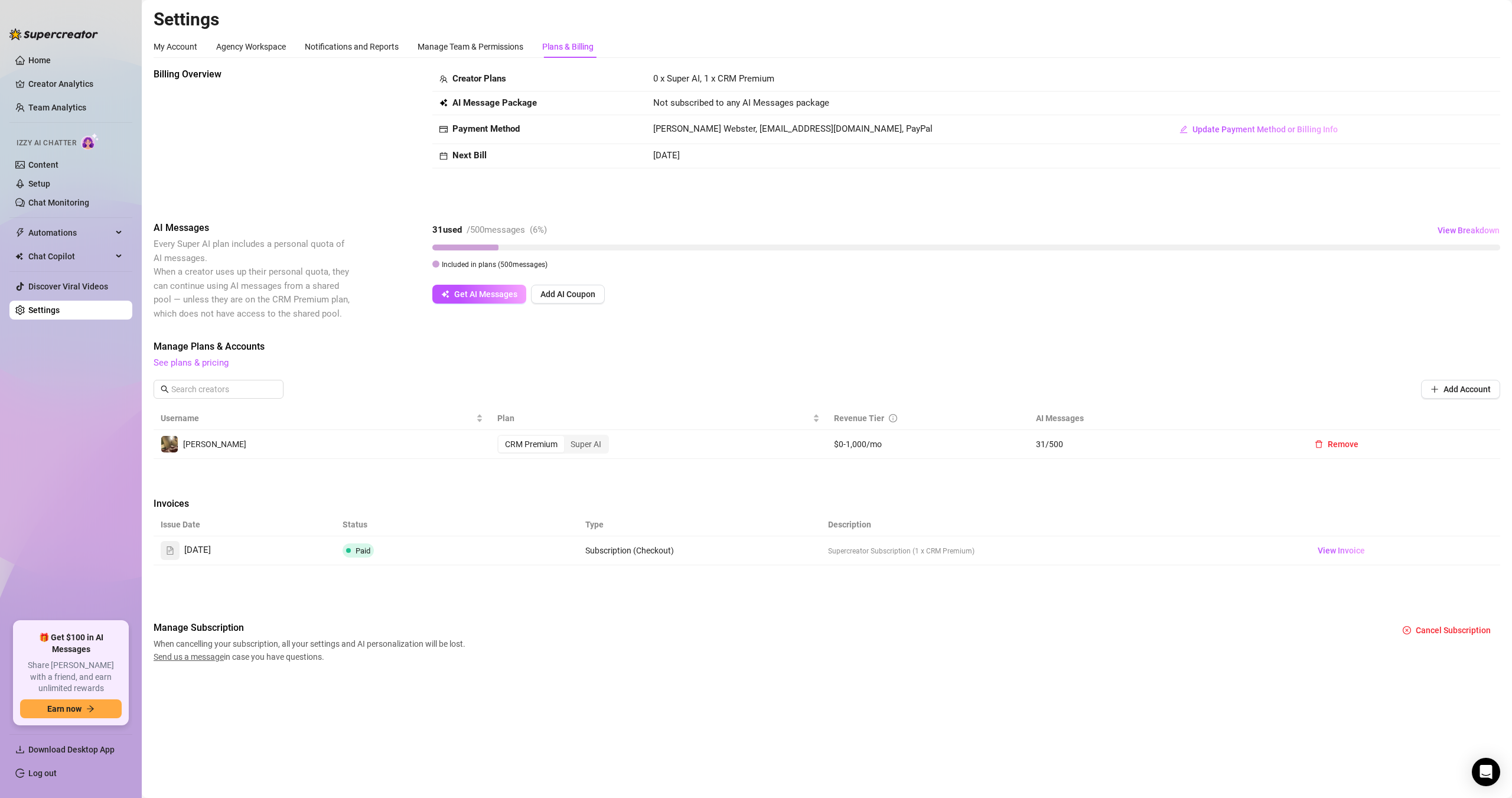
click at [532, 445] on div "CRM Premium" at bounding box center [530, 443] width 65 height 16
click at [501, 437] on input "CRM Premium" at bounding box center [501, 437] width 0 height 0
click at [578, 441] on div "Super AI" at bounding box center [586, 443] width 44 height 16
click at [567, 437] on input "Super AI" at bounding box center [567, 437] width 0 height 0
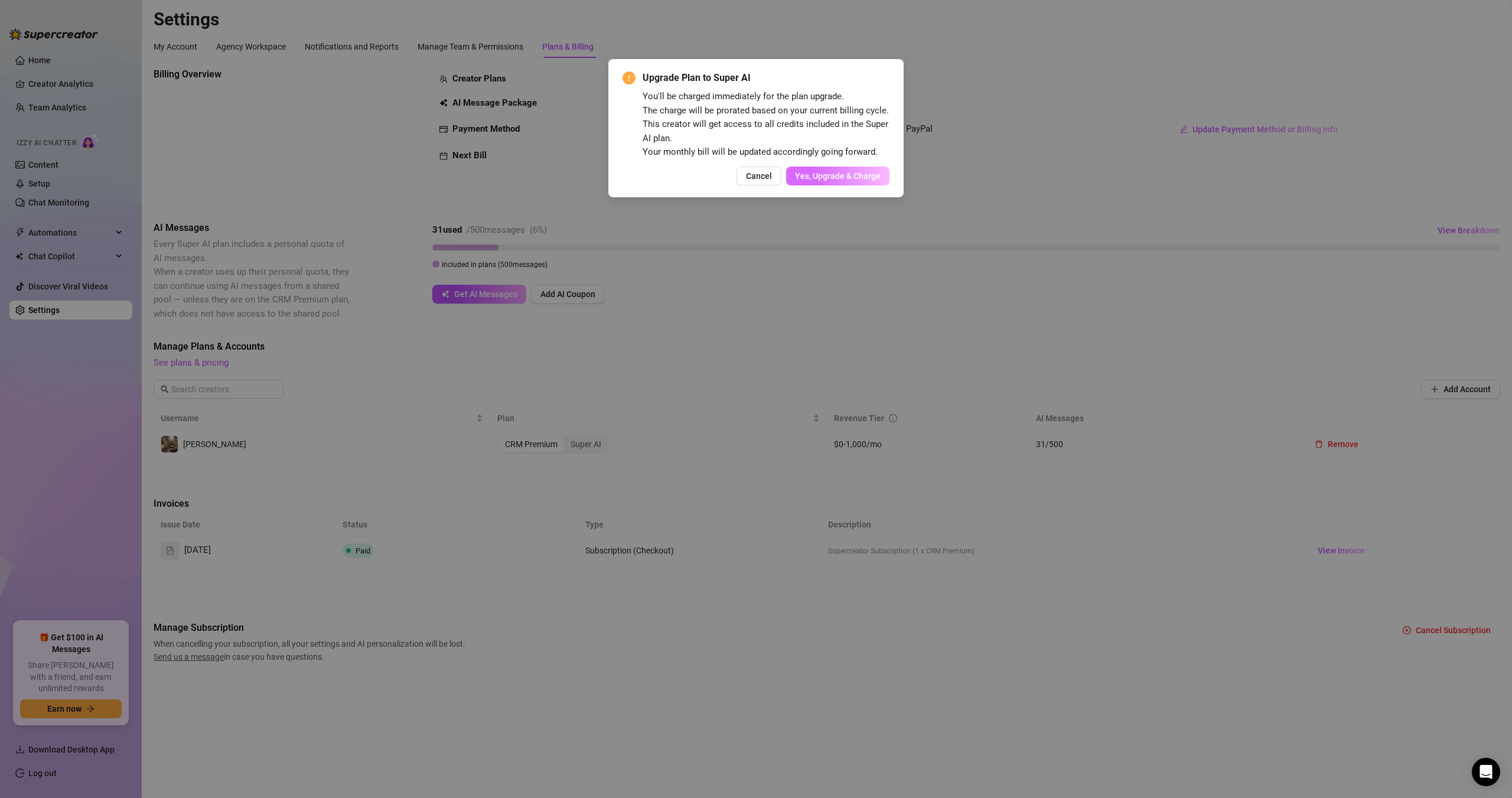
click at [834, 181] on span "Yes, Upgrade & Charge" at bounding box center [837, 176] width 85 height 9
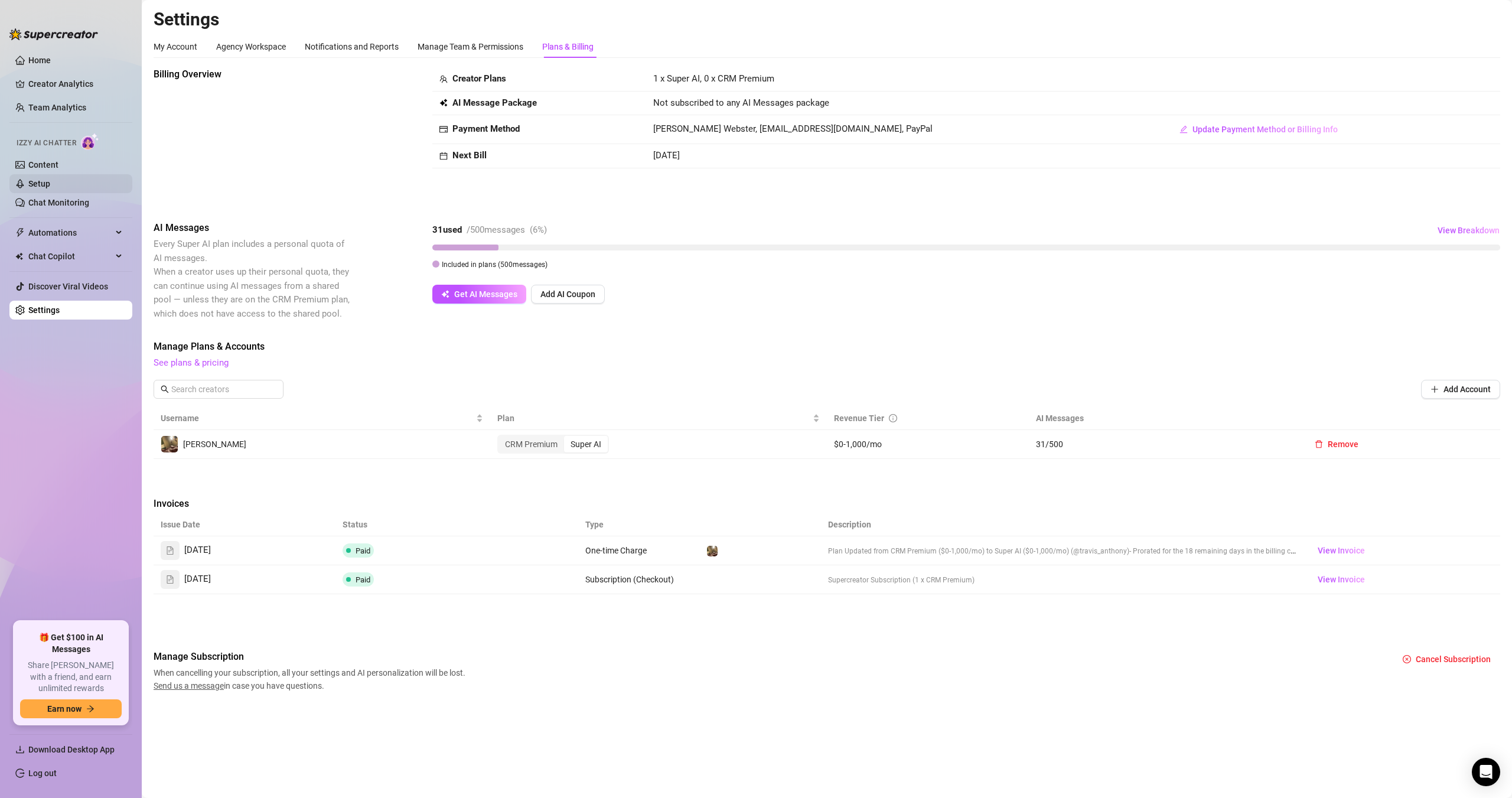
click at [50, 186] on link "Setup" at bounding box center [39, 184] width 22 height 9
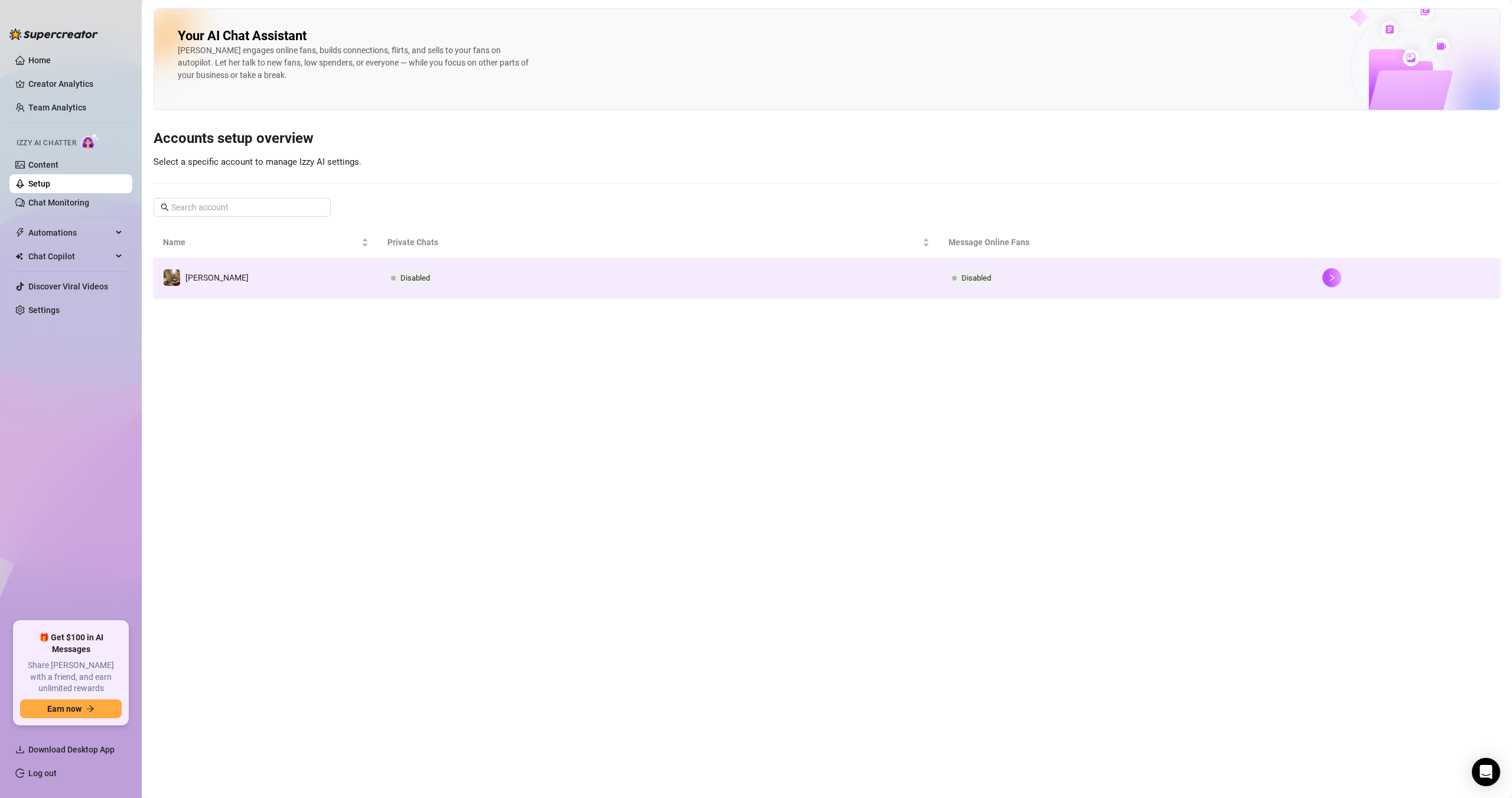
click at [325, 291] on td "[PERSON_NAME]" at bounding box center [265, 277] width 224 height 39
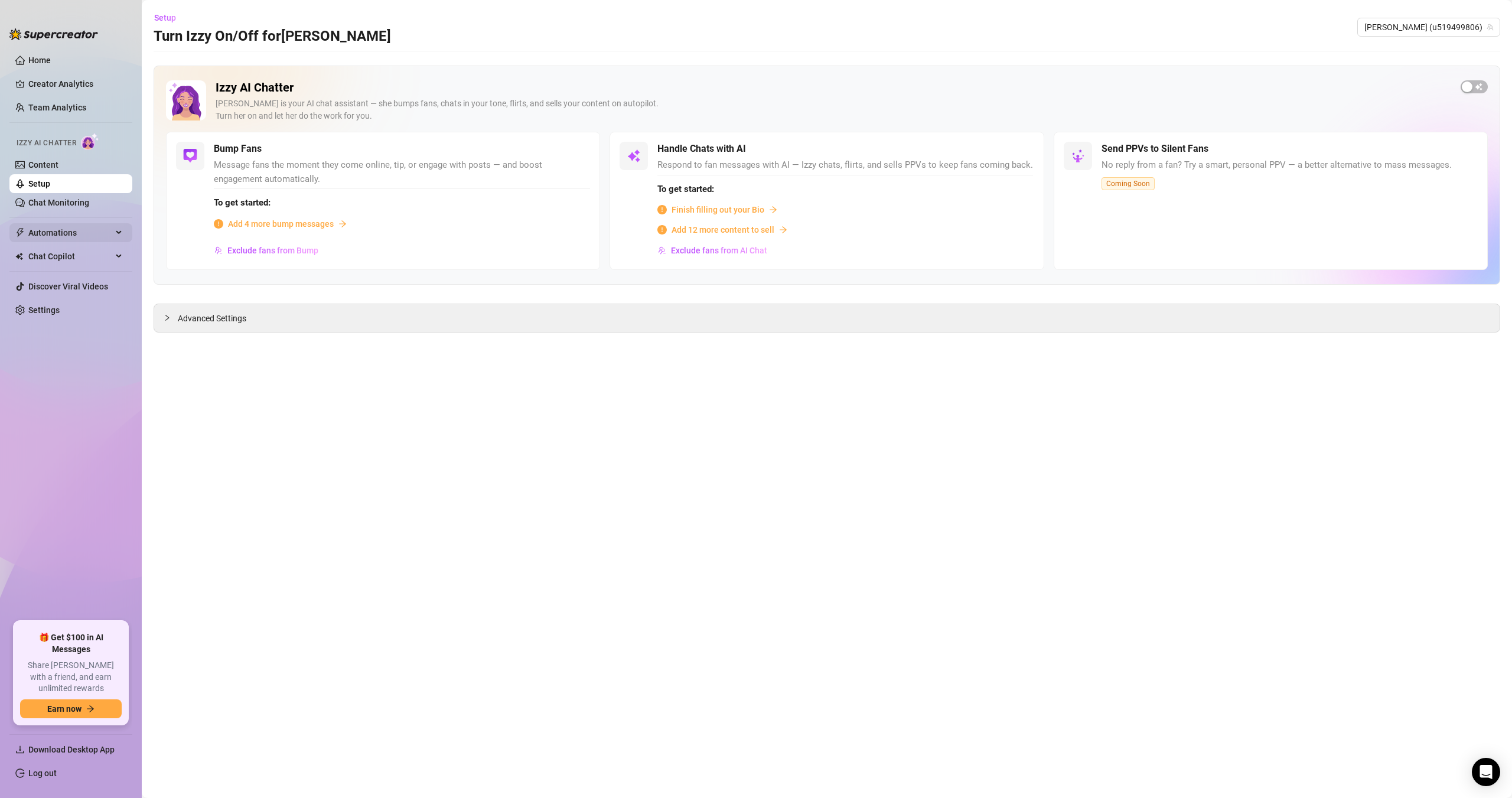
click at [59, 228] on span "Automations" at bounding box center [70, 233] width 84 height 19
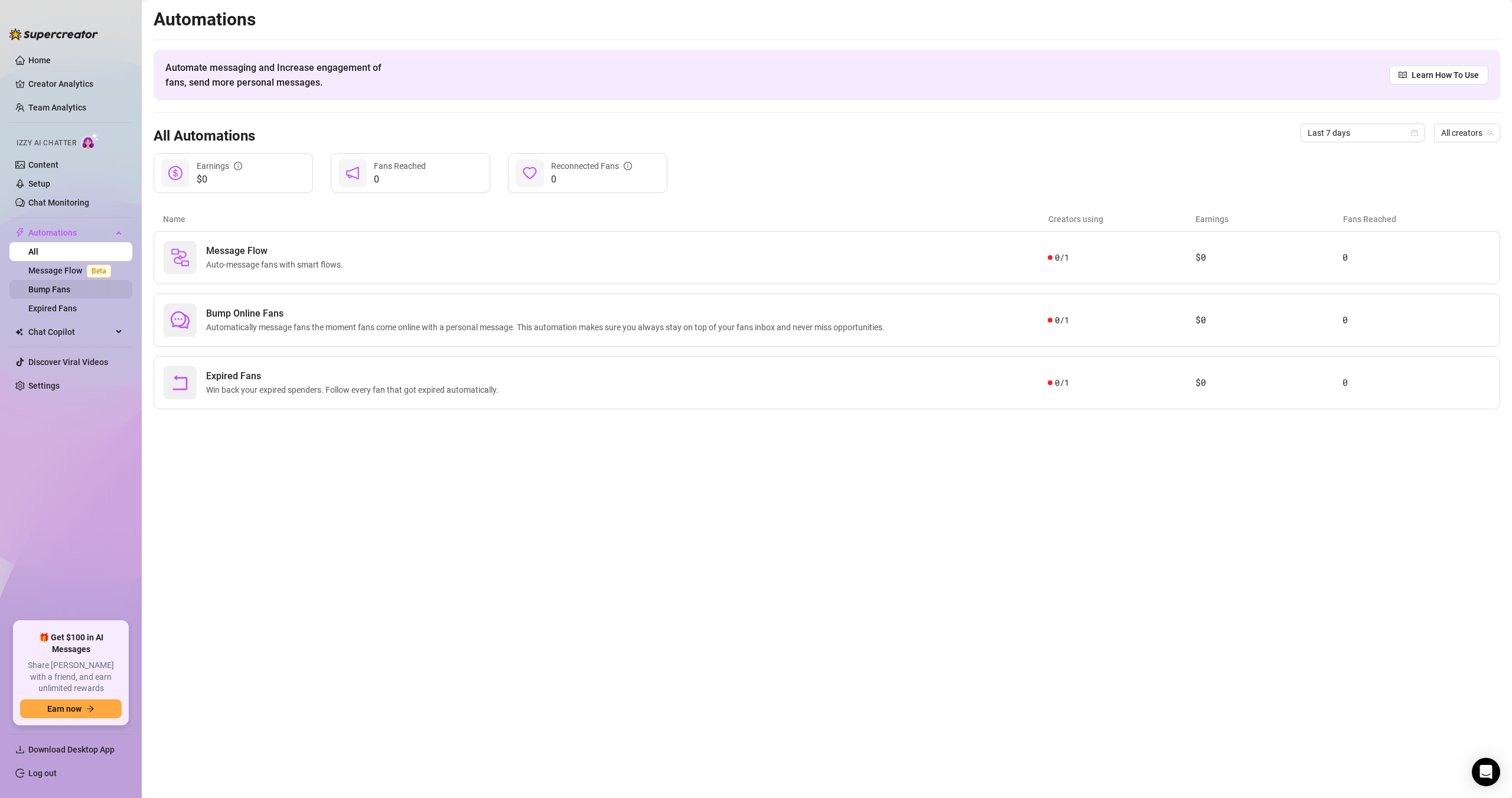
click at [68, 290] on link "Bump Fans" at bounding box center [49, 290] width 42 height 9
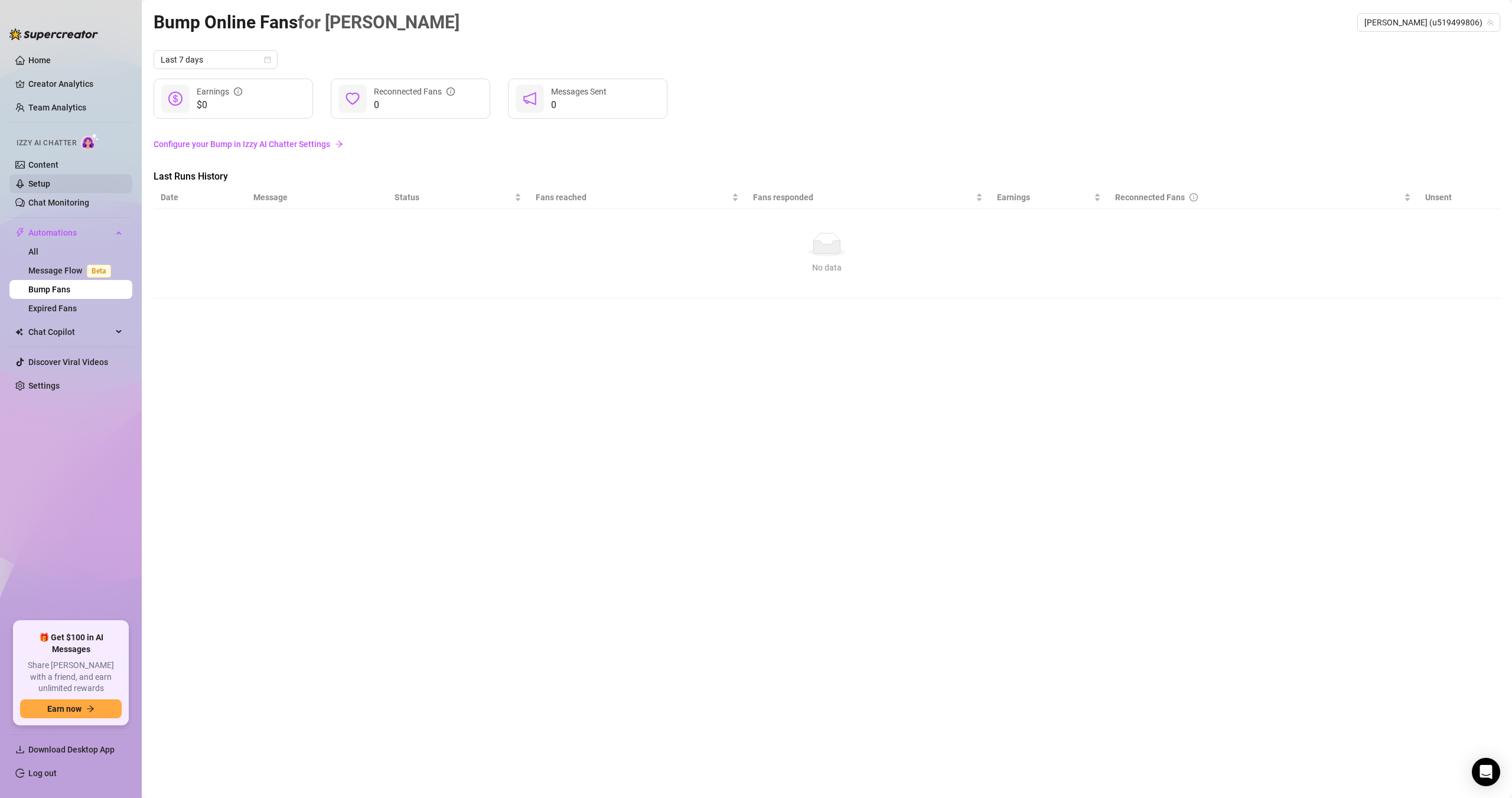
click at [50, 179] on link "Setup" at bounding box center [39, 184] width 22 height 9
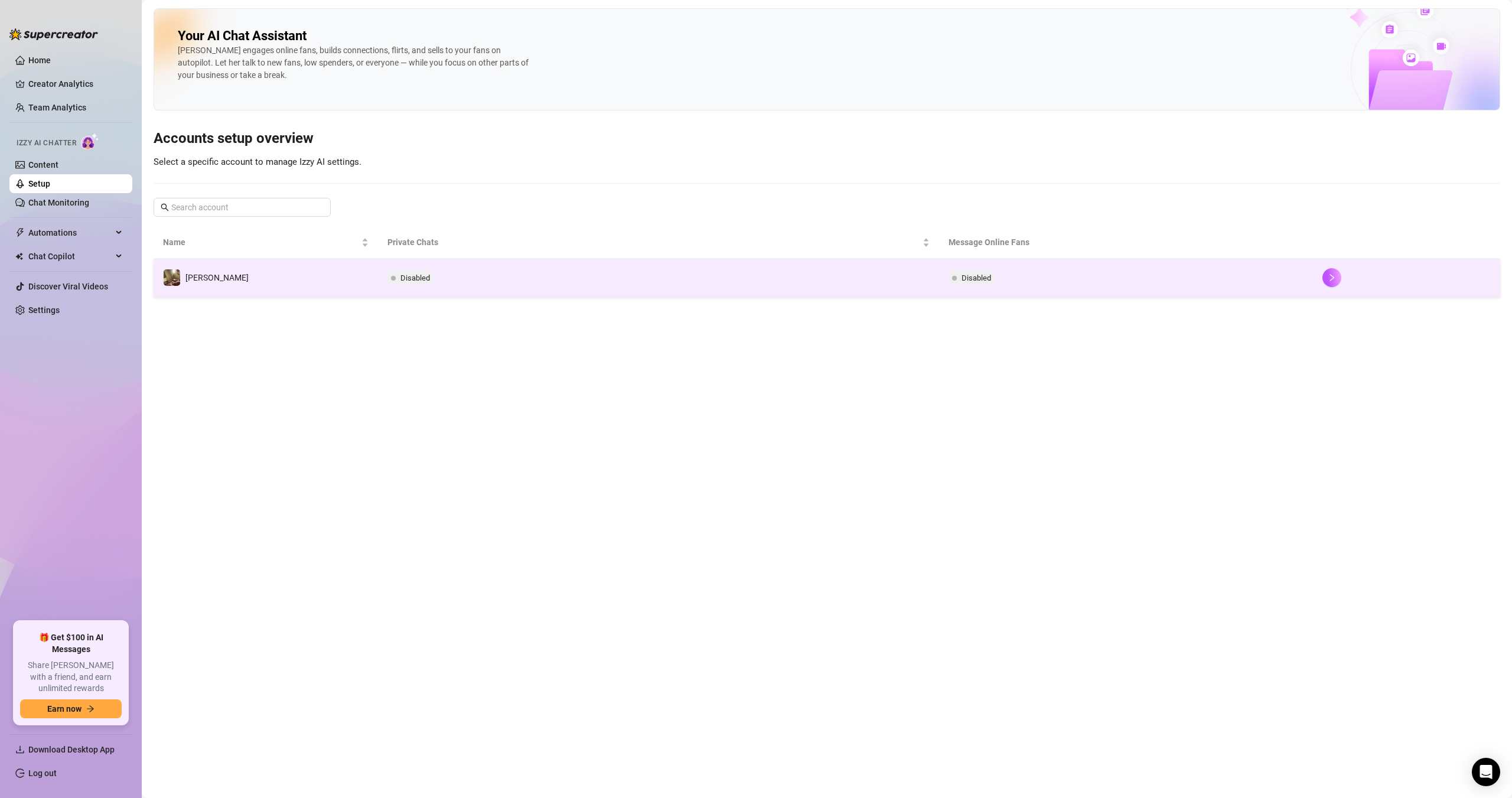
click at [261, 275] on td "[PERSON_NAME]" at bounding box center [265, 277] width 224 height 39
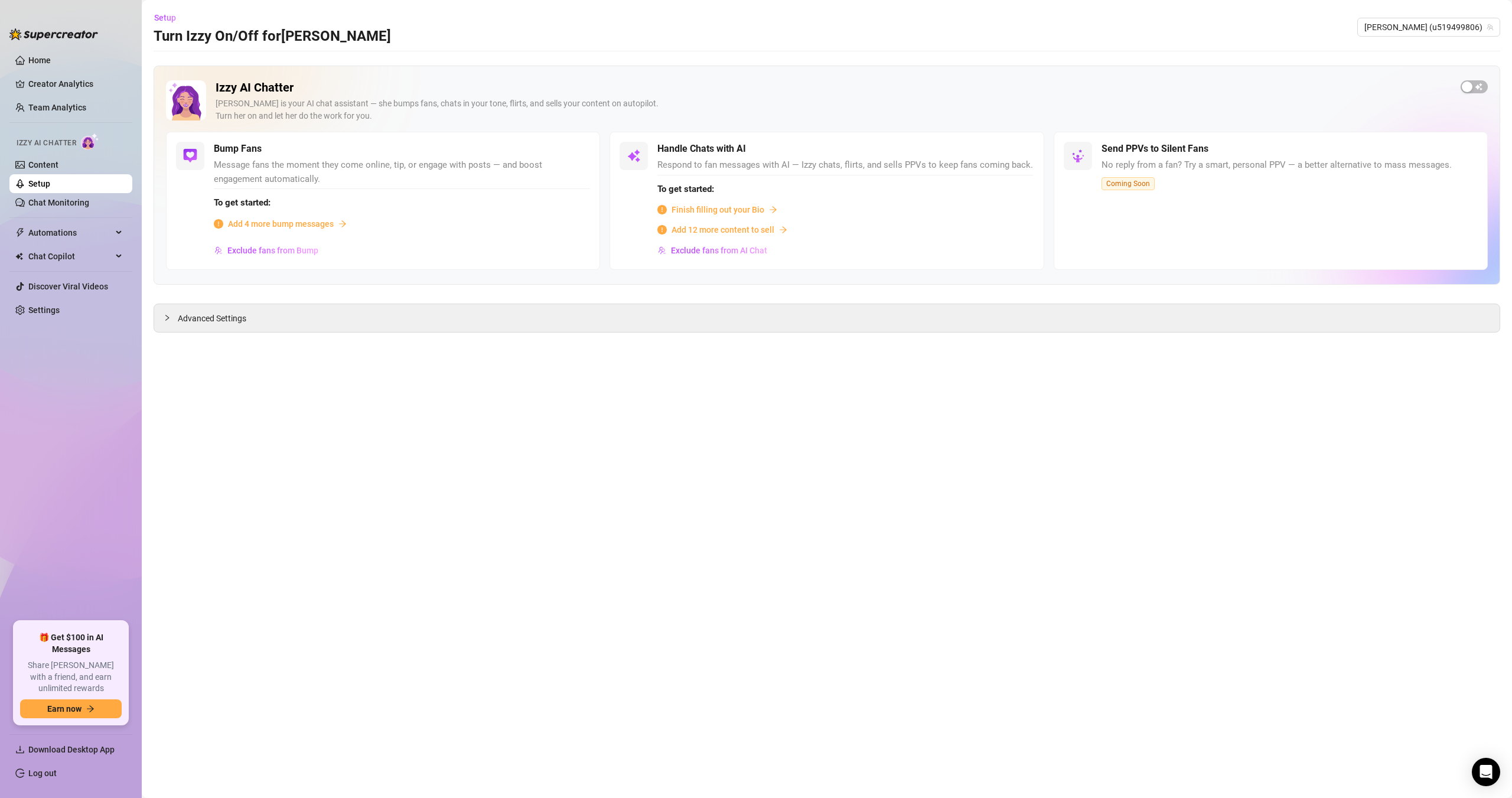
click at [285, 222] on span "Add 4 more bump messages" at bounding box center [281, 224] width 106 height 13
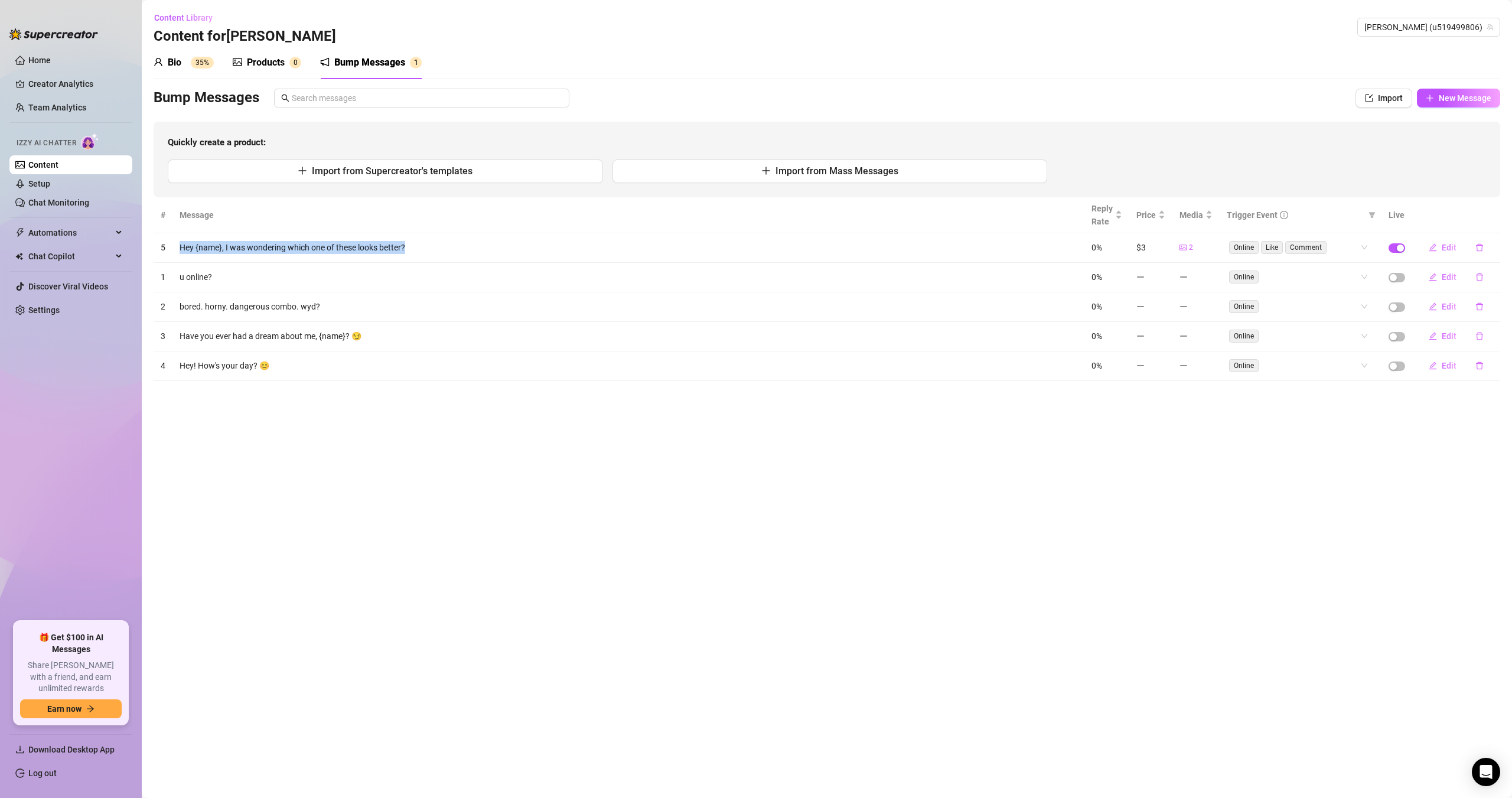
drag, startPoint x: 178, startPoint y: 248, endPoint x: 412, endPoint y: 252, distance: 234.0
click at [412, 253] on td "Hey {name}, I was wondering which one of these looks better?" at bounding box center [628, 247] width 912 height 29
copy td "Hey {name}, I was wondering which one of these looks better?"
